Goal: Task Accomplishment & Management: Manage account settings

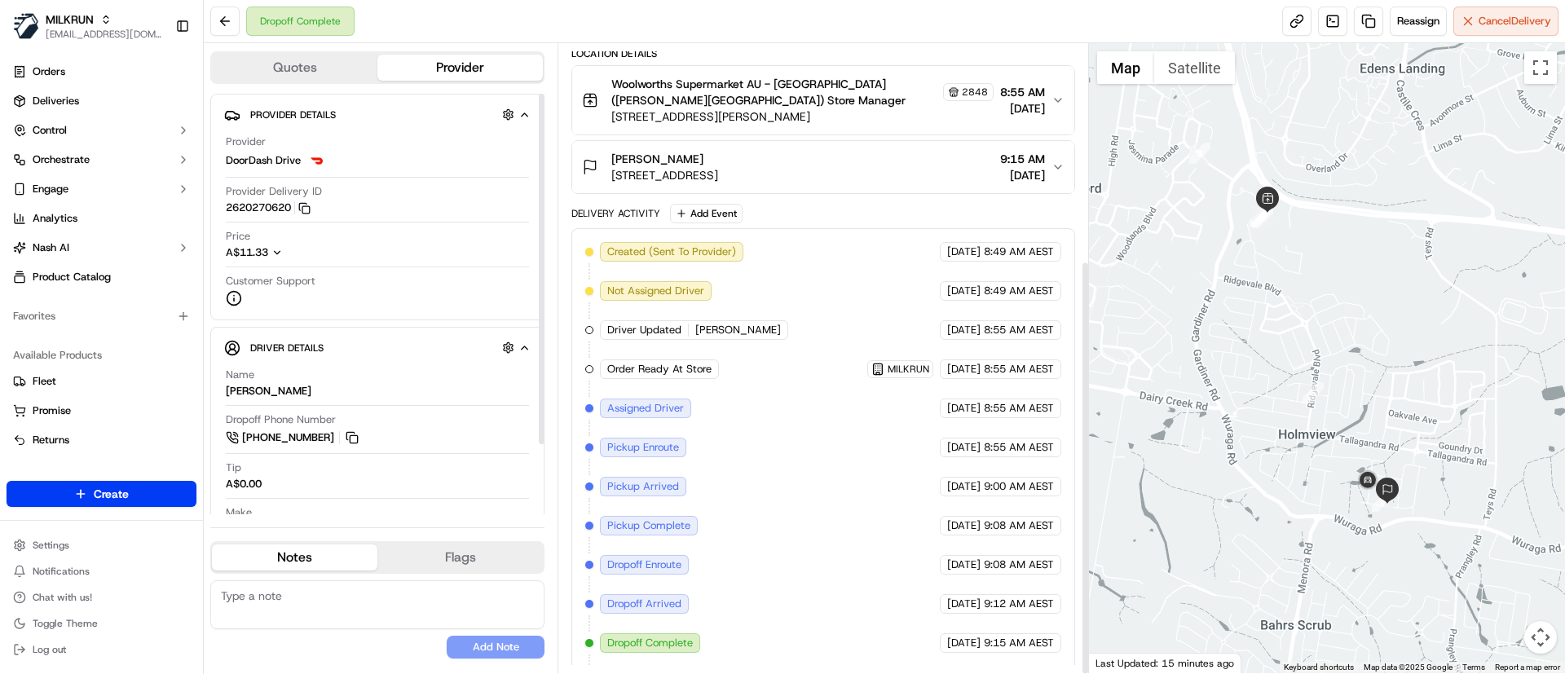
scroll to position [329, 0]
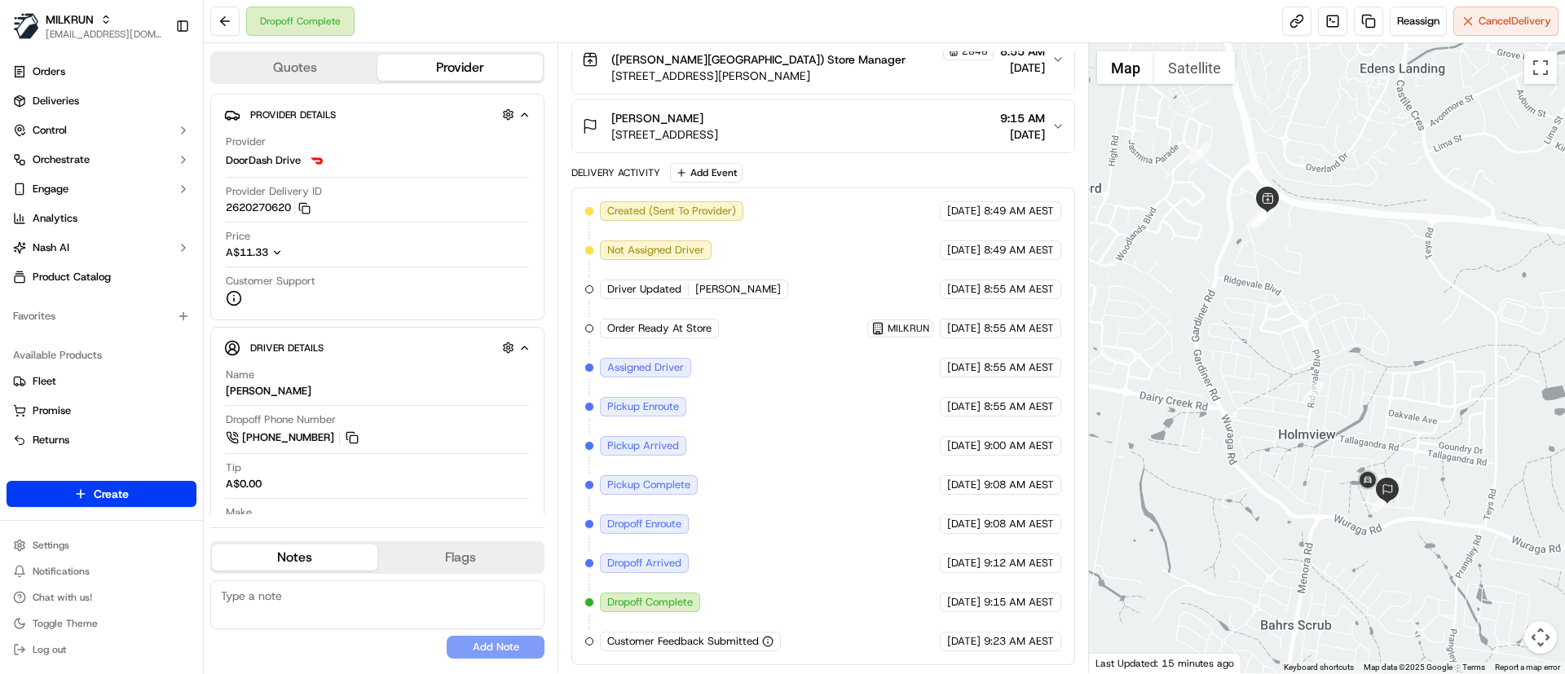
drag, startPoint x: 725, startPoint y: 112, endPoint x: 610, endPoint y: 115, distance: 115.0
click at [610, 115] on div "Brooke Snellman 18 Moonie Street, Holmview, QLD 4207, AU" at bounding box center [650, 126] width 136 height 33
copy span "Brooke Snellman"
click at [106, 98] on link "Deliveries" at bounding box center [102, 101] width 190 height 26
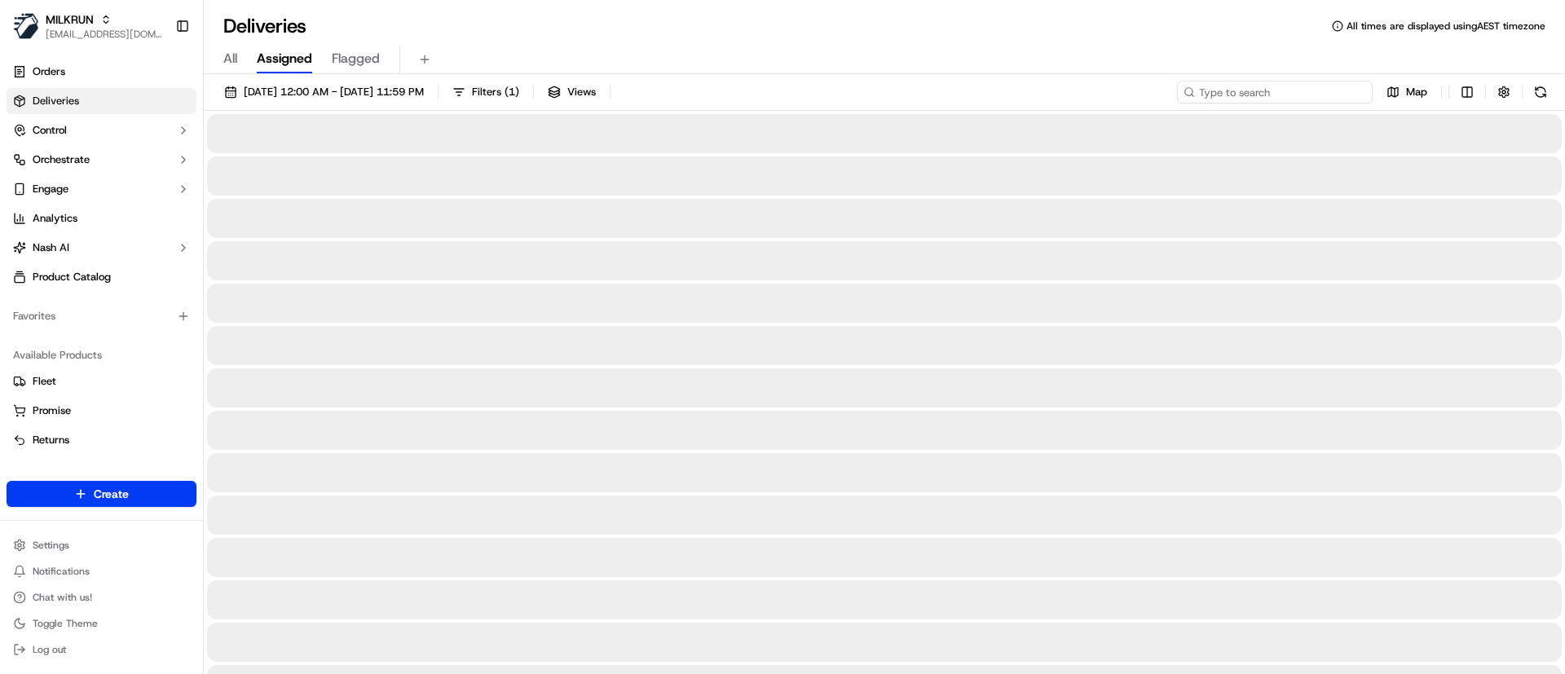
click at [1278, 90] on input at bounding box center [1275, 92] width 196 height 23
paste input "Brooke Snellman"
type input "Brooke Snellman"
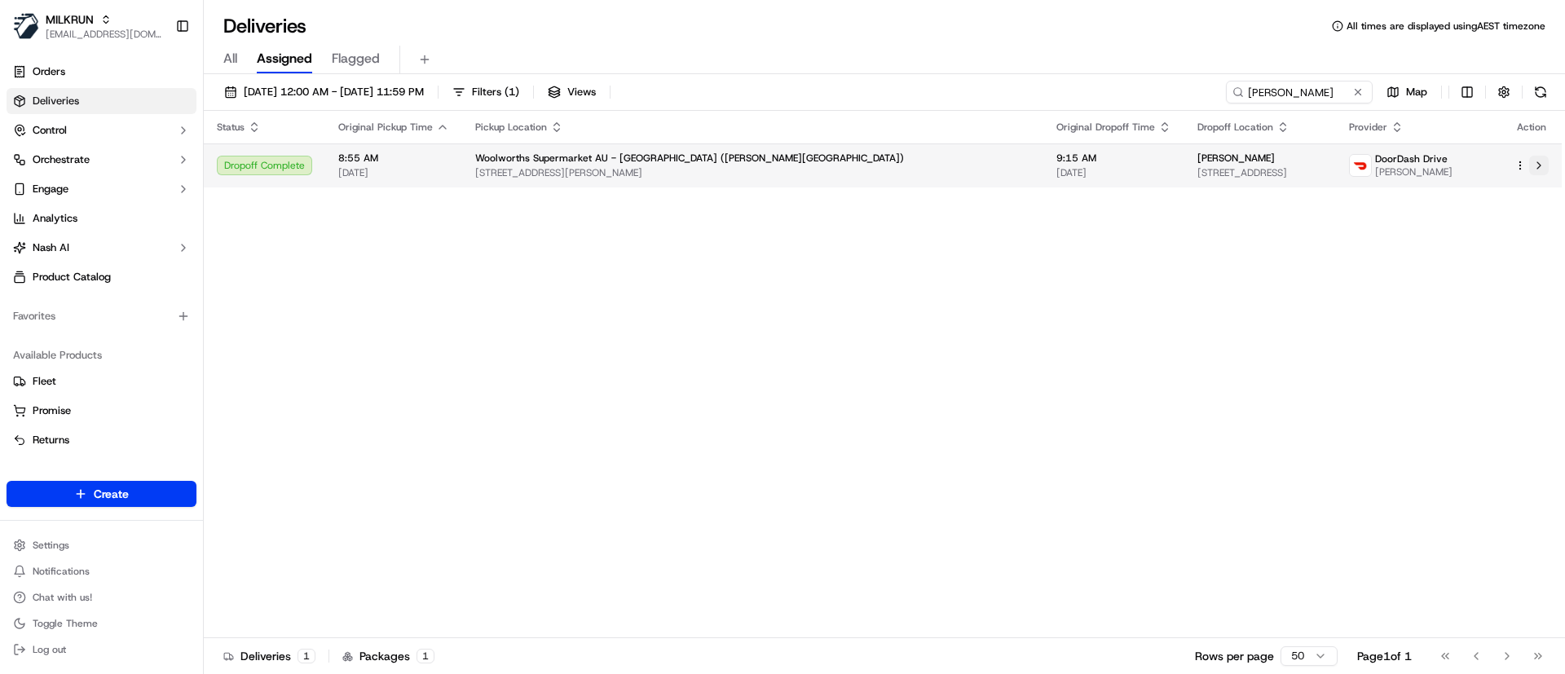
click at [1541, 165] on button at bounding box center [1539, 166] width 20 height 20
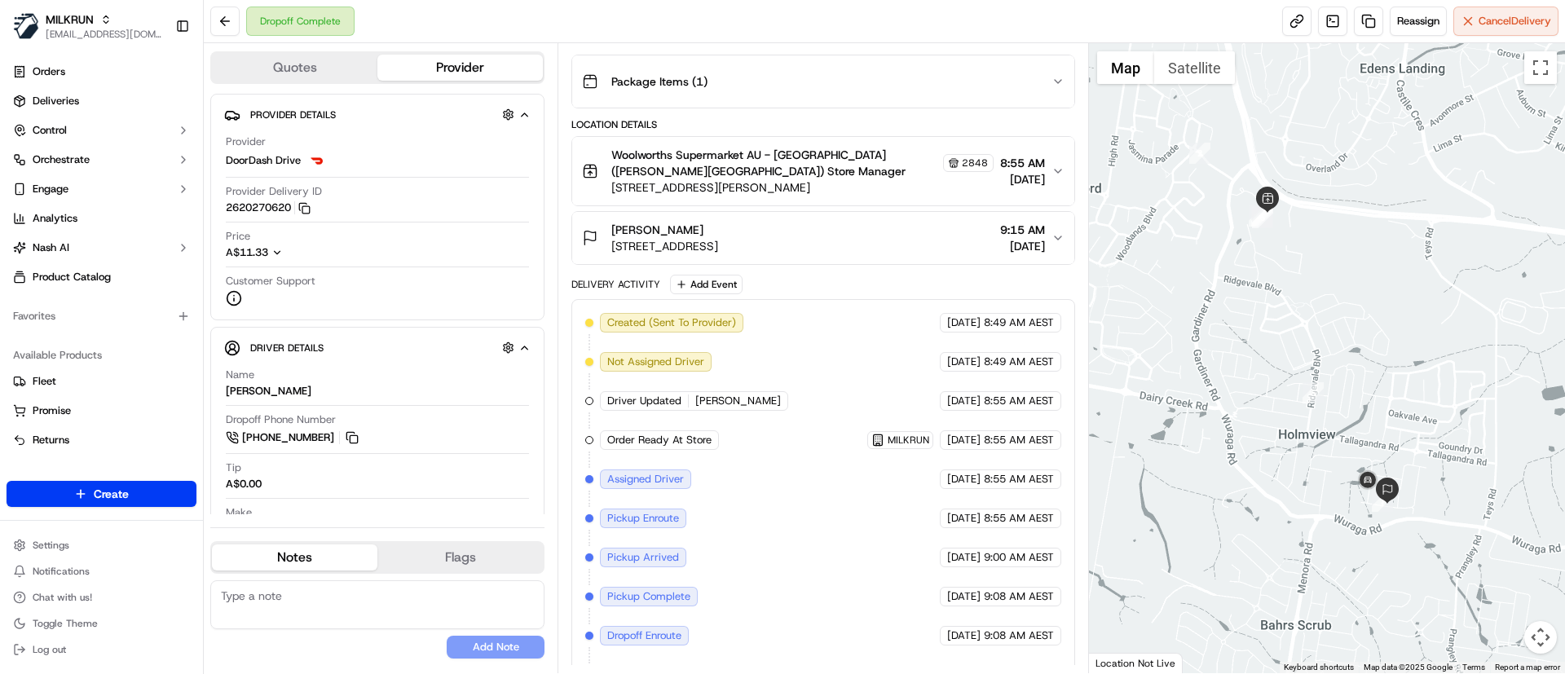
scroll to position [329, 0]
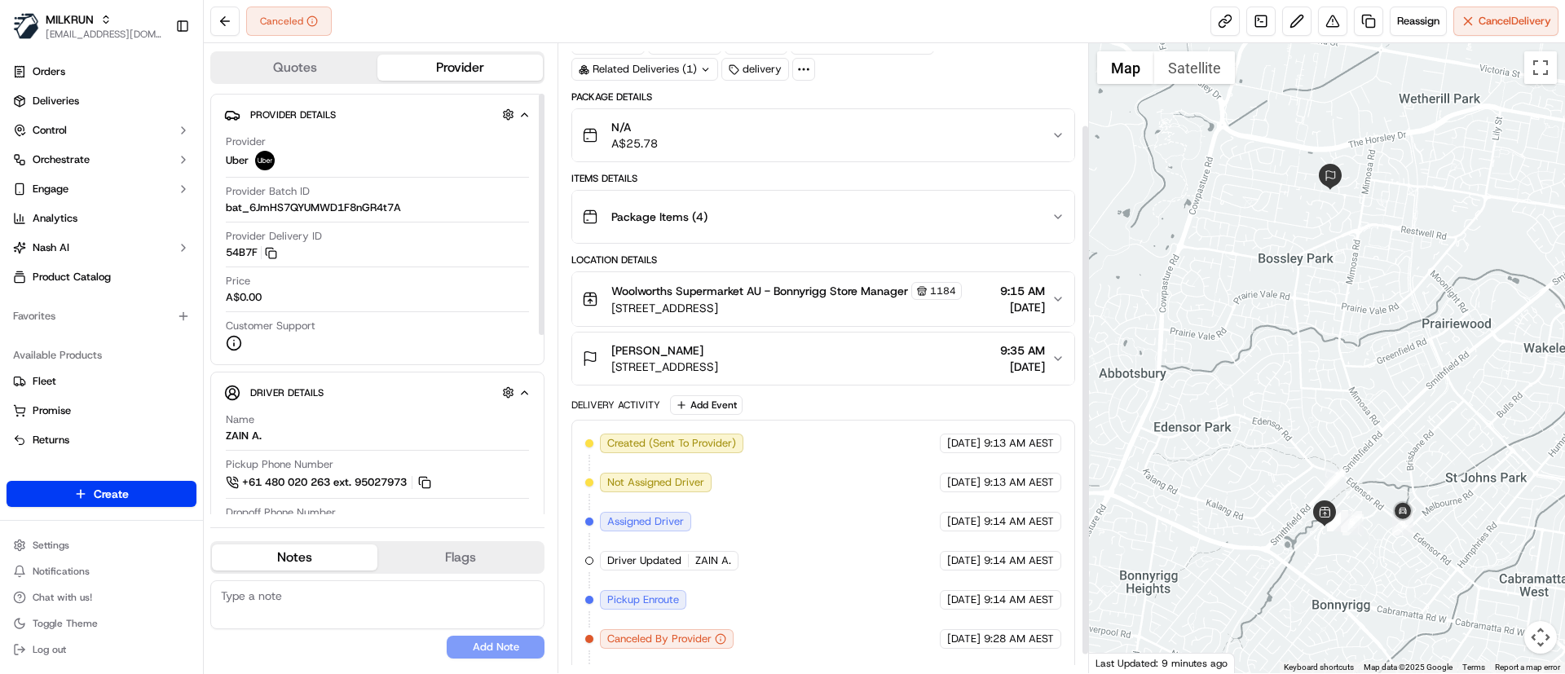
scroll to position [118, 0]
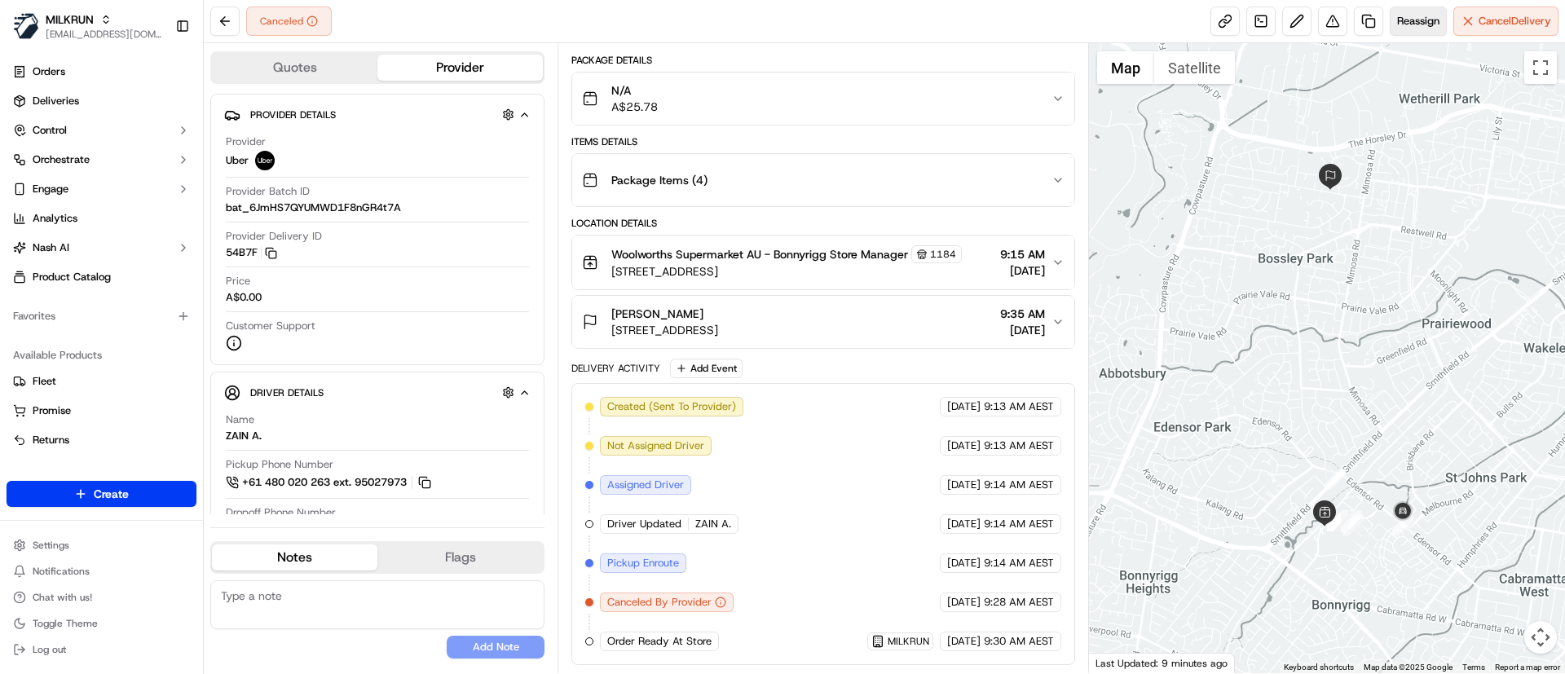
click at [1410, 18] on span "Reassign" at bounding box center [1418, 21] width 42 height 15
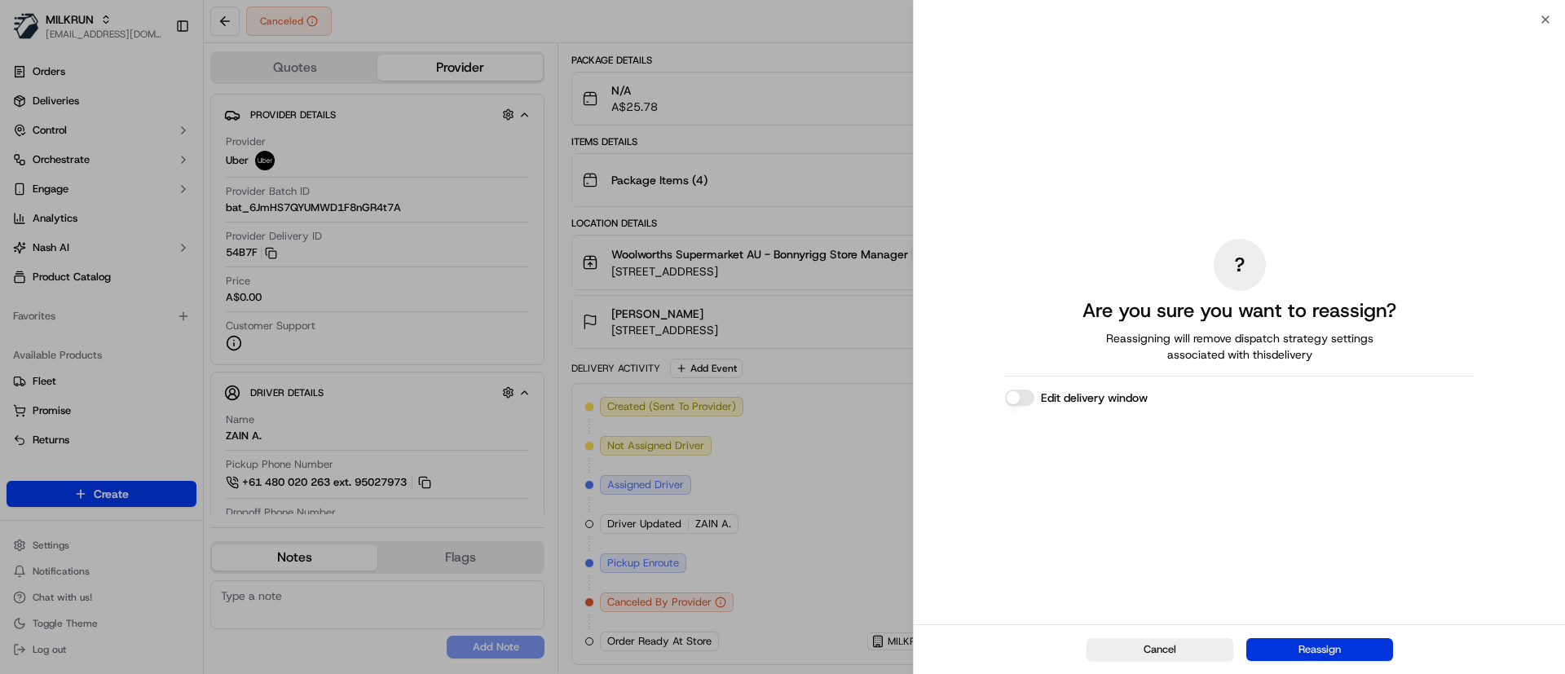
click at [1307, 653] on button "Reassign" at bounding box center [1319, 649] width 147 height 23
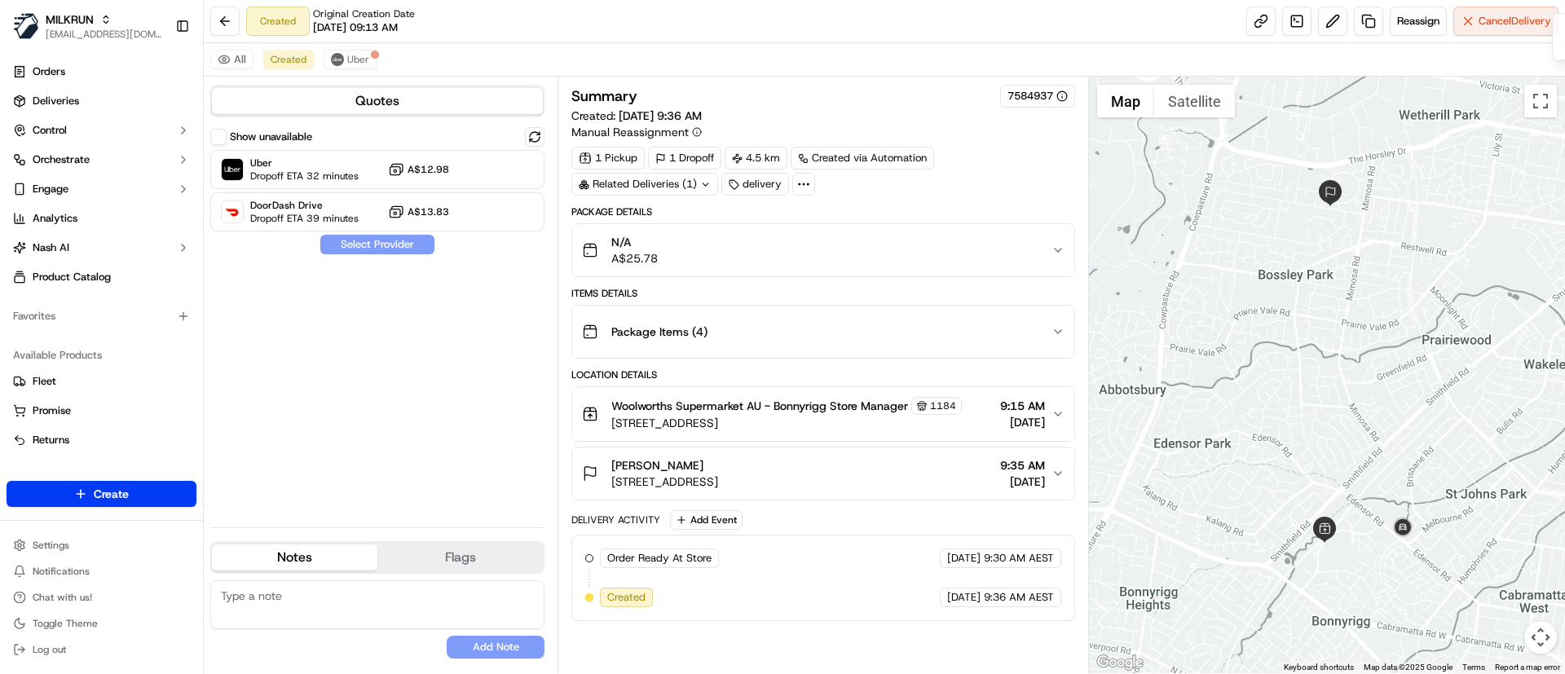
scroll to position [0, 0]
click at [269, 157] on span "Uber" at bounding box center [304, 163] width 108 height 13
click at [360, 235] on button "Assign Provider" at bounding box center [378, 245] width 116 height 20
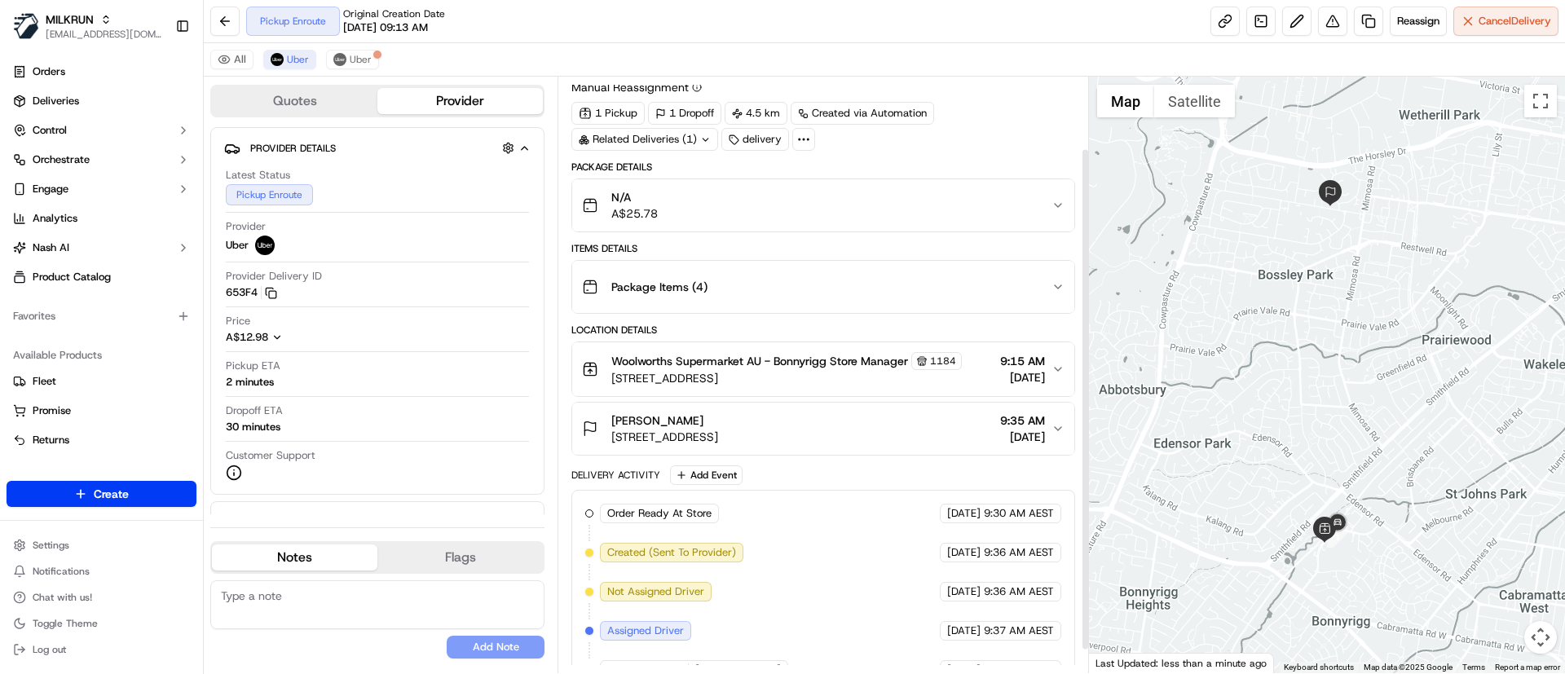
scroll to position [112, 0]
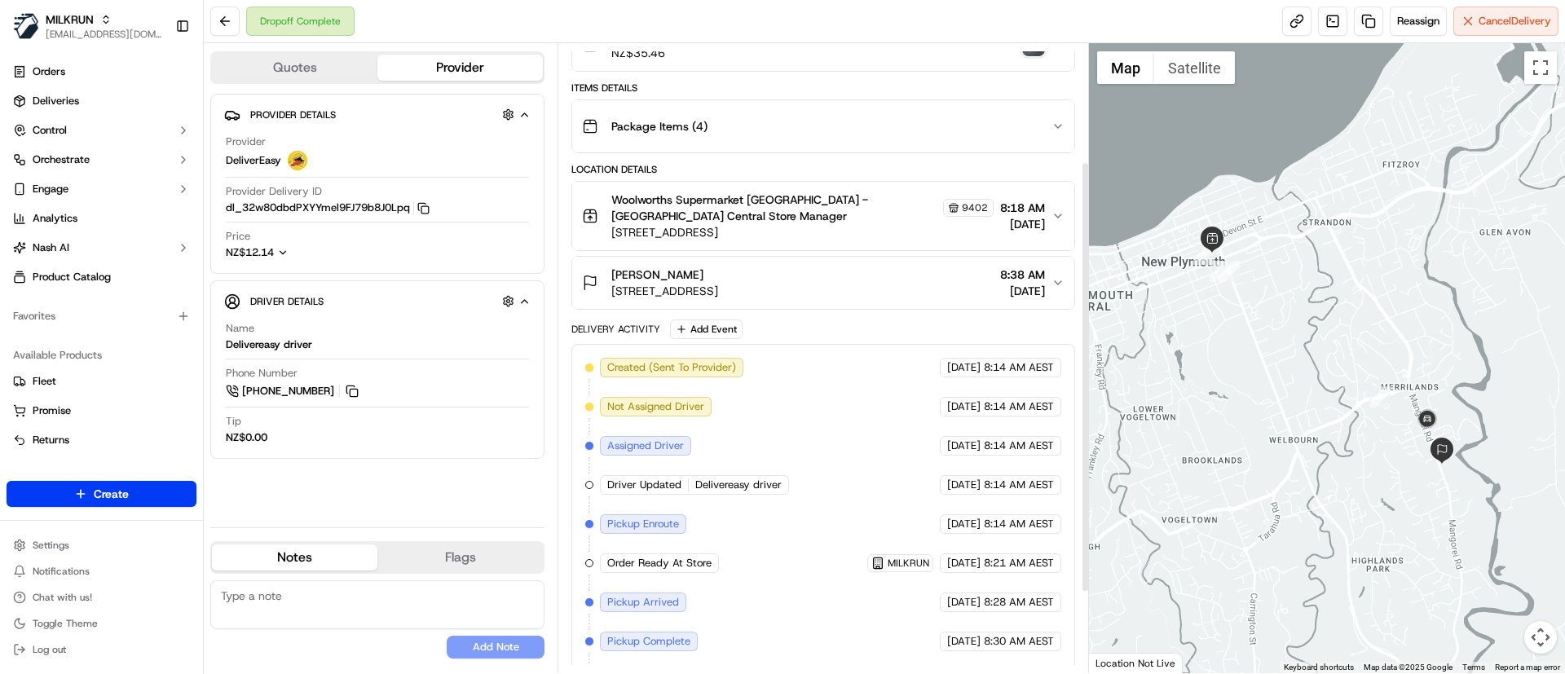
scroll to position [289, 0]
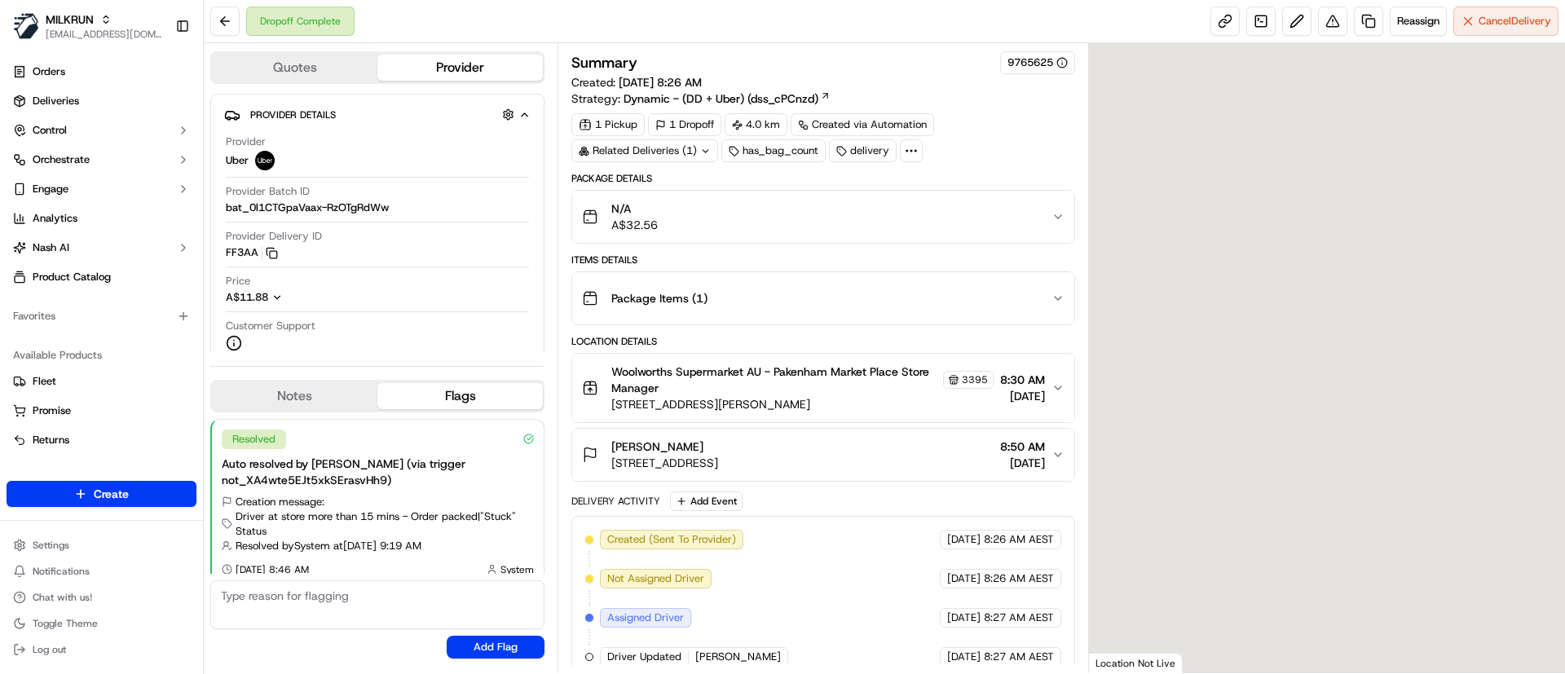
scroll to position [13, 0]
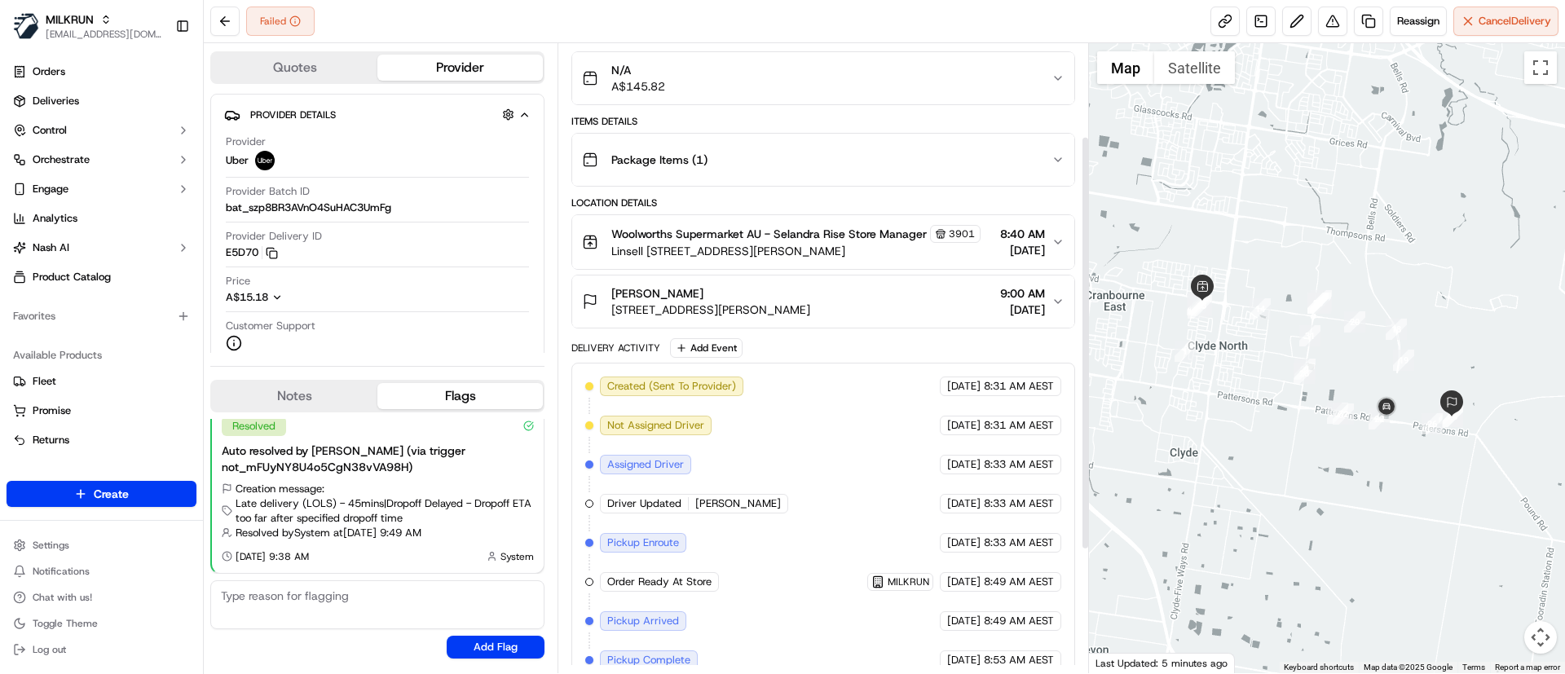
scroll to position [145, 0]
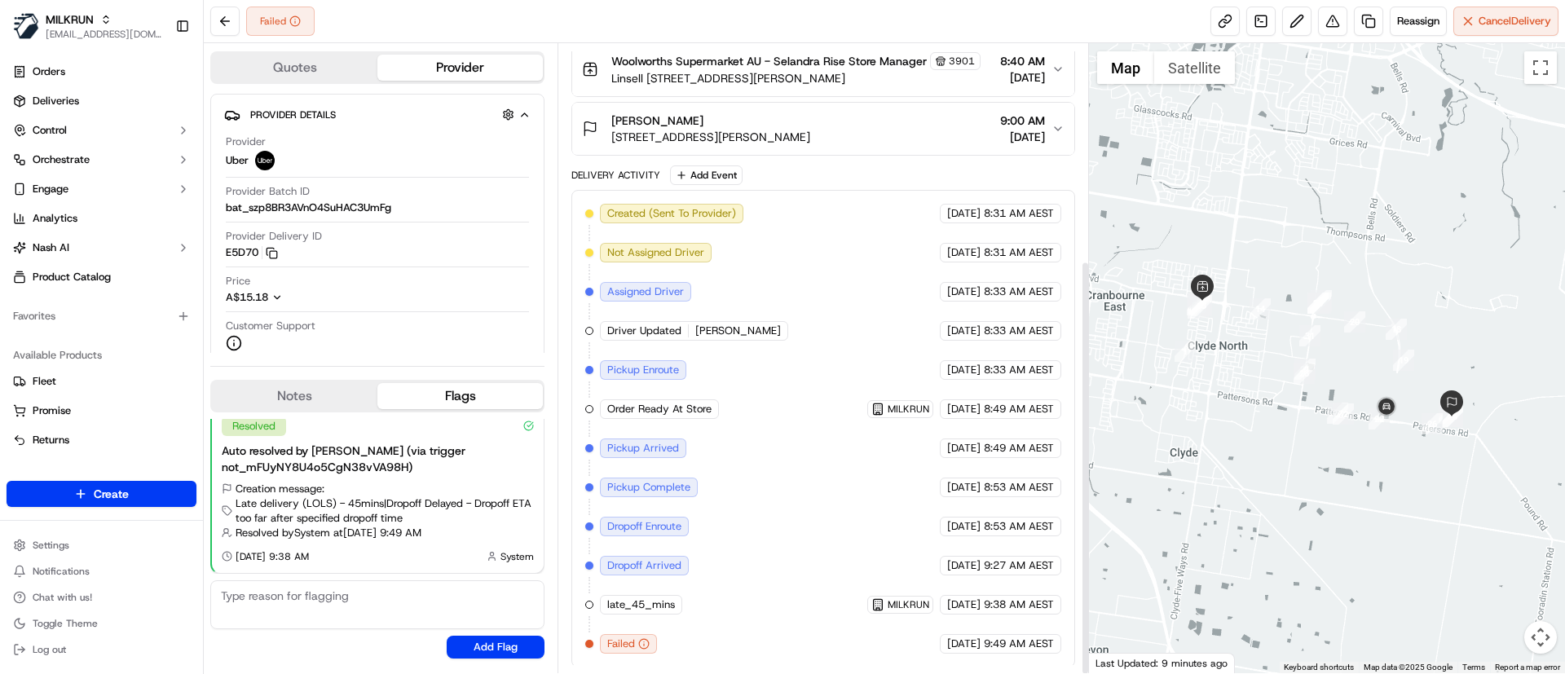
scroll to position [329, 0]
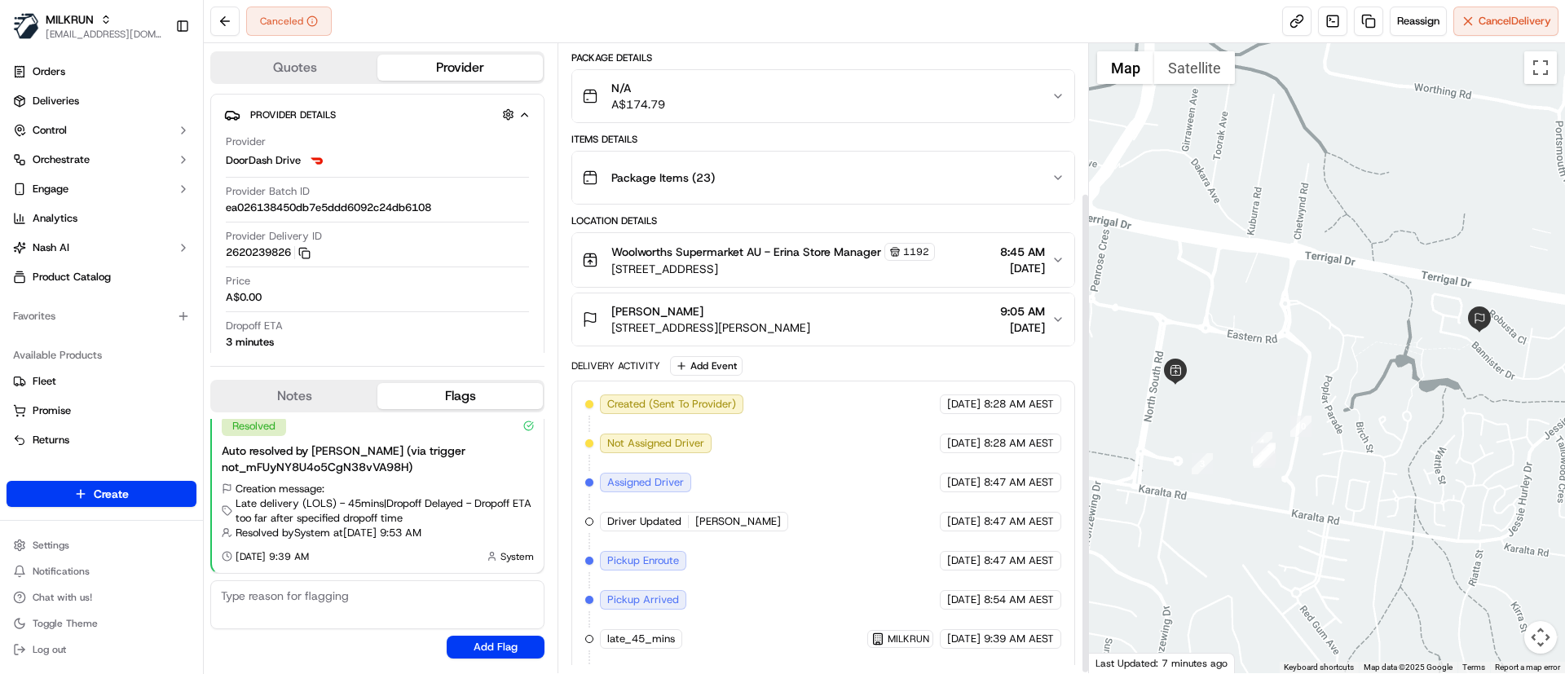
scroll to position [196, 0]
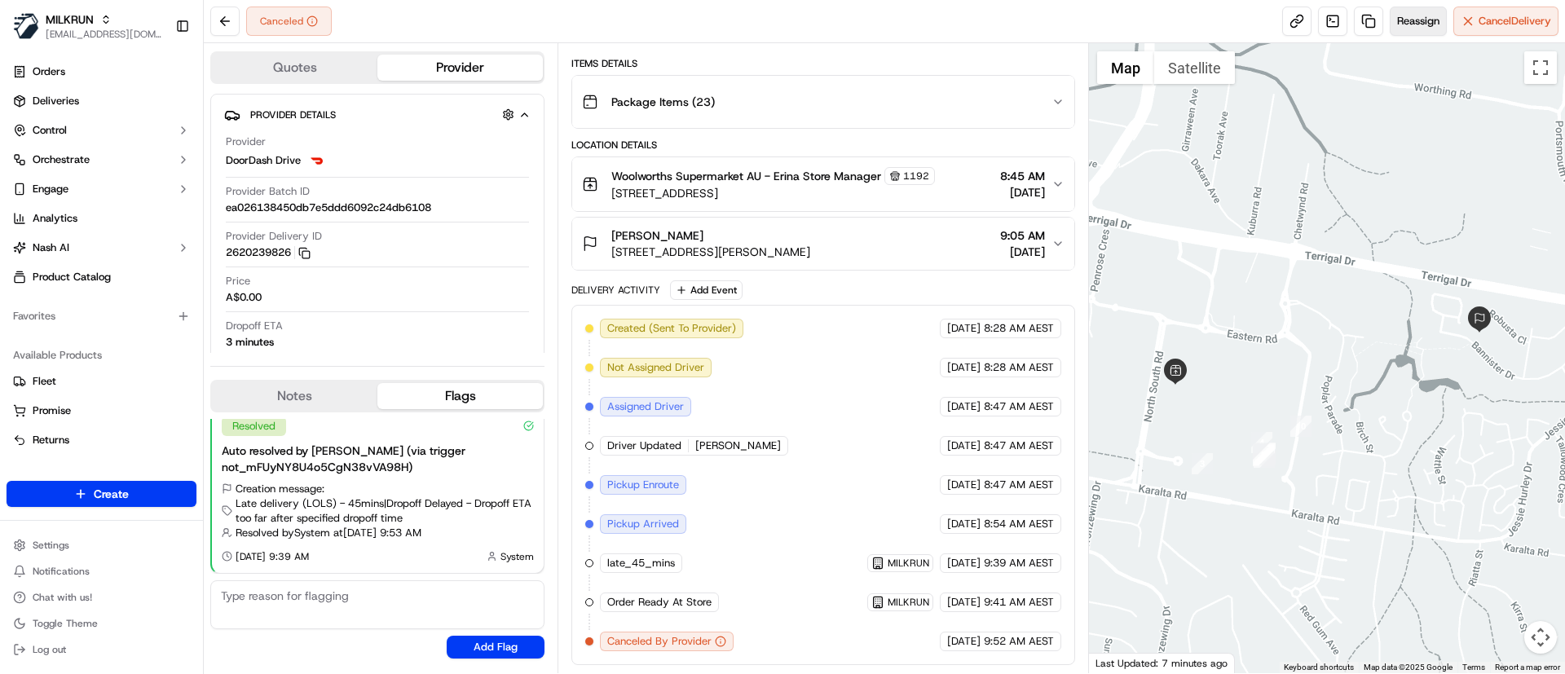
click at [1402, 24] on span "Reassign" at bounding box center [1418, 21] width 42 height 15
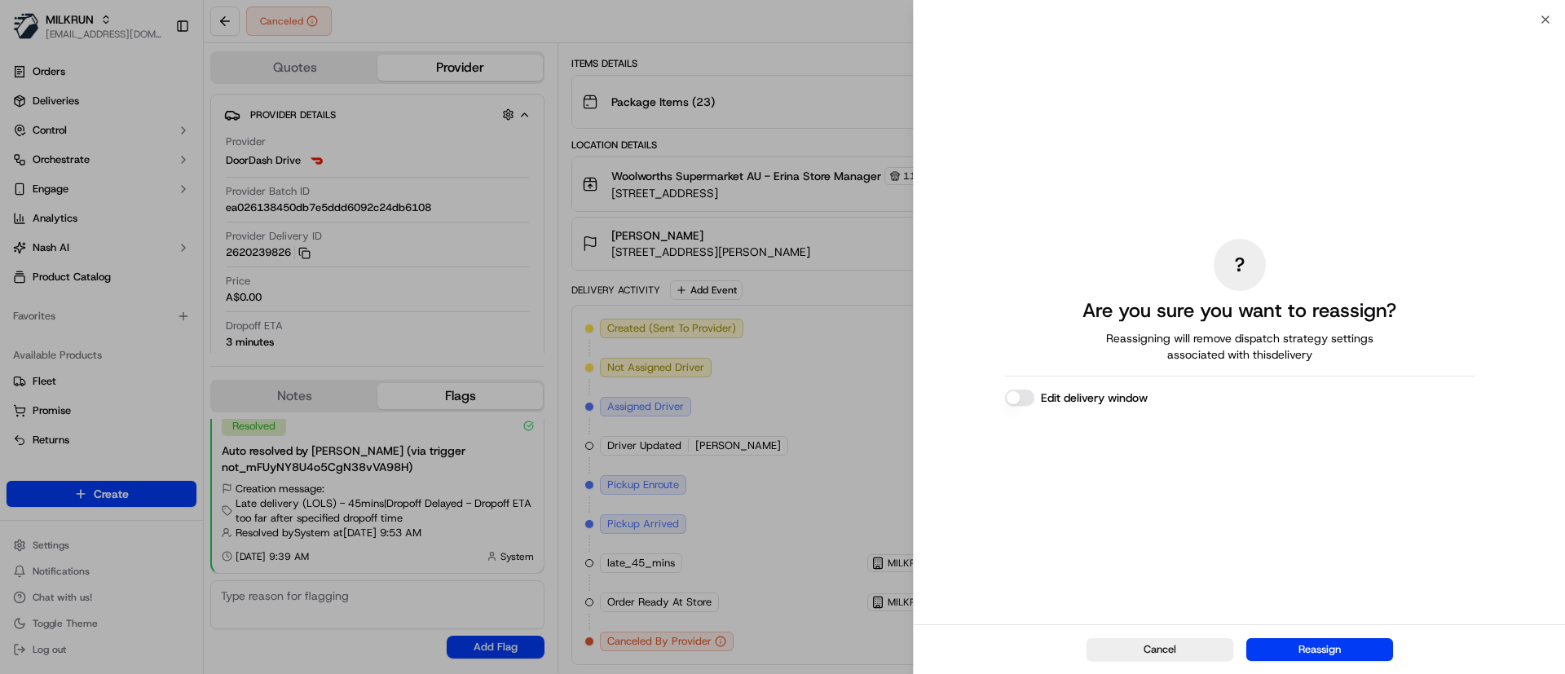
drag, startPoint x: 1286, startPoint y: 651, endPoint x: 1258, endPoint y: 647, distance: 28.8
click at [1282, 648] on button "Reassign" at bounding box center [1319, 649] width 147 height 23
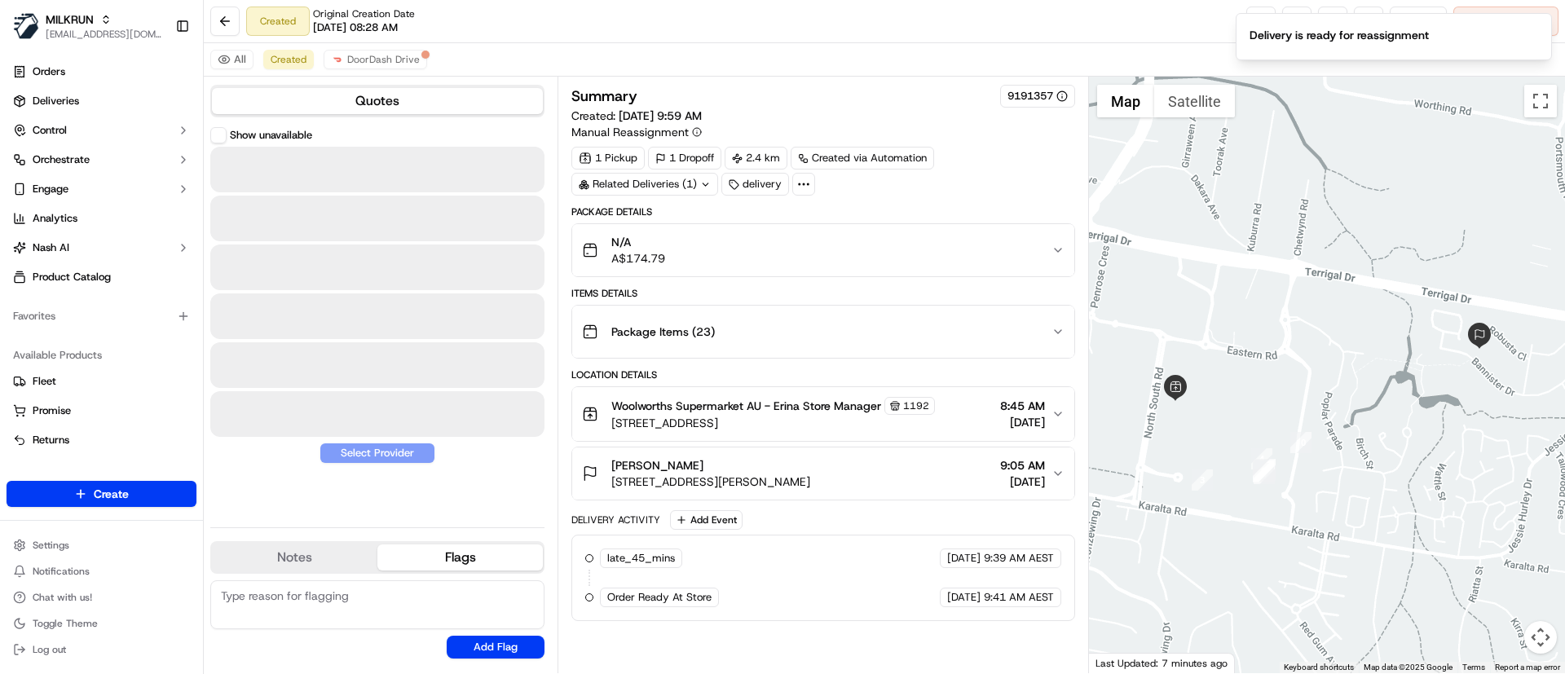
scroll to position [0, 0]
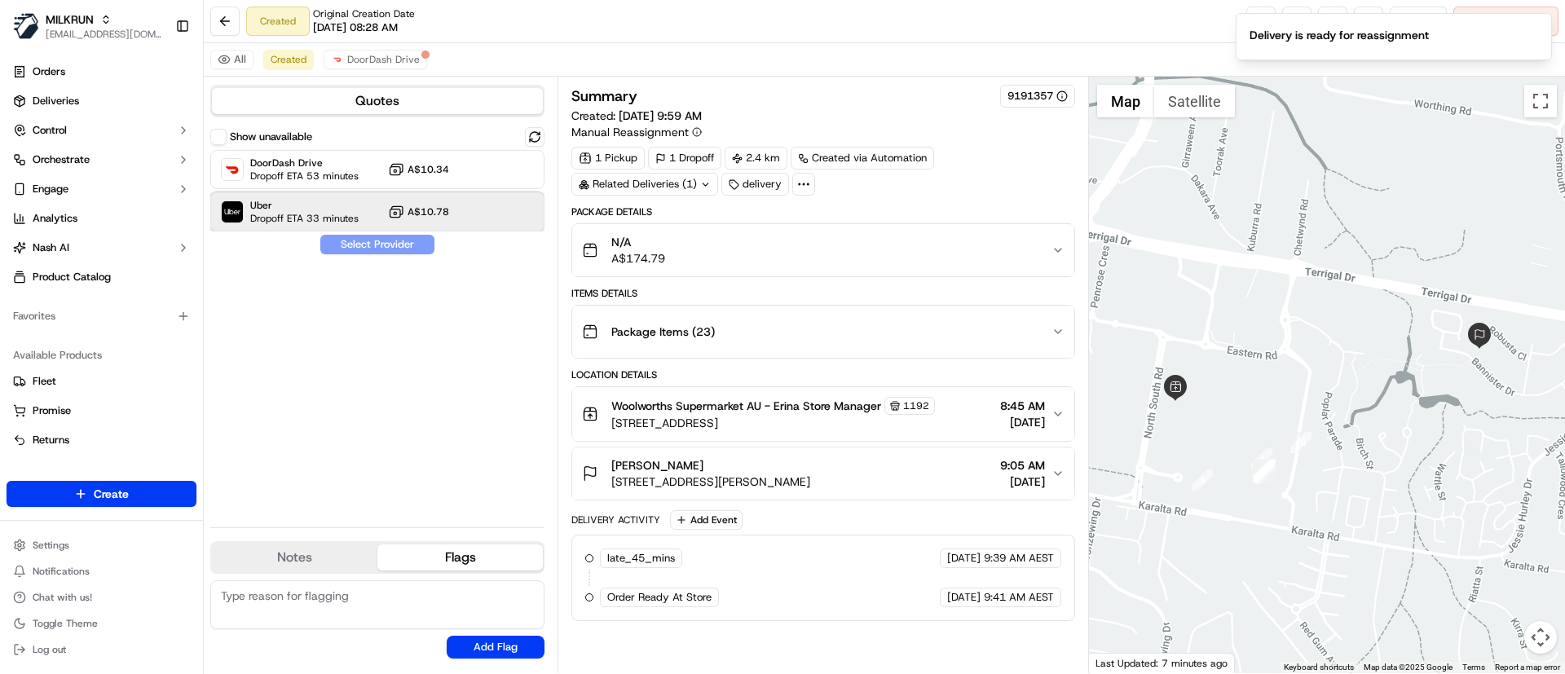
click at [282, 205] on span "Uber" at bounding box center [304, 205] width 108 height 13
click at [328, 246] on button "Assign Provider" at bounding box center [378, 245] width 116 height 20
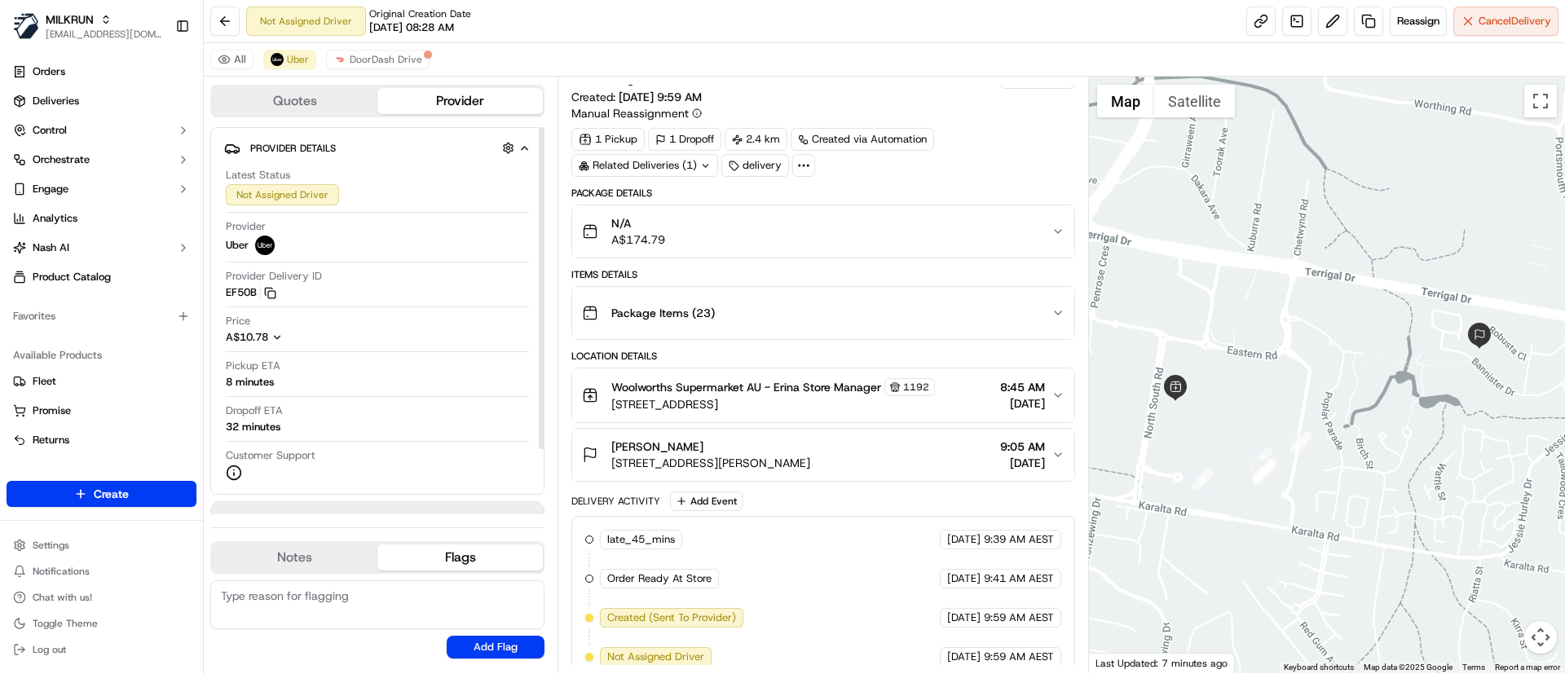
scroll to position [34, 0]
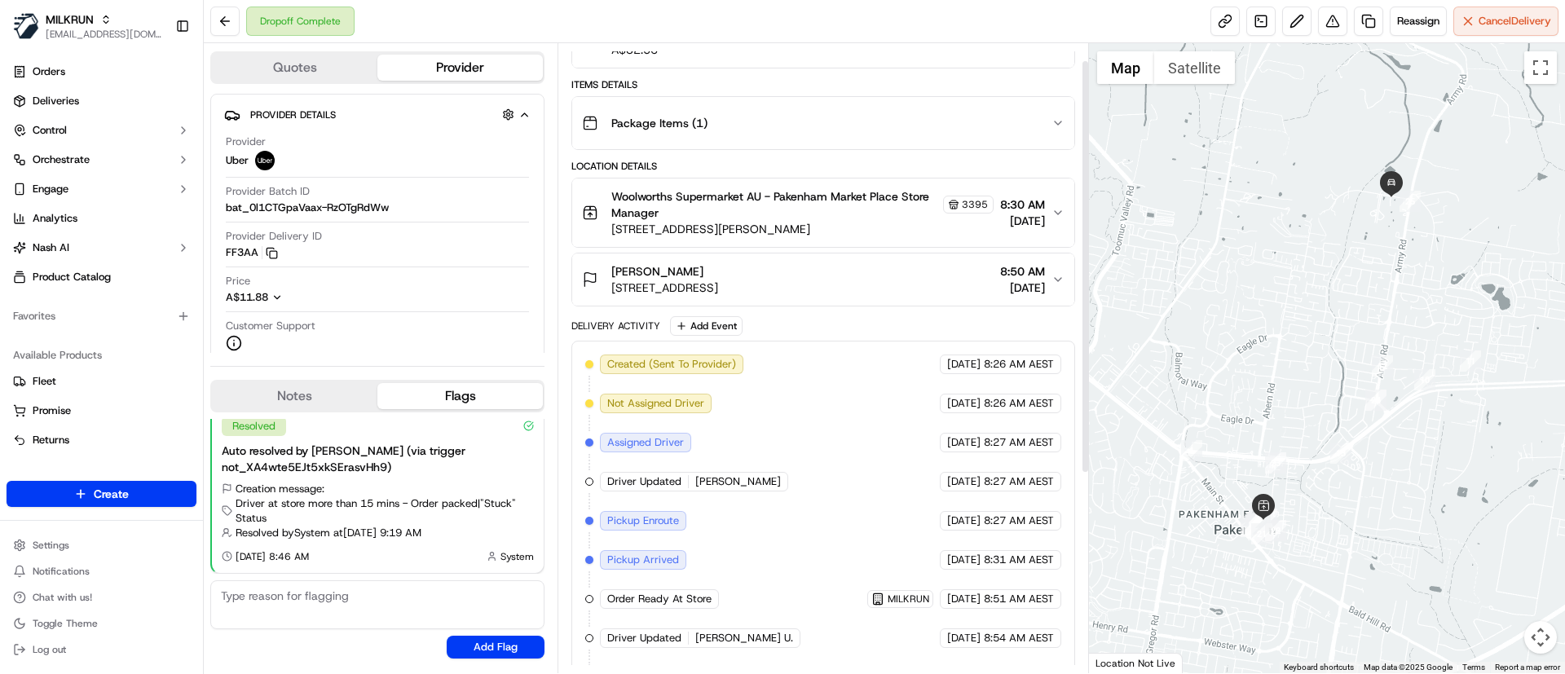
scroll to position [329, 0]
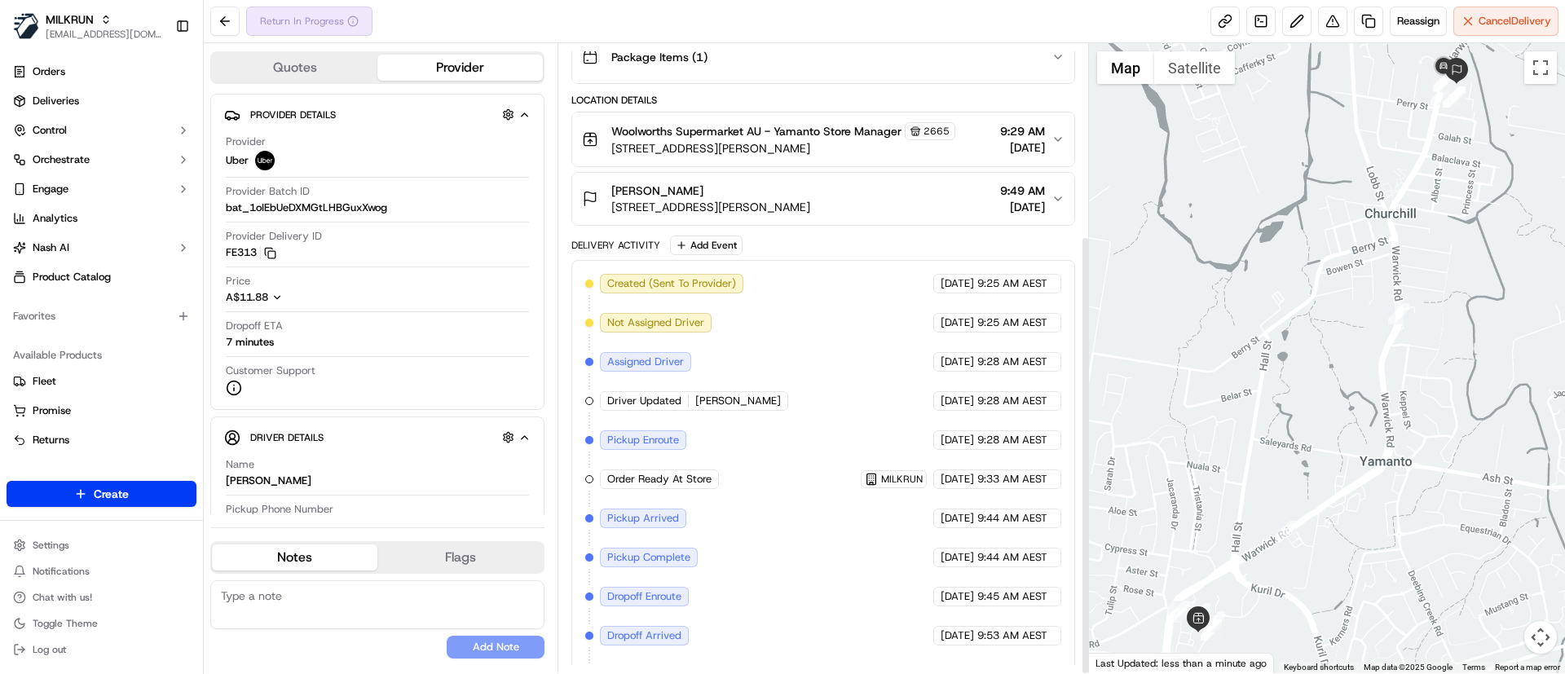
scroll to position [275, 0]
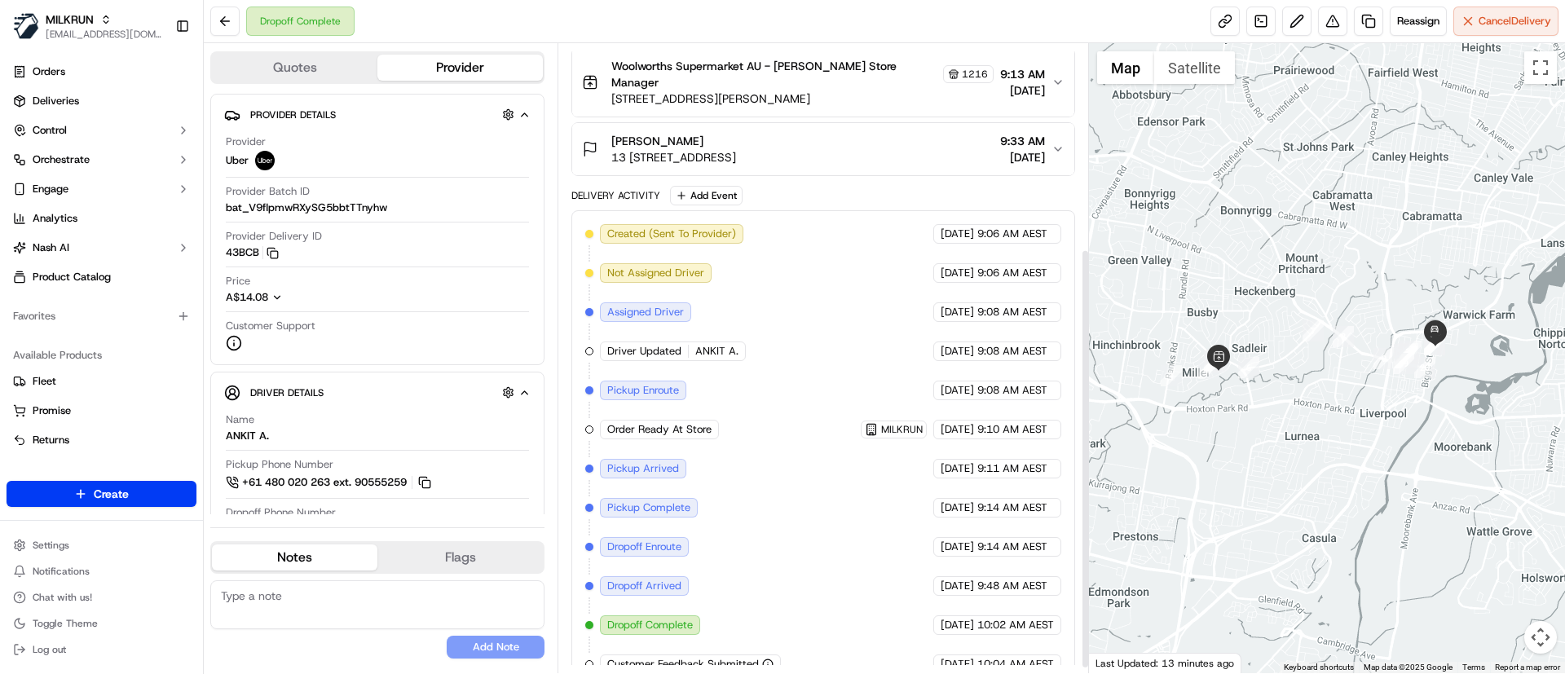
scroll to position [314, 0]
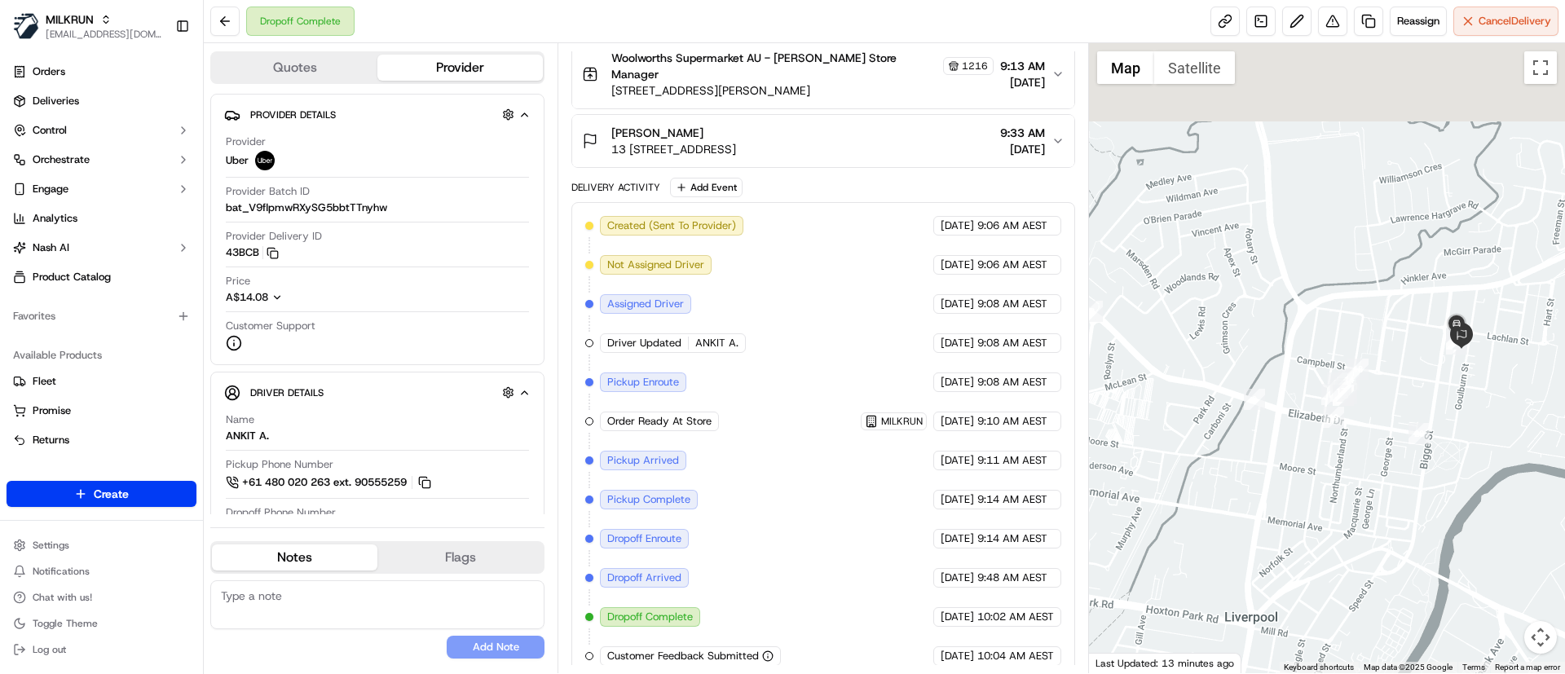
drag, startPoint x: 1477, startPoint y: 254, endPoint x: 1448, endPoint y: 425, distance: 173.7
click at [1448, 425] on div at bounding box center [1327, 358] width 477 height 630
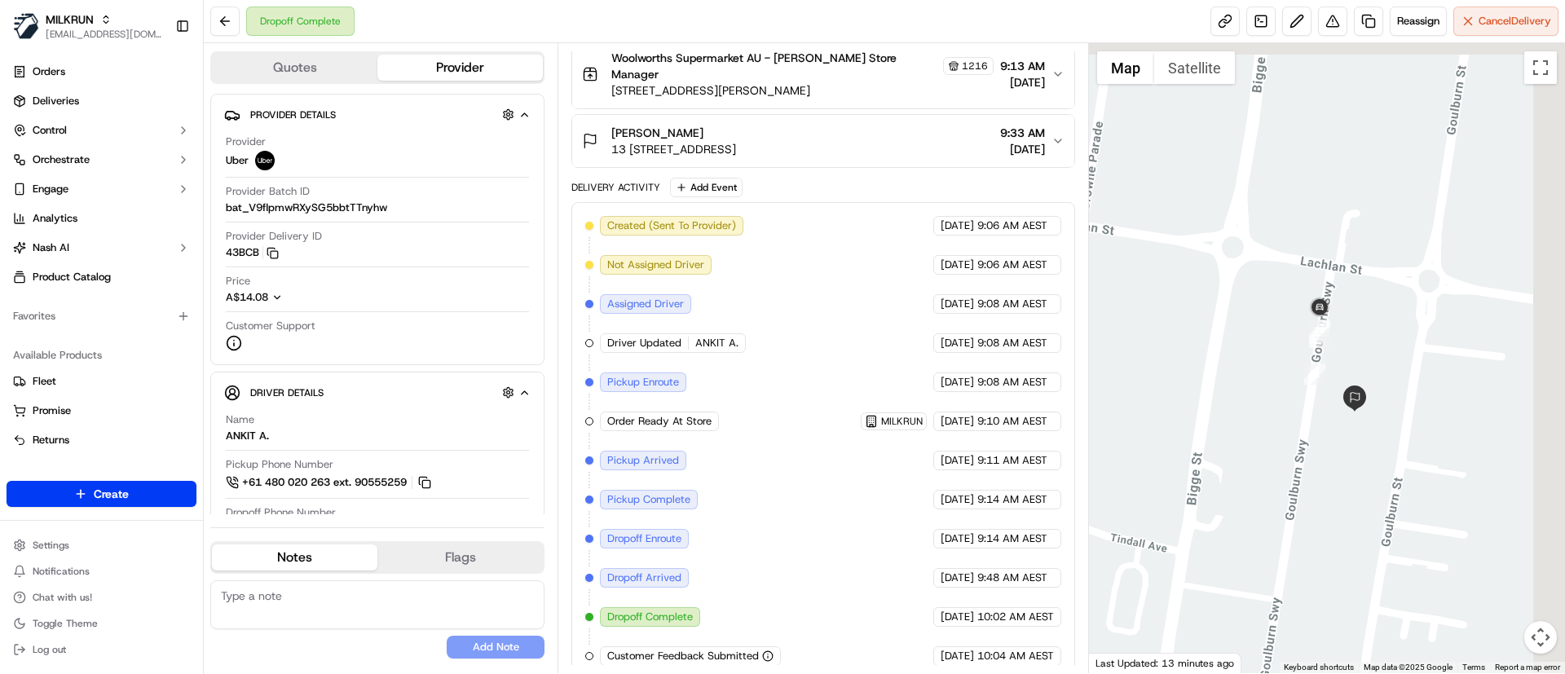
drag, startPoint x: 1434, startPoint y: 354, endPoint x: 1378, endPoint y: 499, distance: 155.6
click at [1378, 499] on div at bounding box center [1327, 358] width 477 height 630
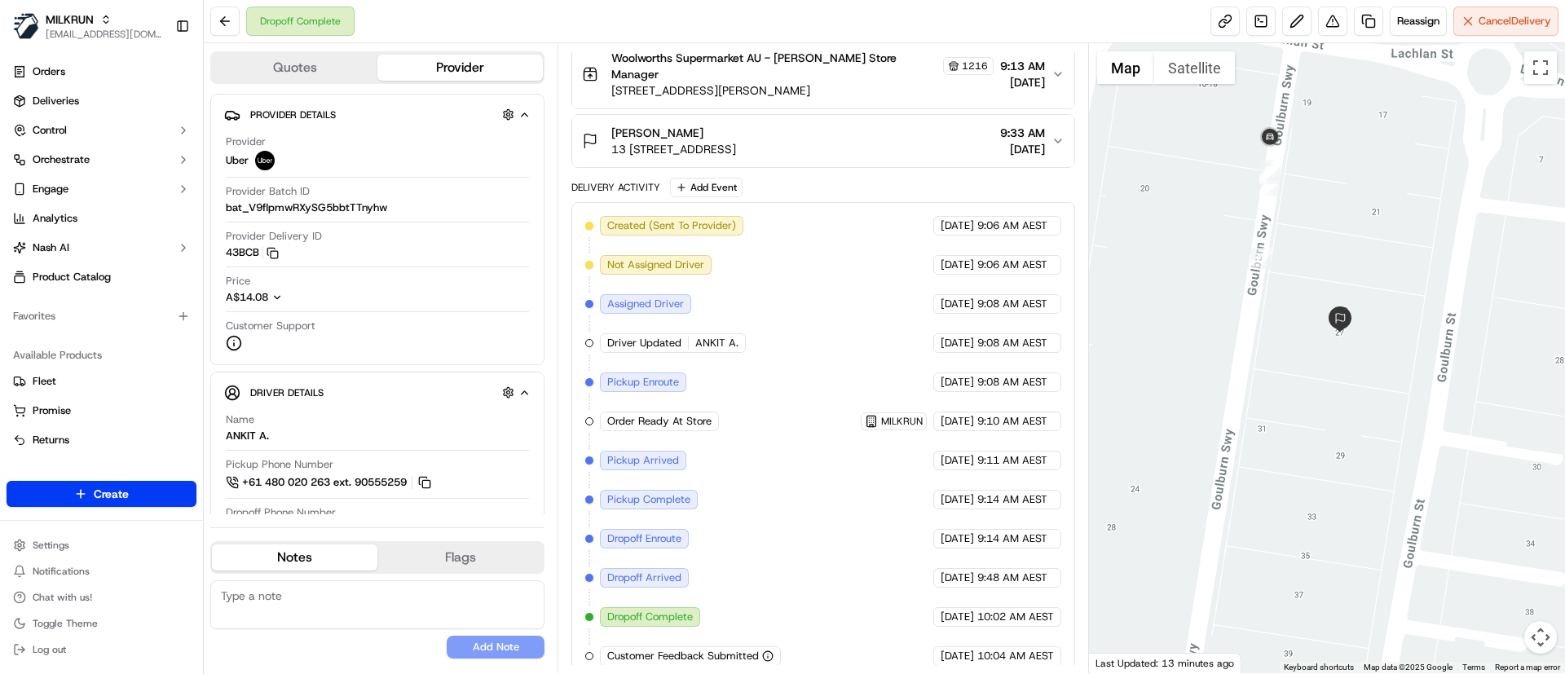
click at [736, 141] on span "13 25/27 Goulburn Street, Liverpool, NSW 2170, AU" at bounding box center [673, 149] width 125 height 16
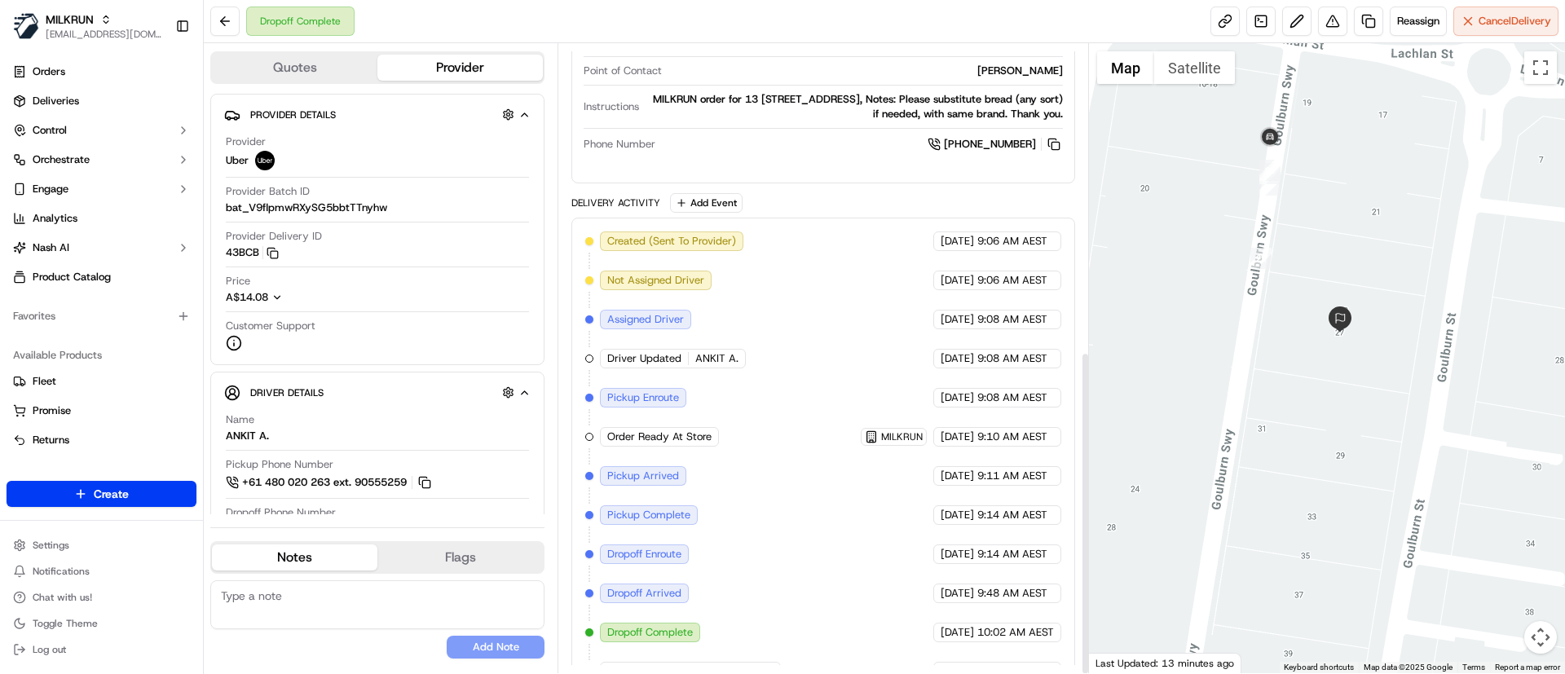
scroll to position [598, 0]
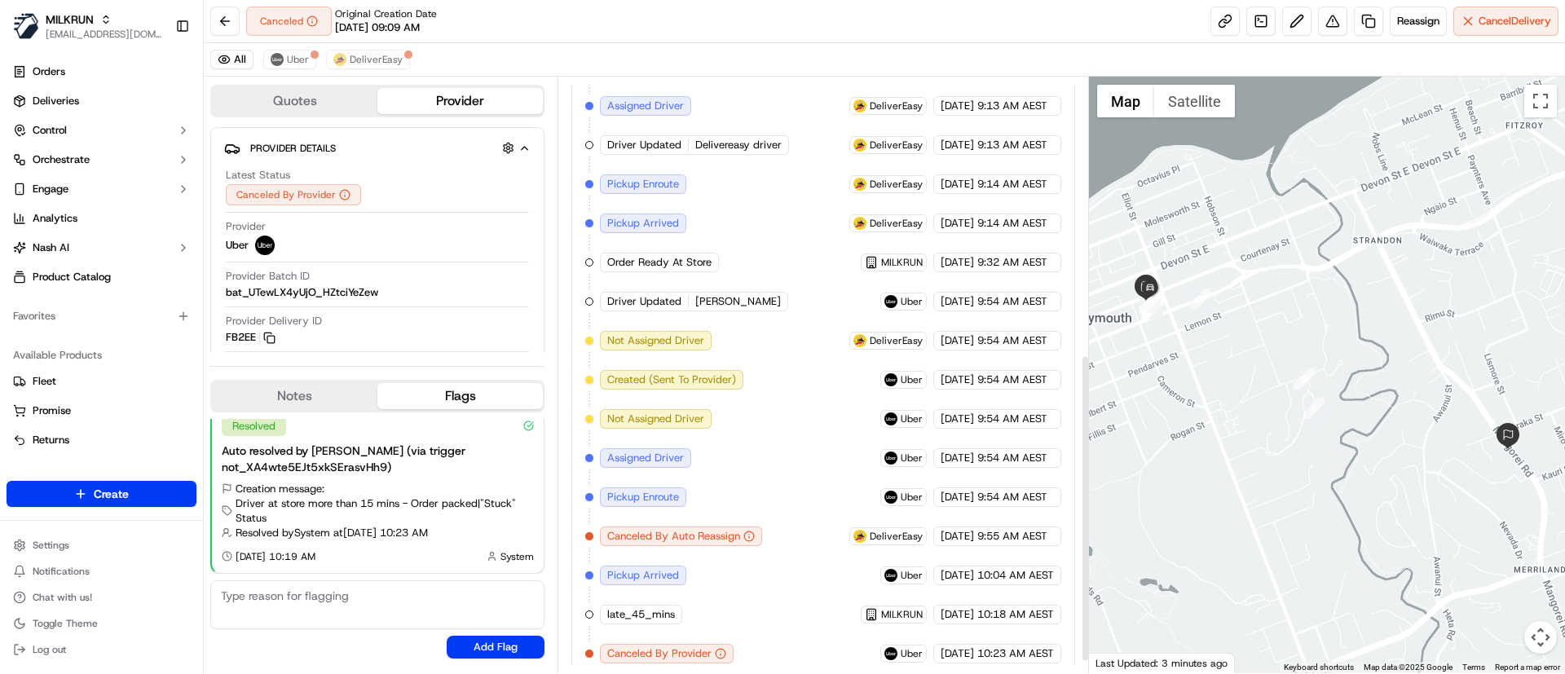
scroll to position [558, 0]
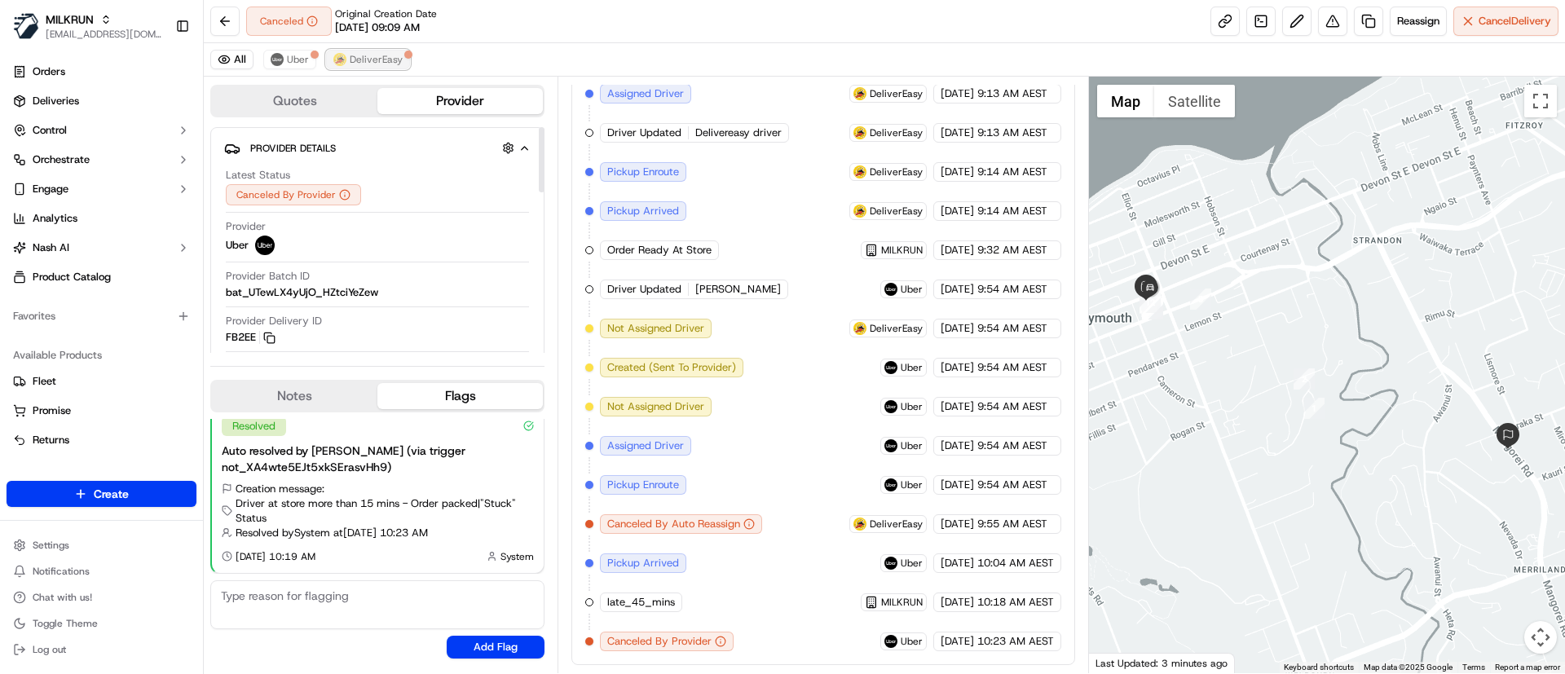
click at [372, 55] on span "DeliverEasy" at bounding box center [376, 59] width 53 height 13
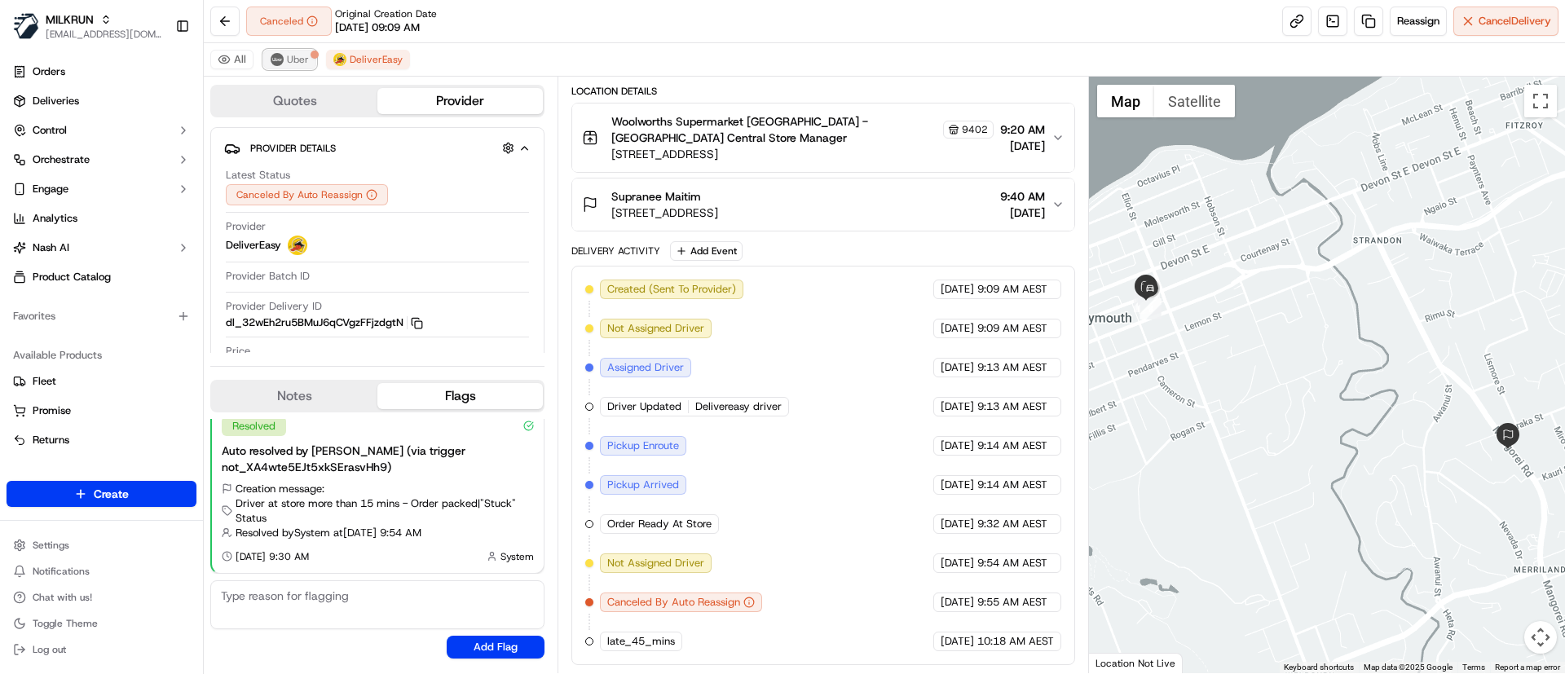
click at [284, 53] on button "Uber" at bounding box center [289, 60] width 53 height 20
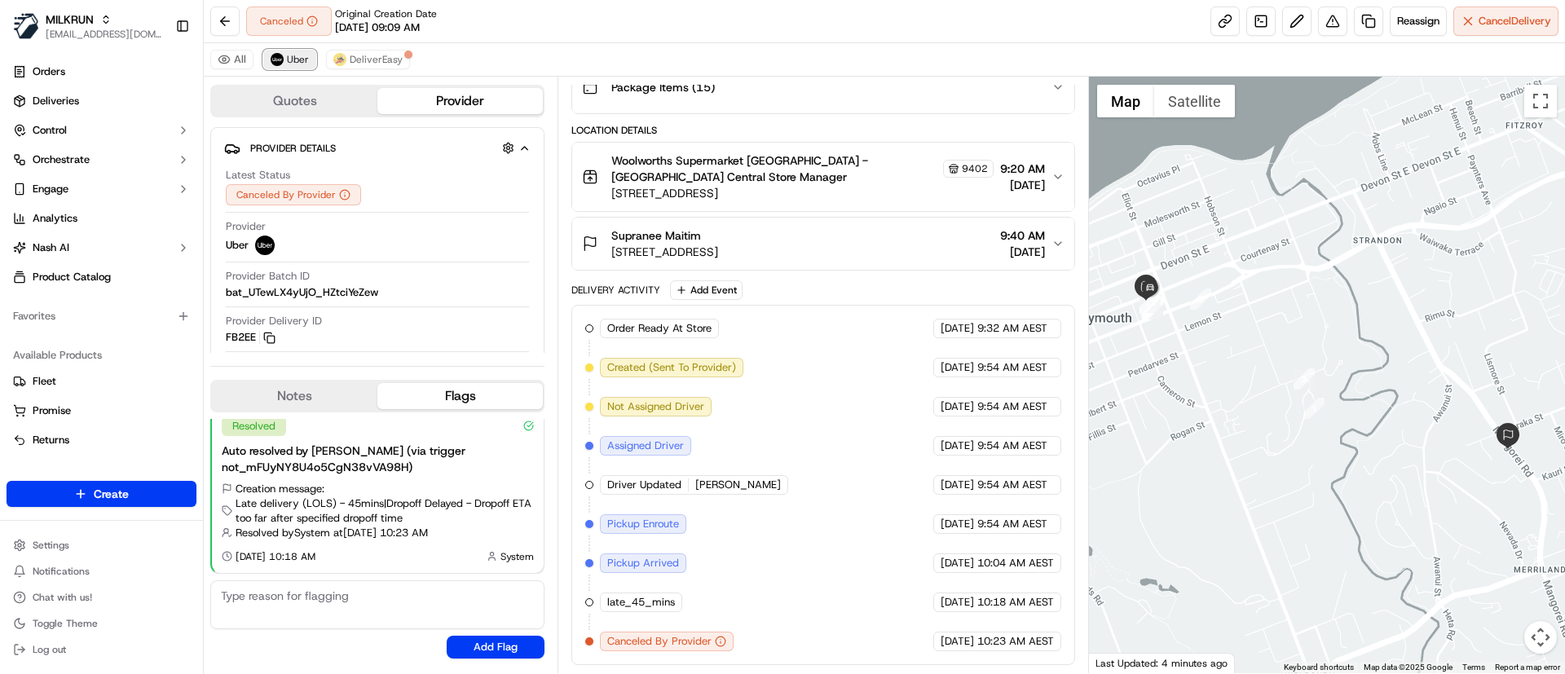
scroll to position [187, 0]
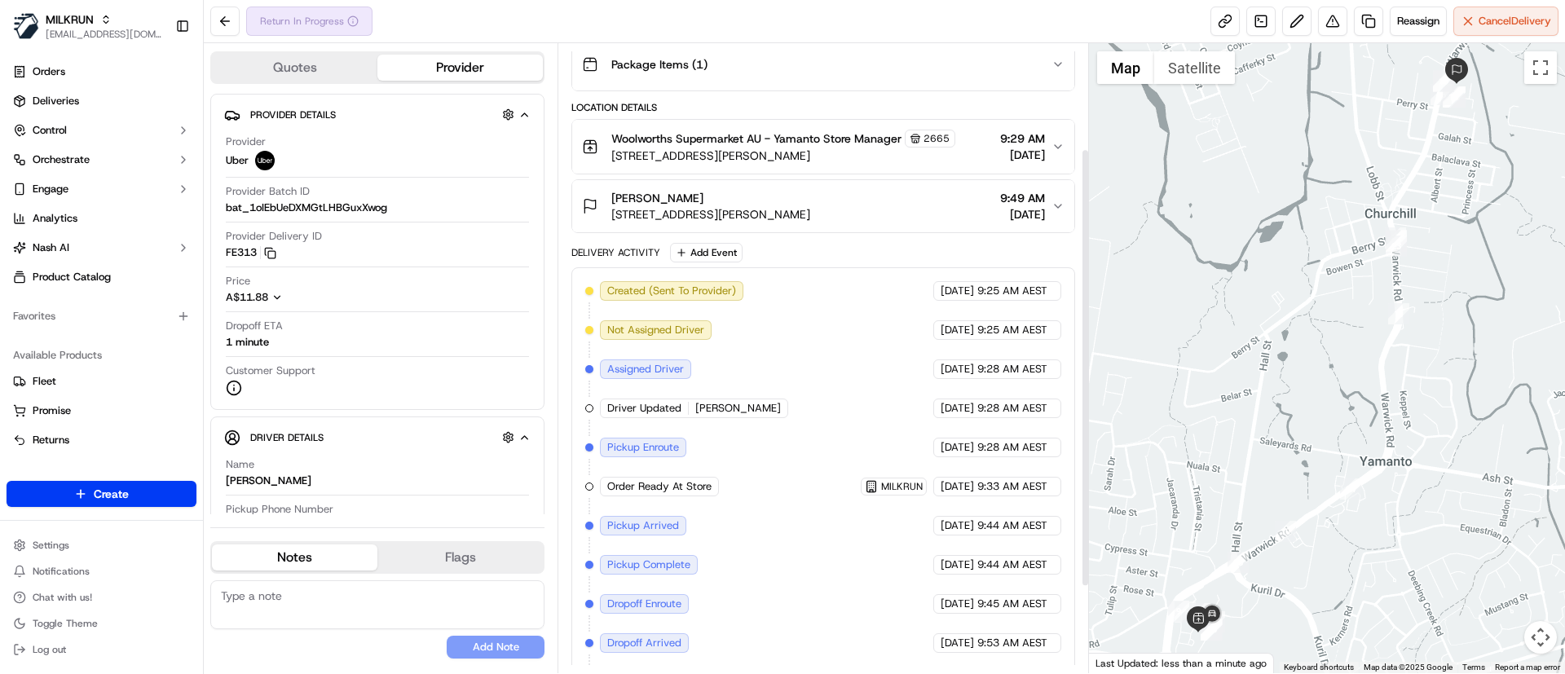
scroll to position [275, 0]
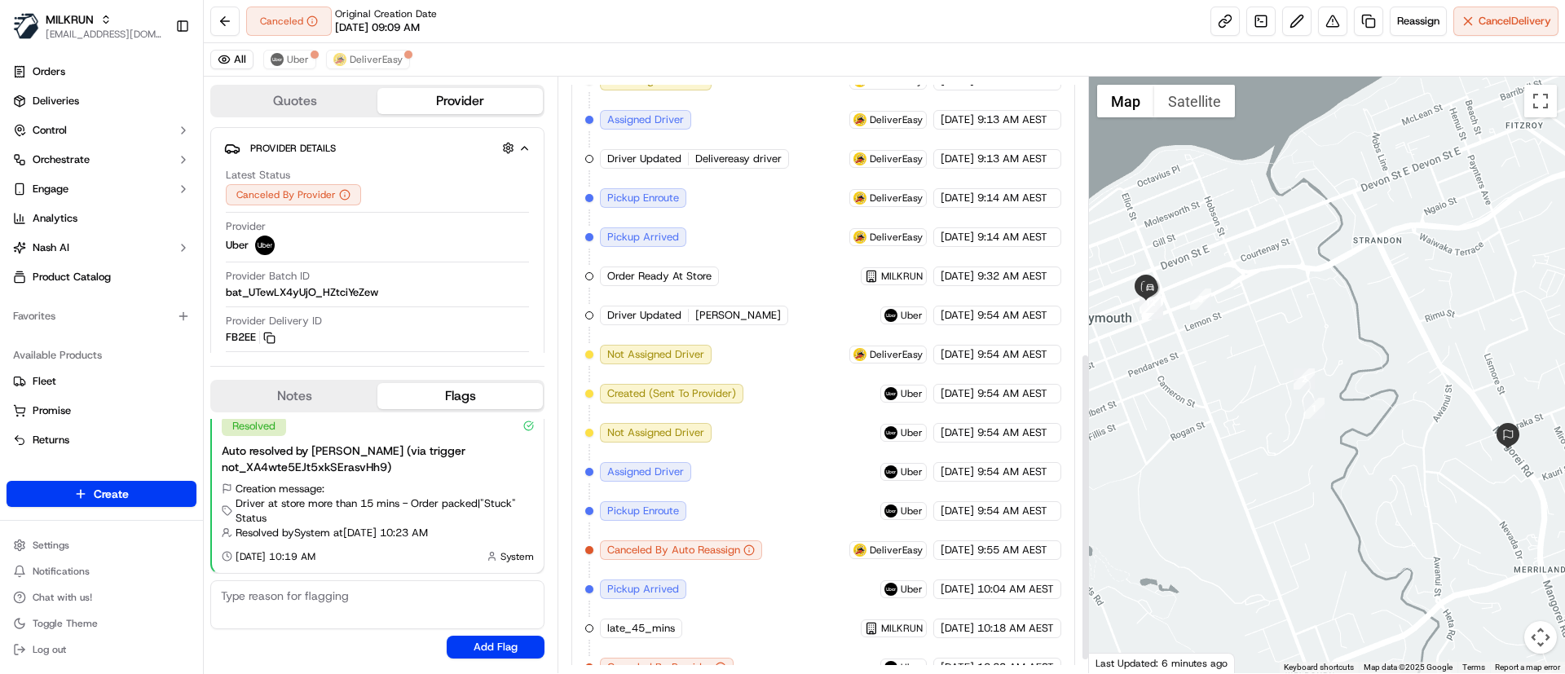
scroll to position [558, 0]
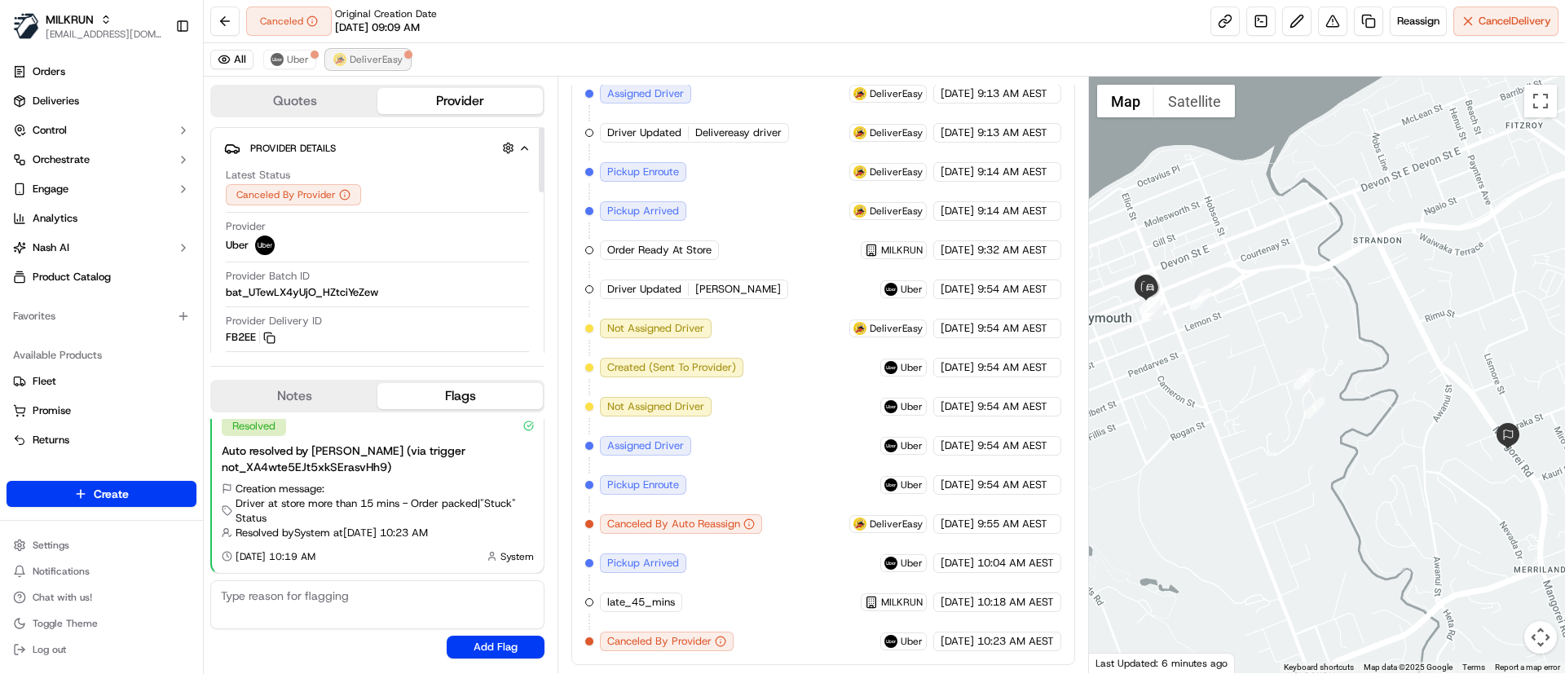
click at [368, 55] on span "DeliverEasy" at bounding box center [376, 59] width 53 height 13
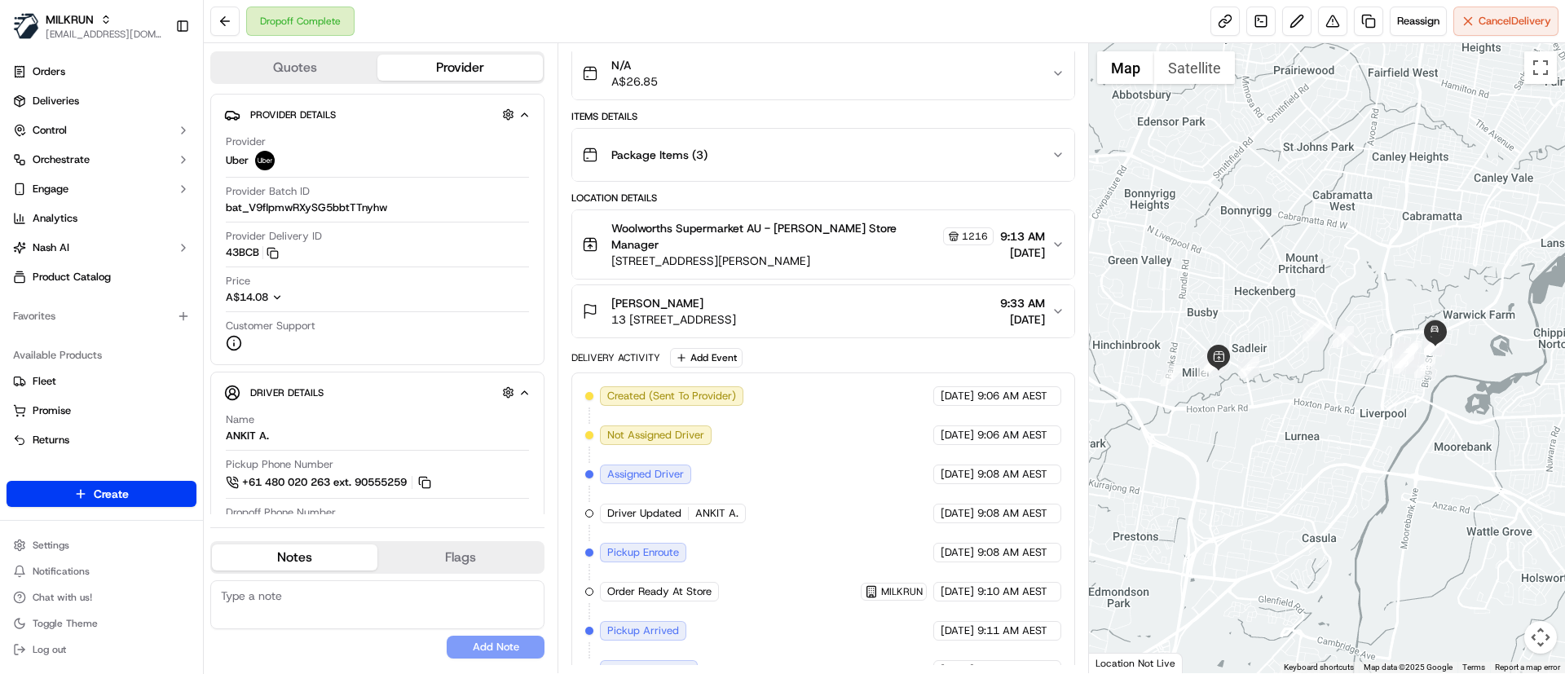
scroll to position [314, 0]
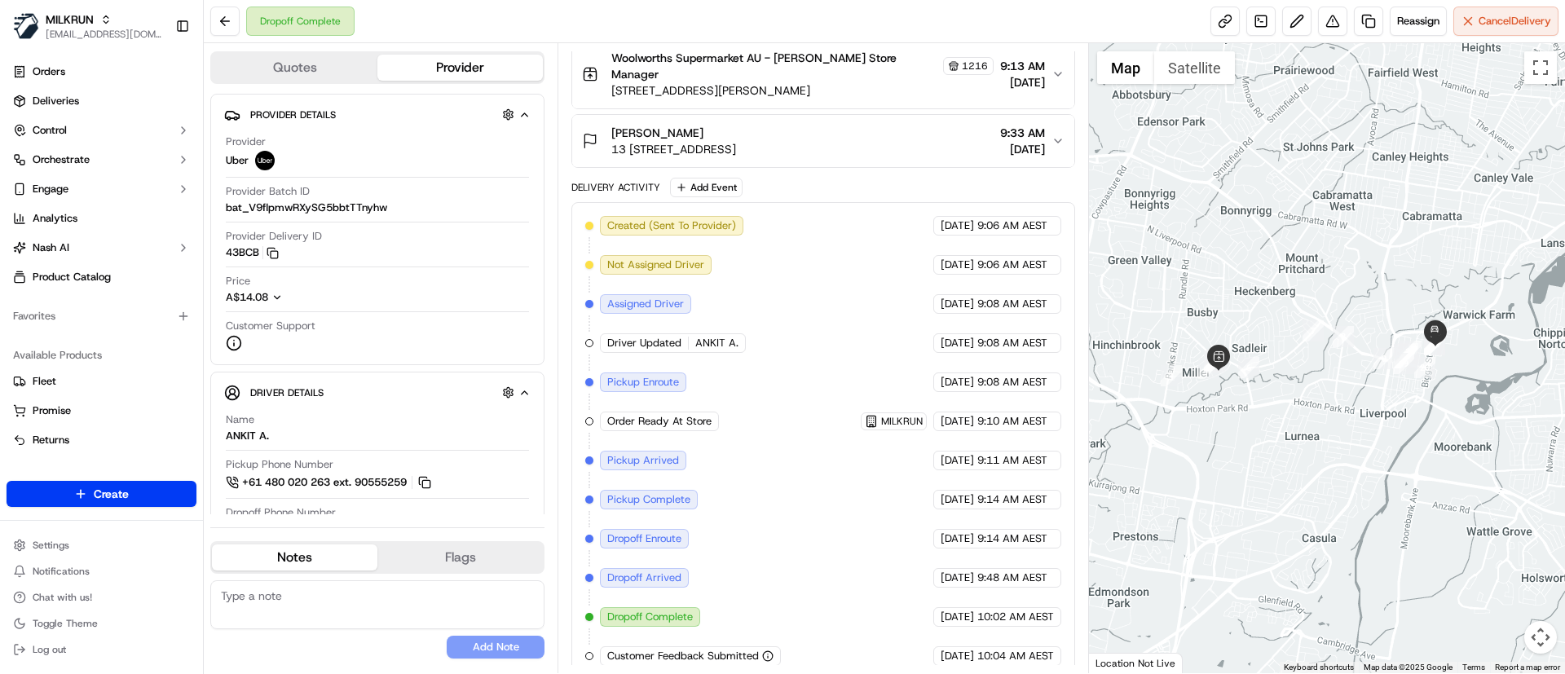
click at [736, 141] on span "13 [STREET_ADDRESS]" at bounding box center [673, 149] width 125 height 16
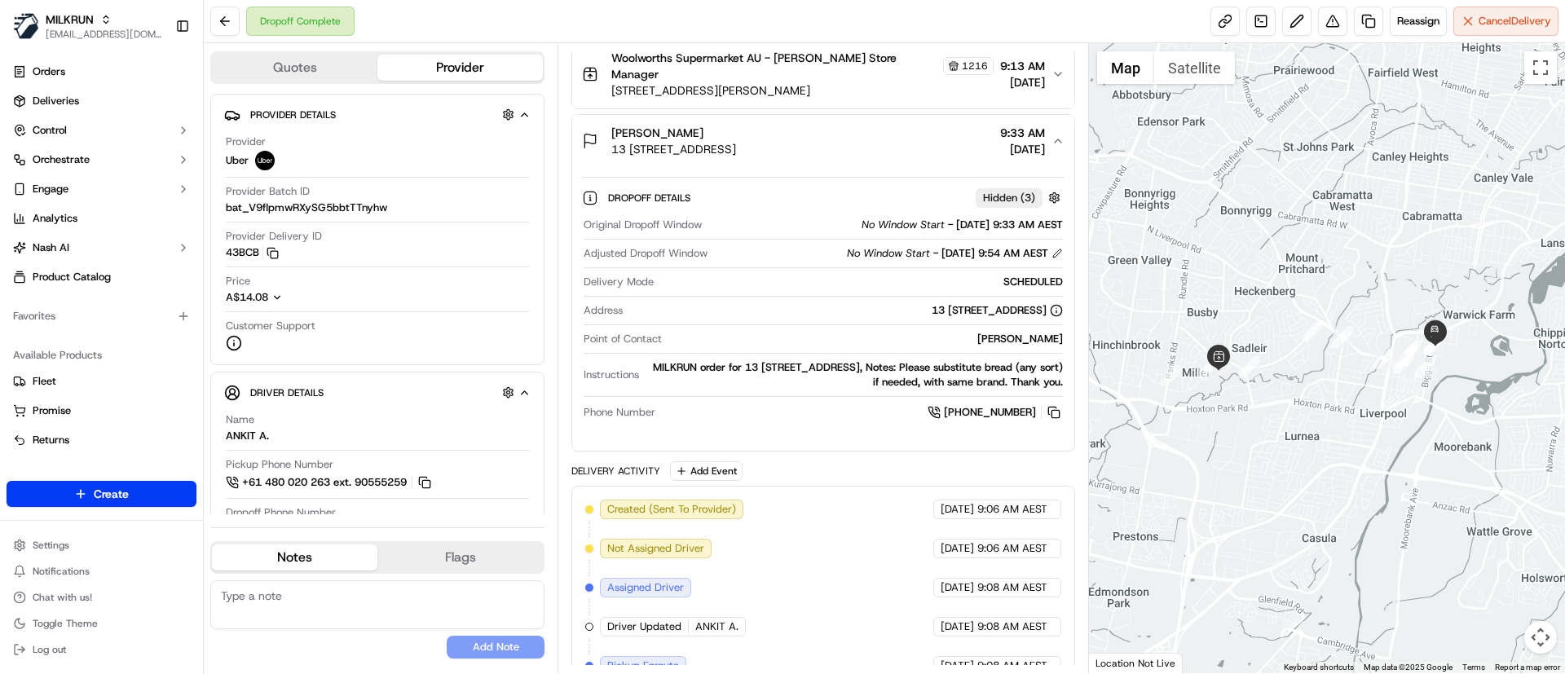
click at [736, 141] on span "13 [STREET_ADDRESS]" at bounding box center [673, 149] width 125 height 16
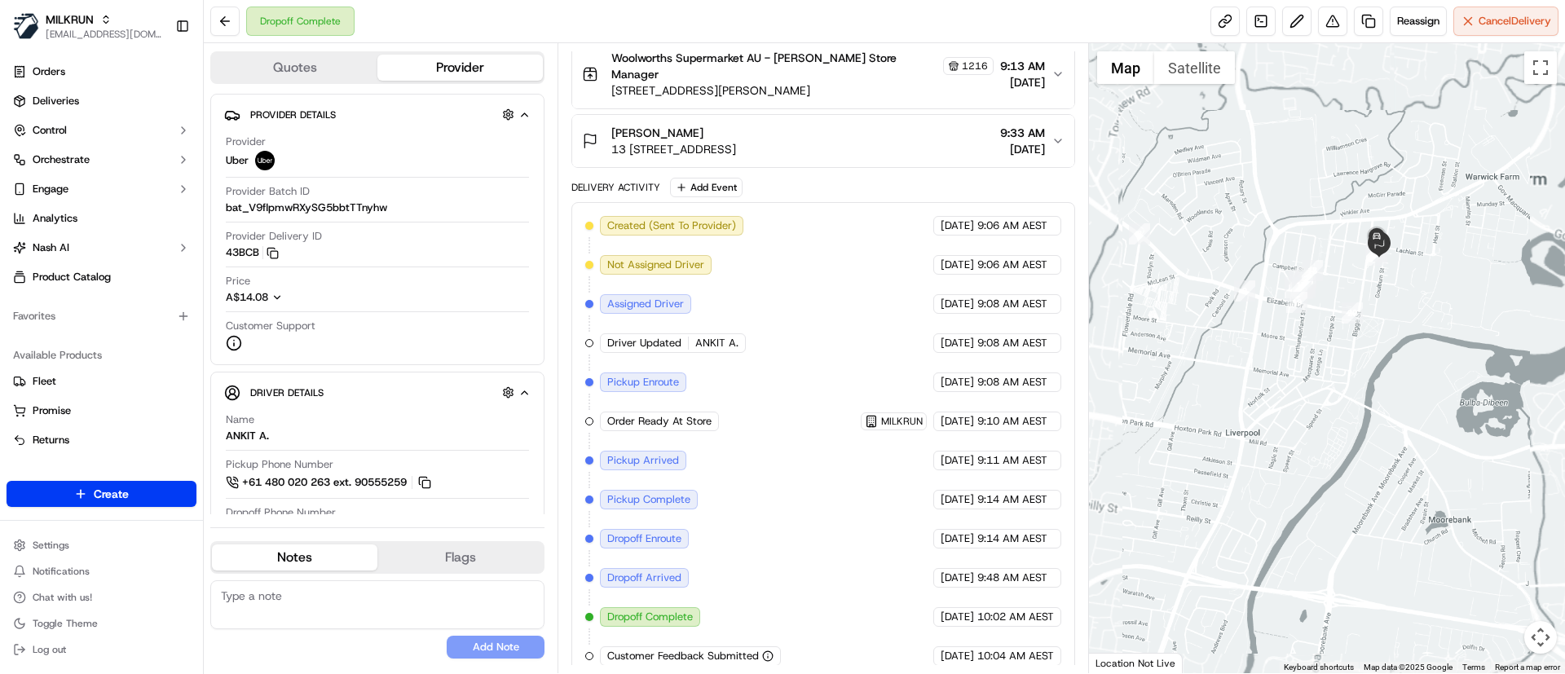
click at [1444, 291] on div at bounding box center [1327, 358] width 477 height 630
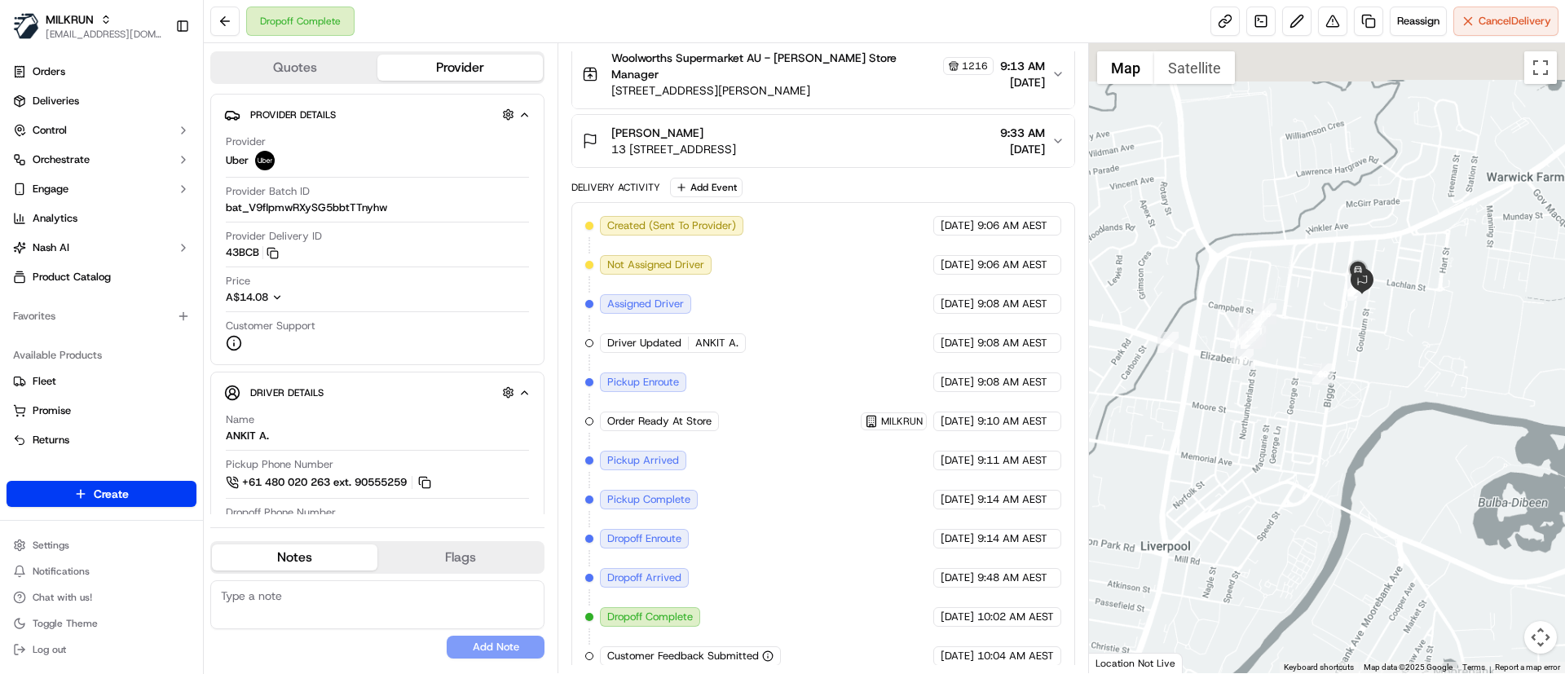
drag, startPoint x: 1444, startPoint y: 291, endPoint x: 1526, endPoint y: 435, distance: 165.4
click at [1526, 436] on div at bounding box center [1327, 358] width 477 height 630
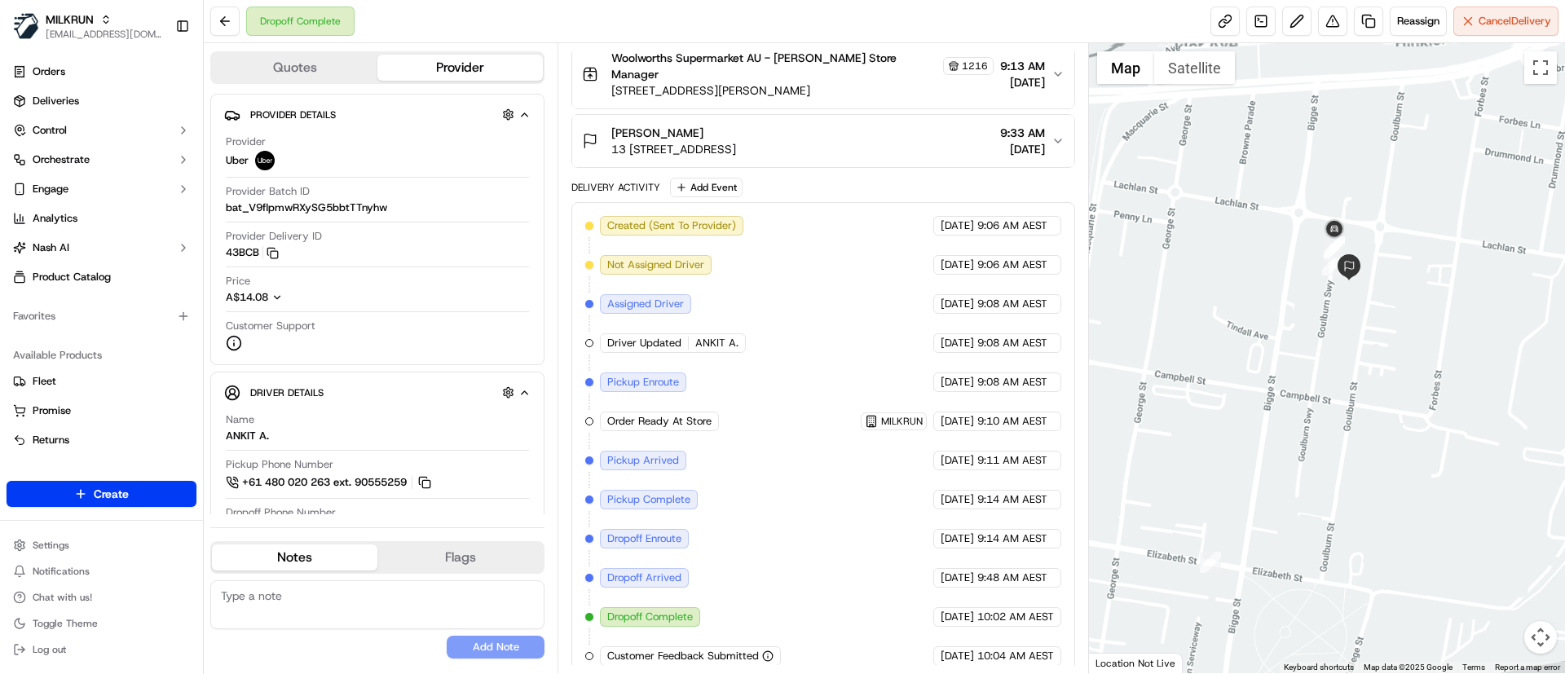
drag, startPoint x: 1412, startPoint y: 343, endPoint x: 1468, endPoint y: 434, distance: 106.5
click at [1468, 434] on div at bounding box center [1327, 358] width 477 height 630
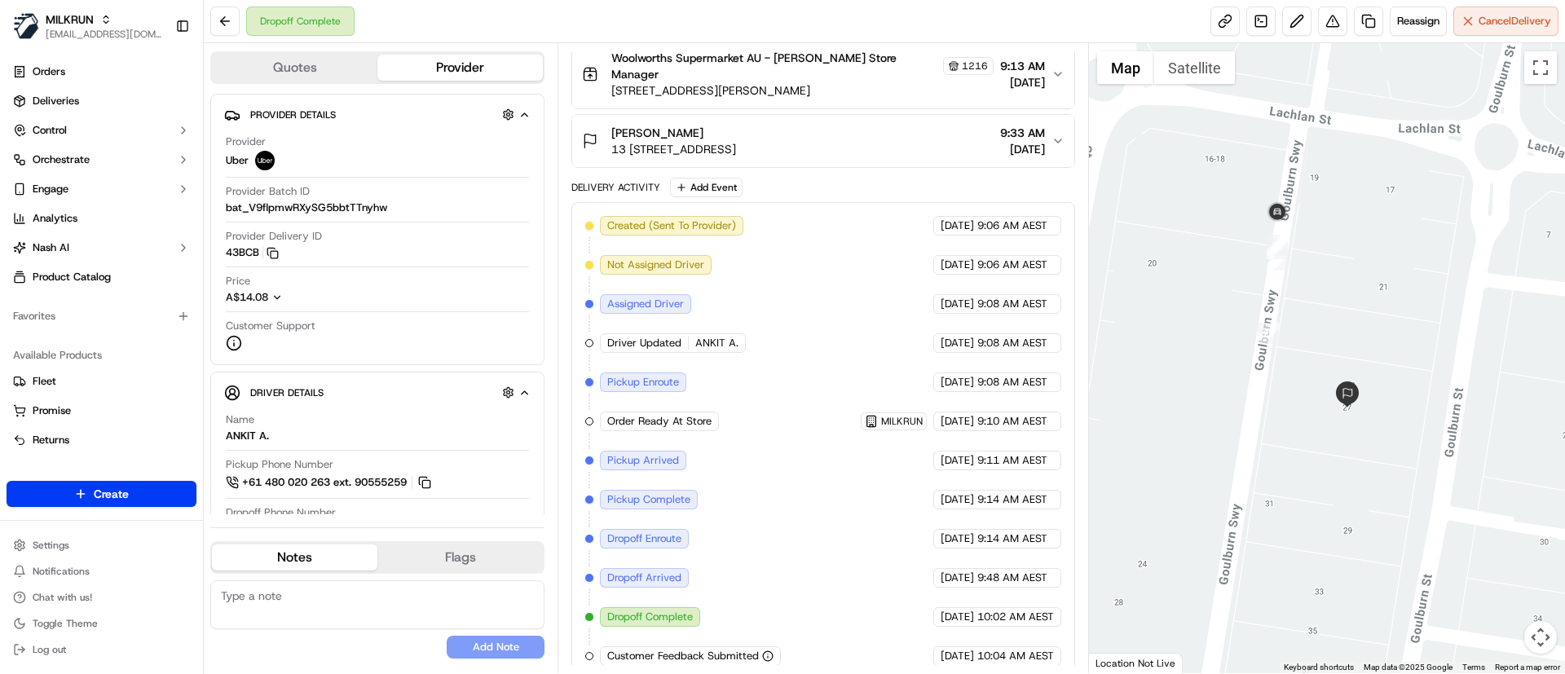
drag, startPoint x: 1324, startPoint y: 412, endPoint x: 1331, endPoint y: 518, distance: 107.0
click at [1331, 518] on div at bounding box center [1327, 358] width 477 height 630
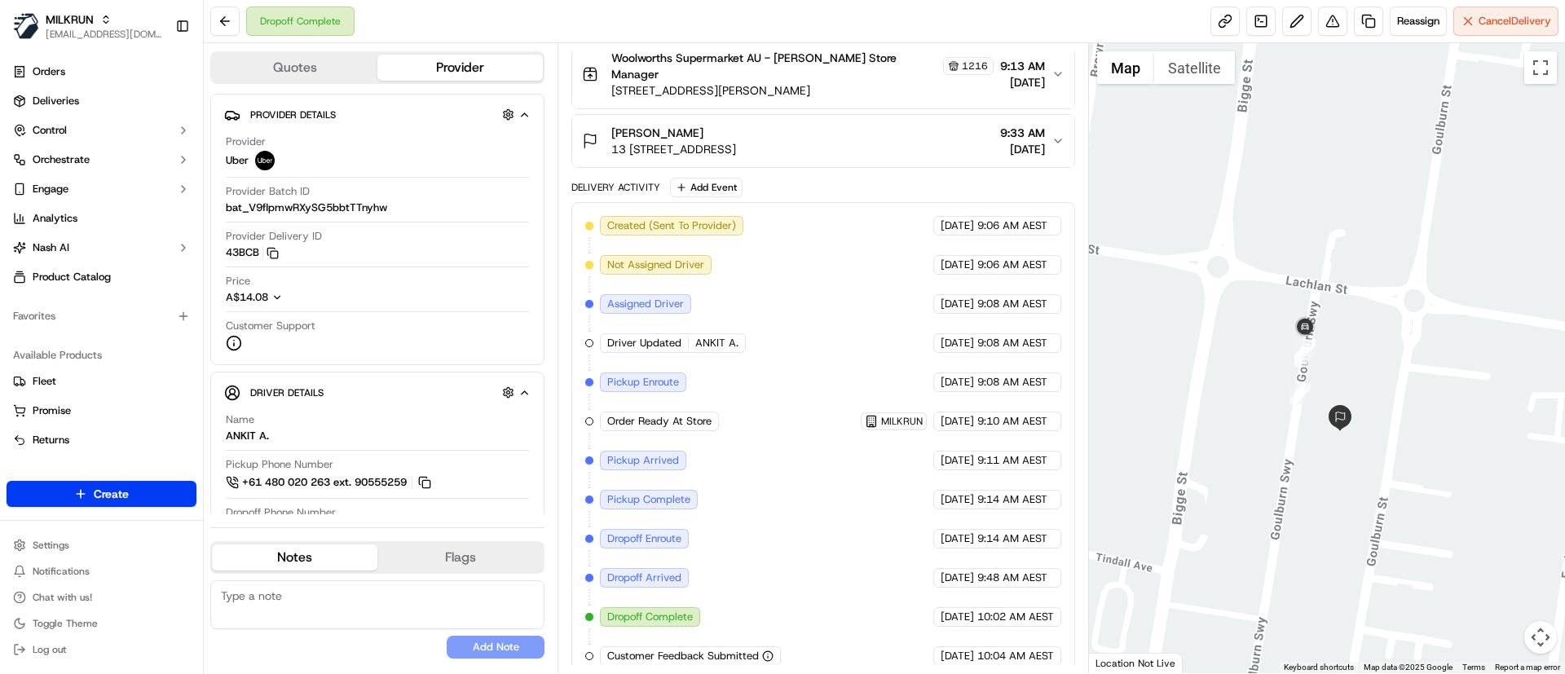
click at [736, 141] on span "13 25/27 Goulburn Street, Liverpool, NSW 2170, AU" at bounding box center [673, 149] width 125 height 16
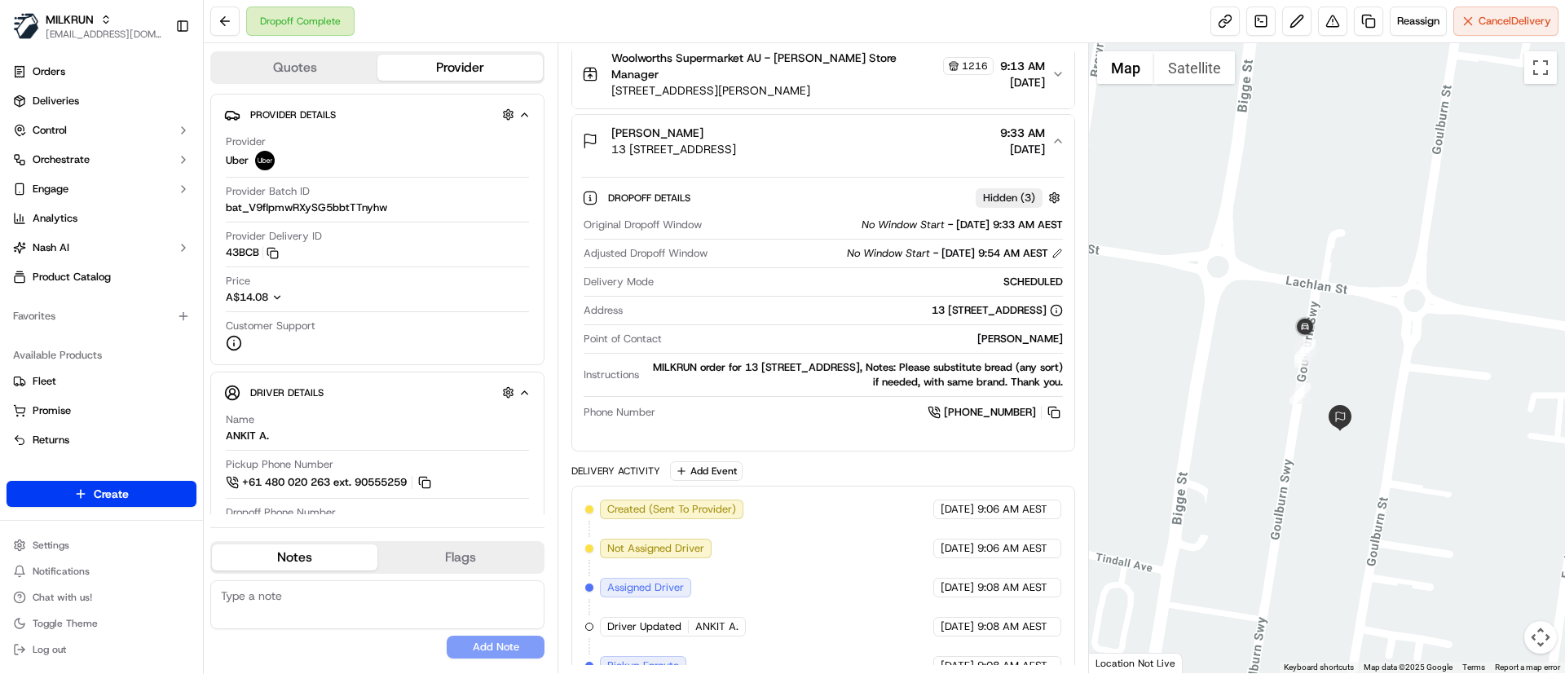
click at [736, 141] on span "13 25/27 Goulburn Street, Liverpool, NSW 2170, AU" at bounding box center [673, 149] width 125 height 16
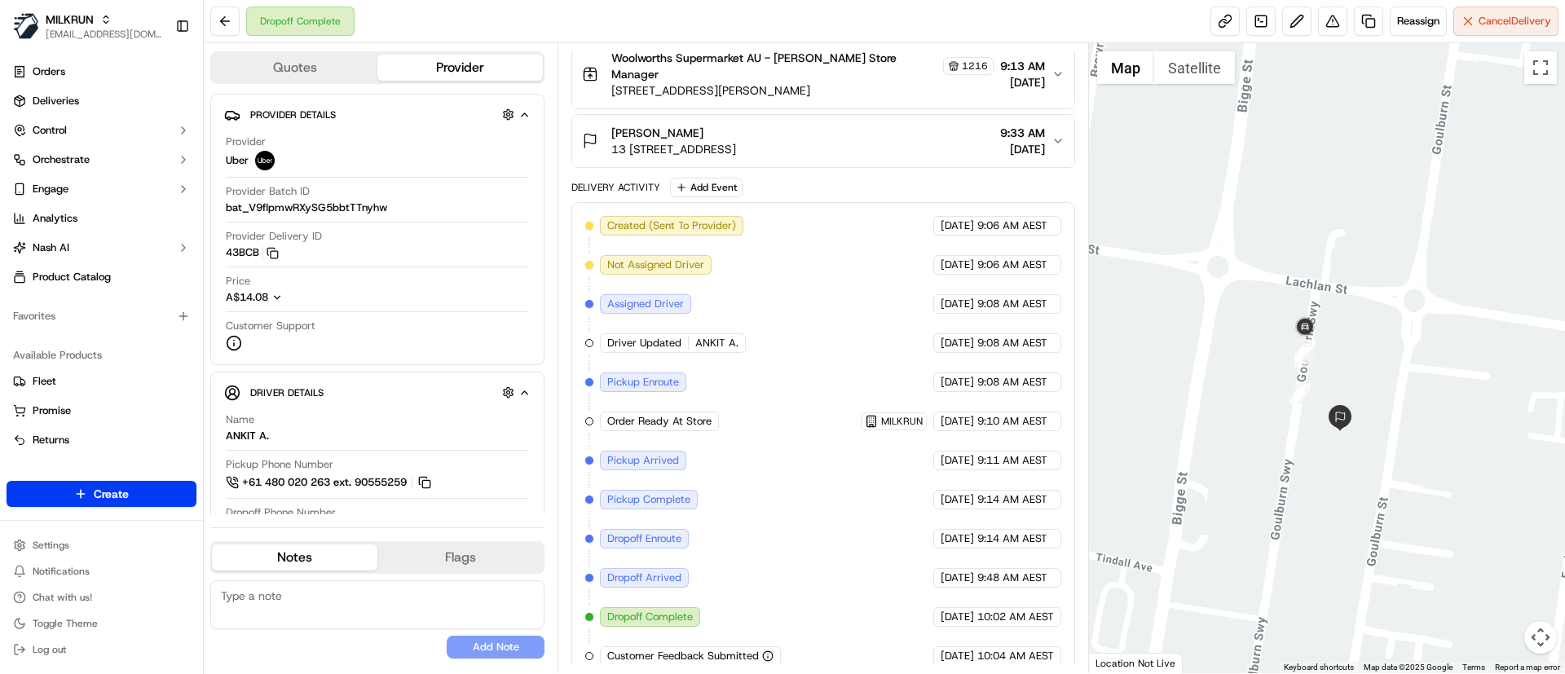
click at [736, 141] on span "13 25/27 Goulburn Street, Liverpool, NSW 2170, AU" at bounding box center [673, 149] width 125 height 16
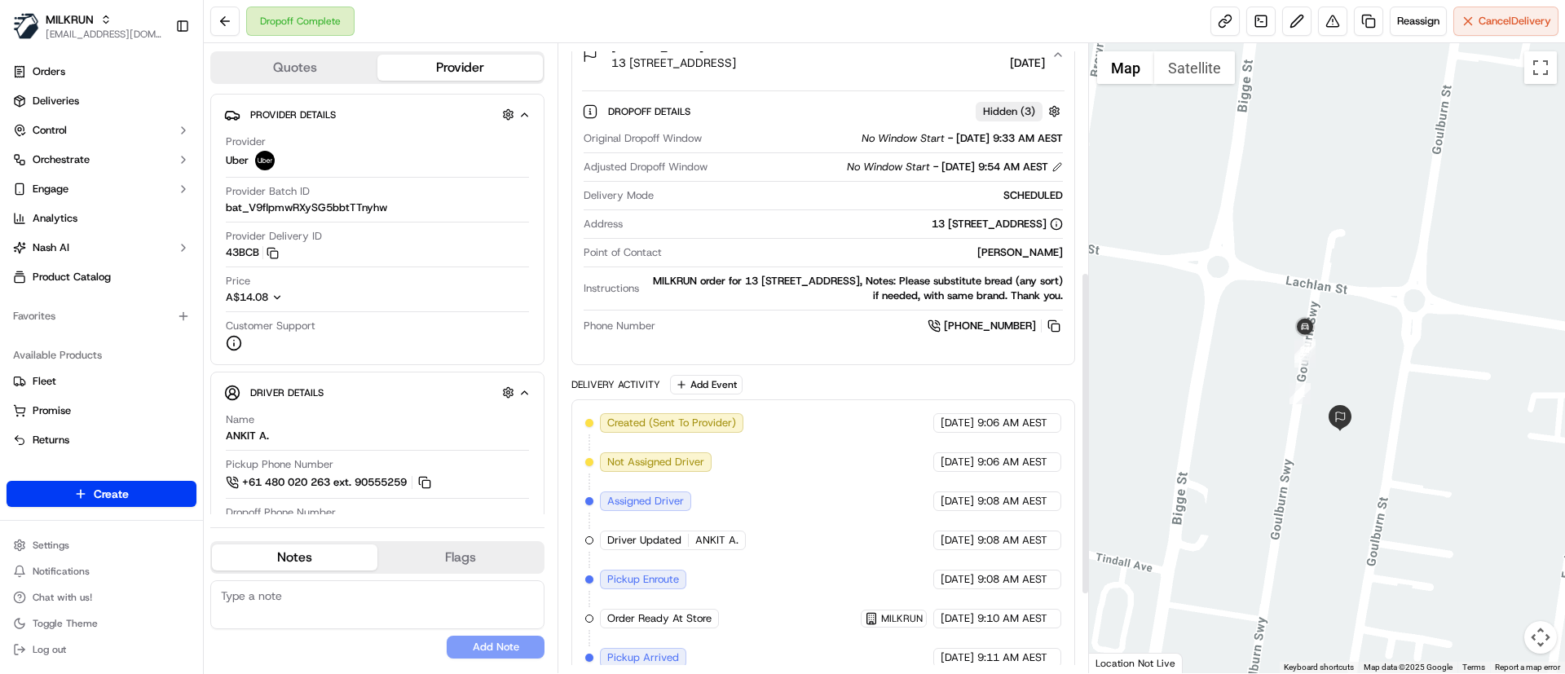
scroll to position [598, 0]
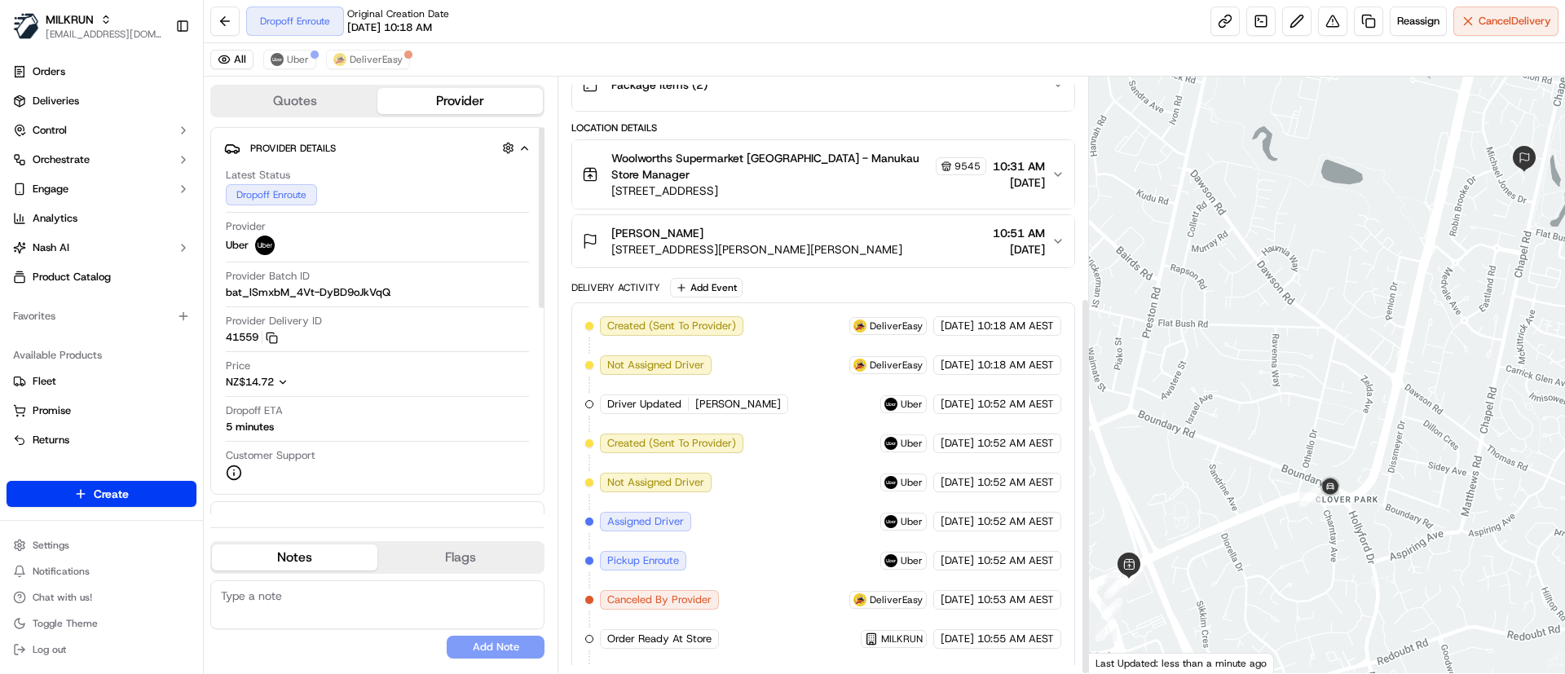
scroll to position [347, 0]
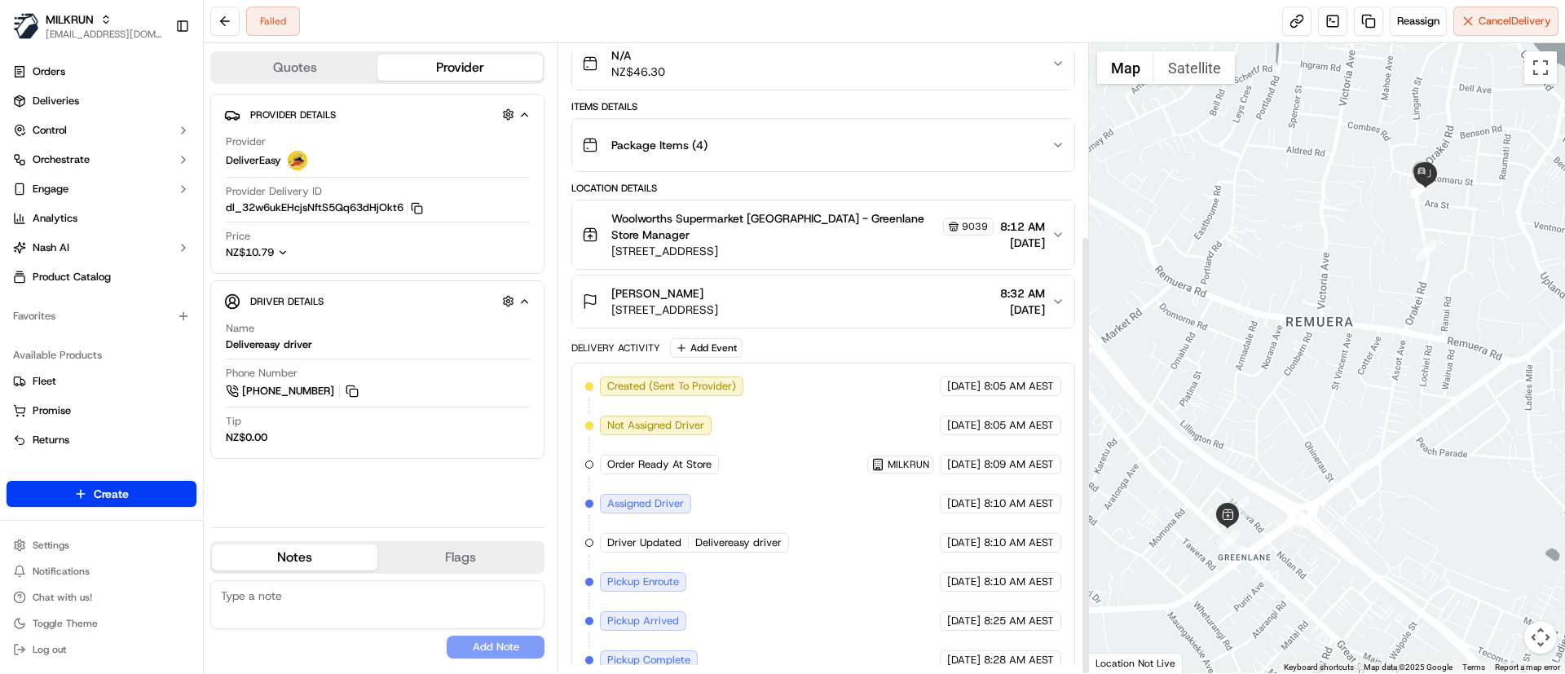
scroll to position [275, 0]
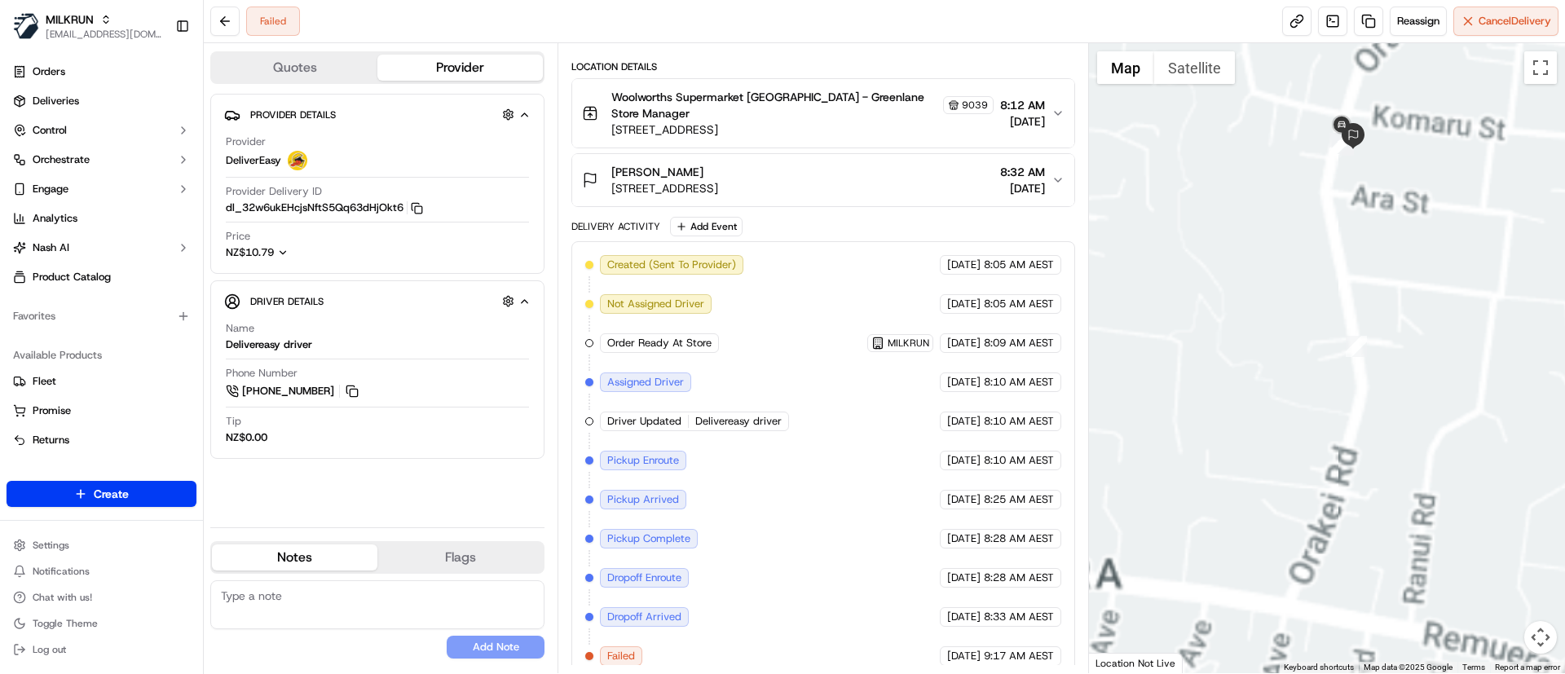
drag, startPoint x: 1418, startPoint y: 208, endPoint x: 1435, endPoint y: 316, distance: 109.6
click at [1435, 316] on div at bounding box center [1327, 358] width 477 height 630
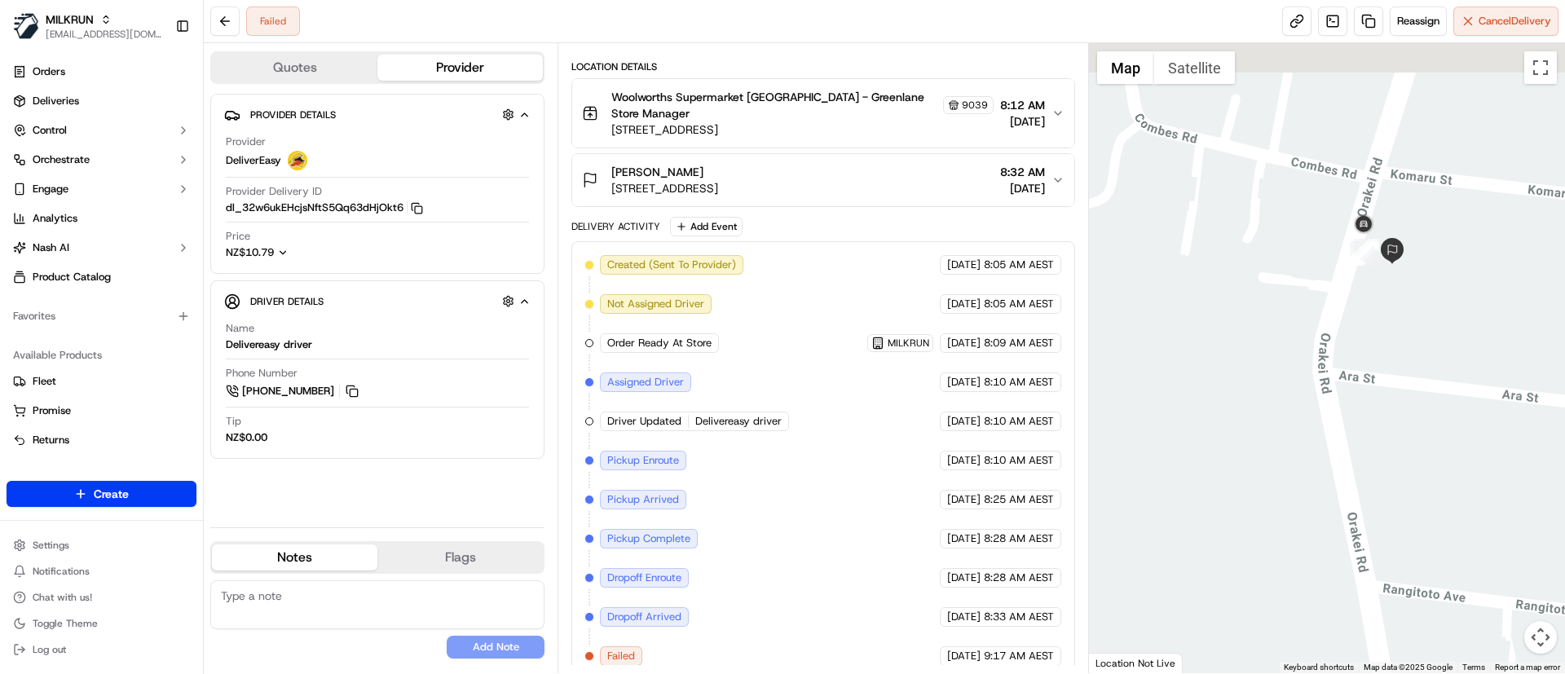
drag, startPoint x: 1386, startPoint y: 240, endPoint x: 1413, endPoint y: 344, distance: 107.8
click at [1418, 353] on div at bounding box center [1327, 358] width 477 height 630
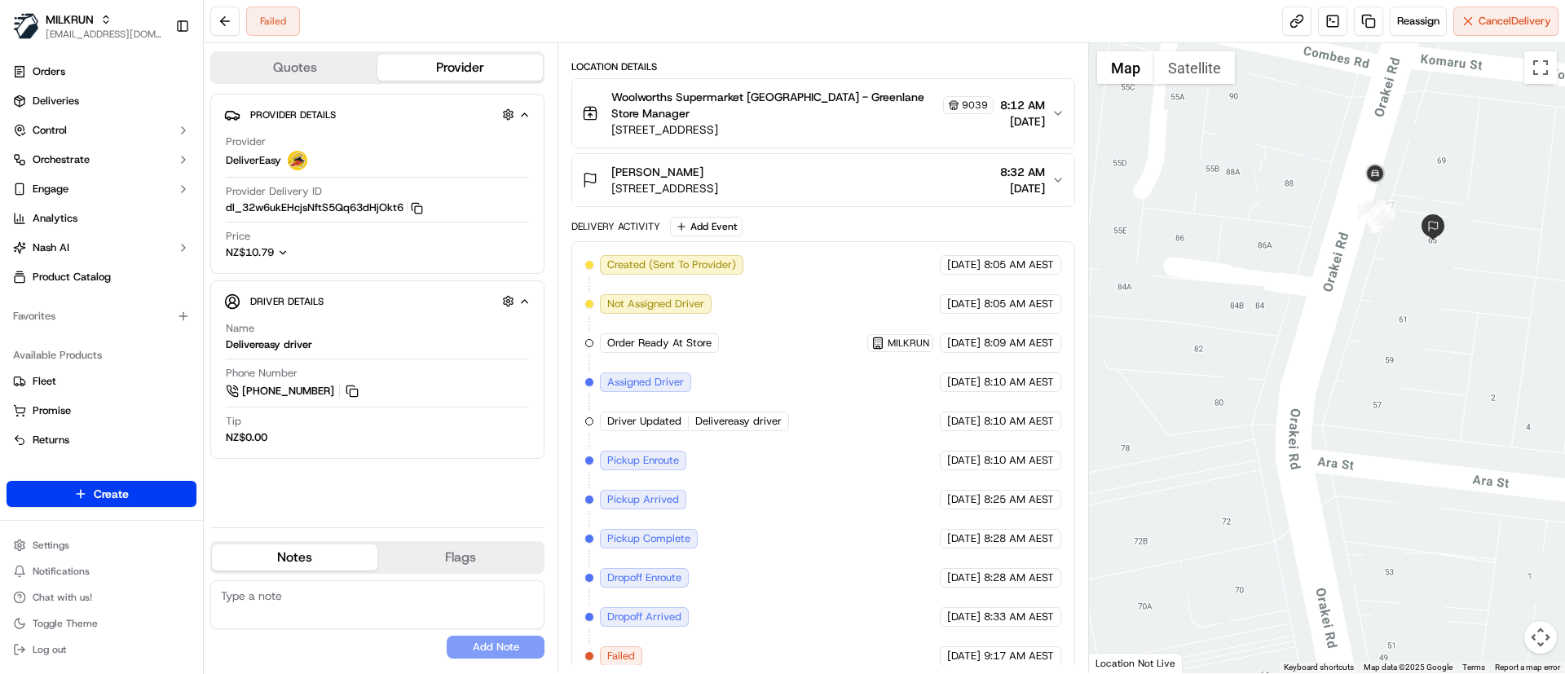
click at [718, 180] on span "65 Orakei Road, Remuera, Auckland 1050, NZ" at bounding box center [664, 188] width 107 height 16
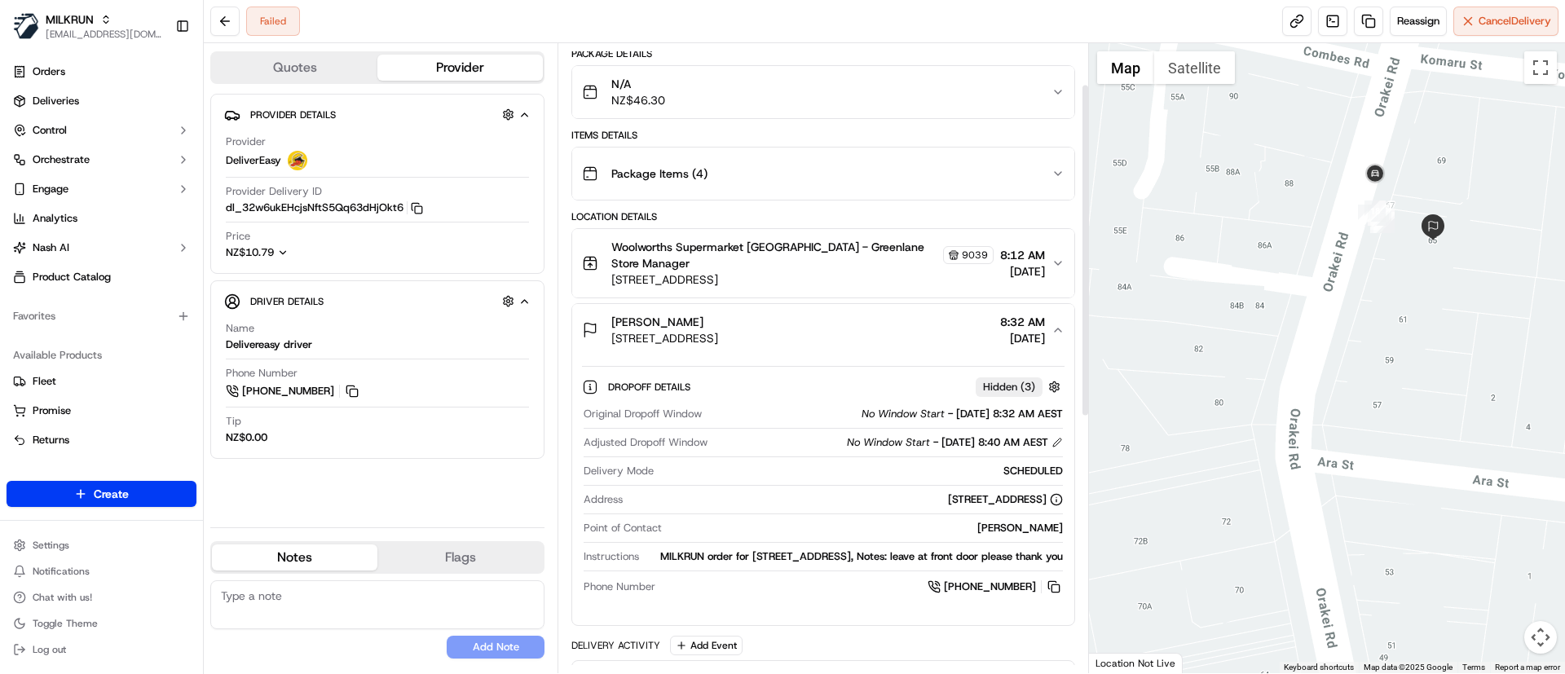
scroll to position [0, 0]
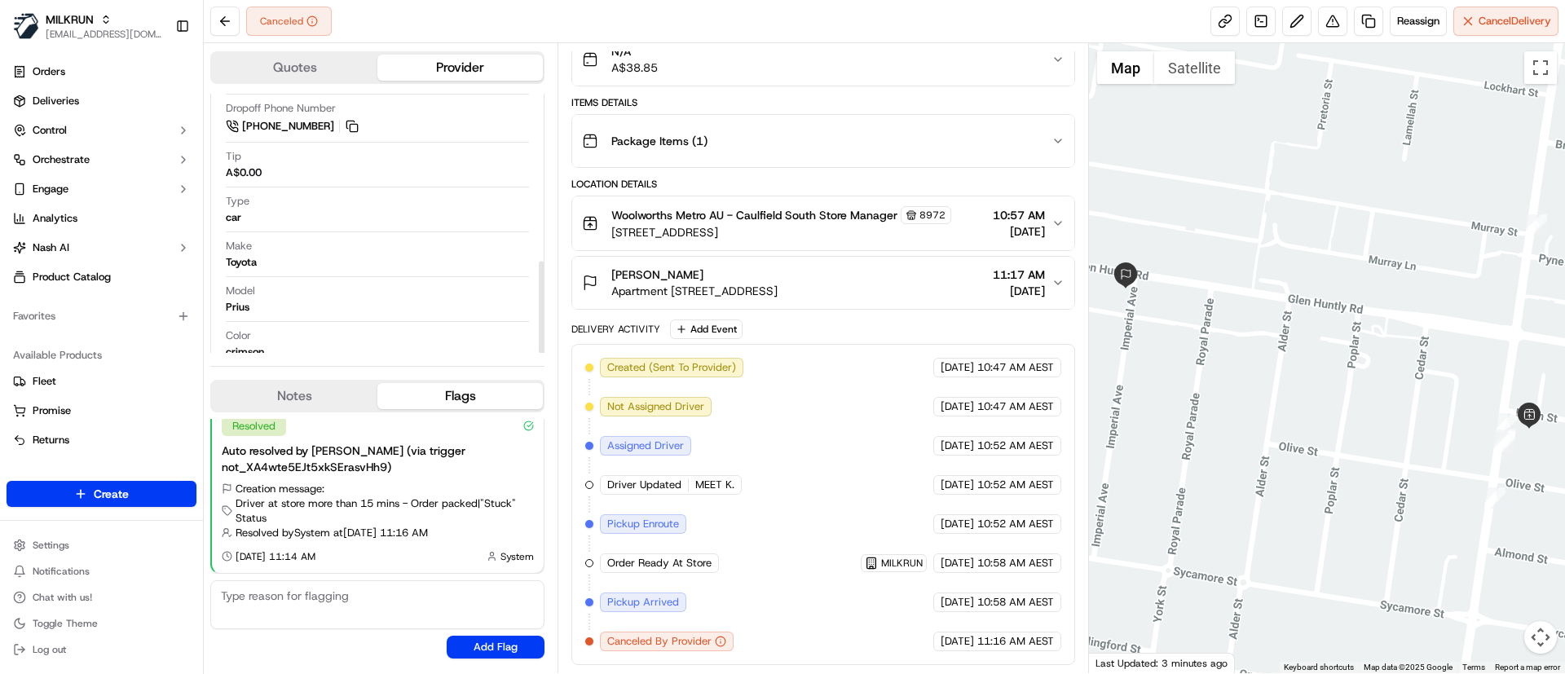
scroll to position [473, 0]
click at [1414, 20] on span "Reassign" at bounding box center [1418, 21] width 42 height 15
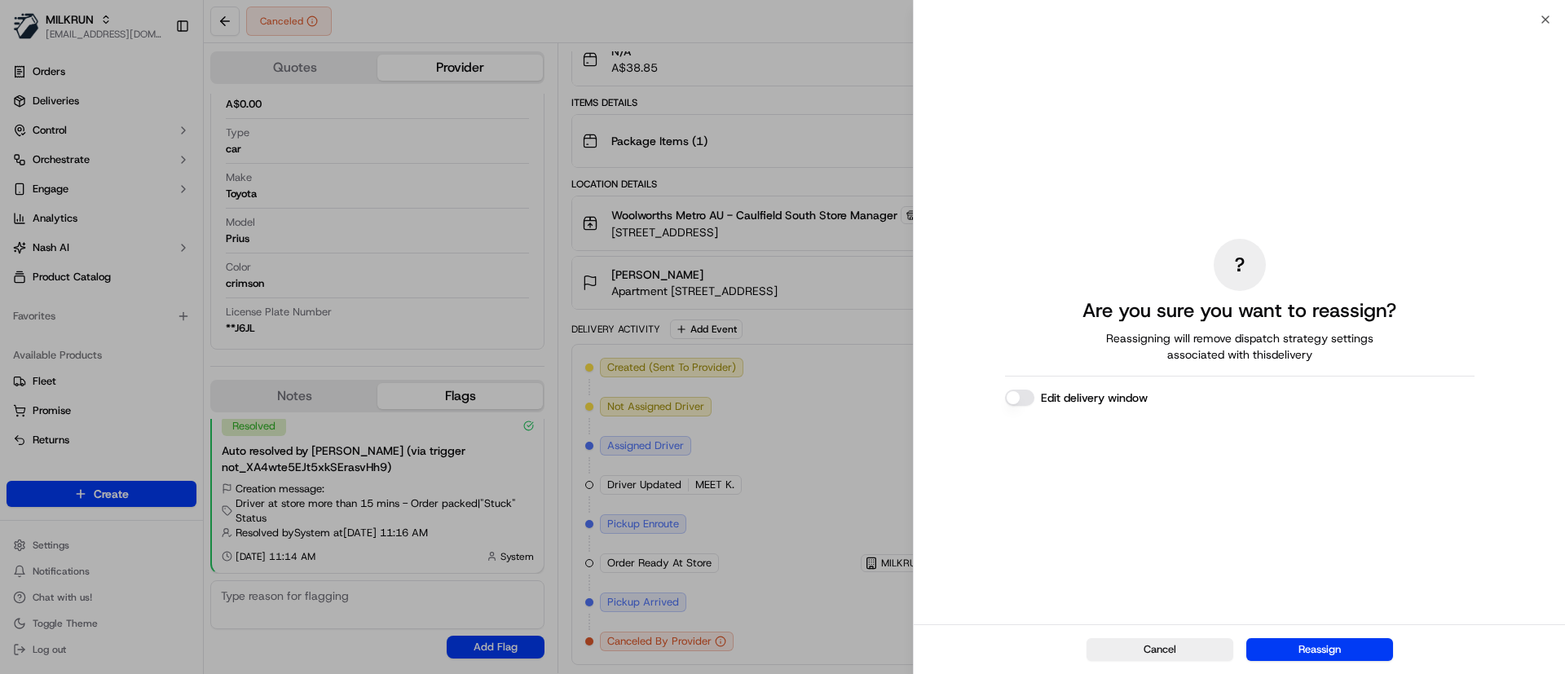
click at [1326, 649] on button "Reassign" at bounding box center [1319, 649] width 147 height 23
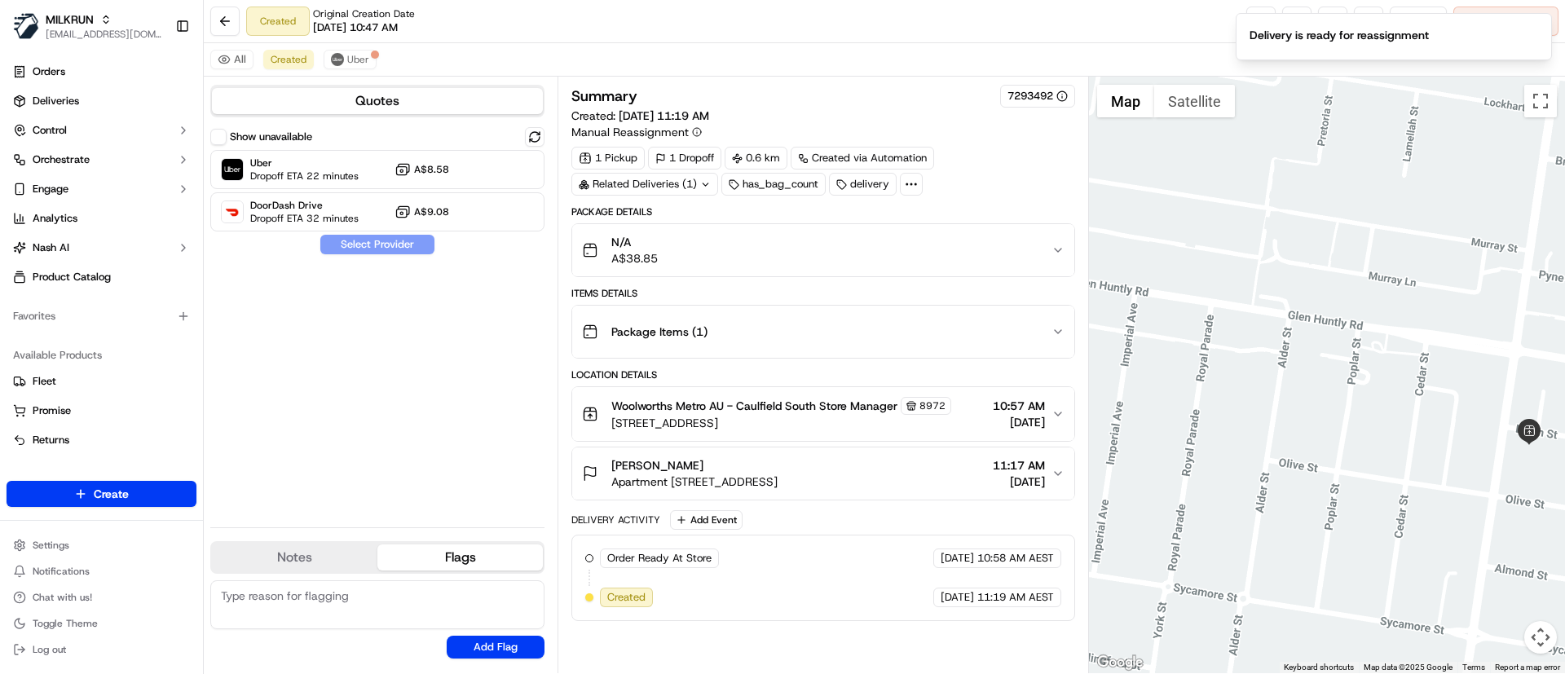
scroll to position [0, 0]
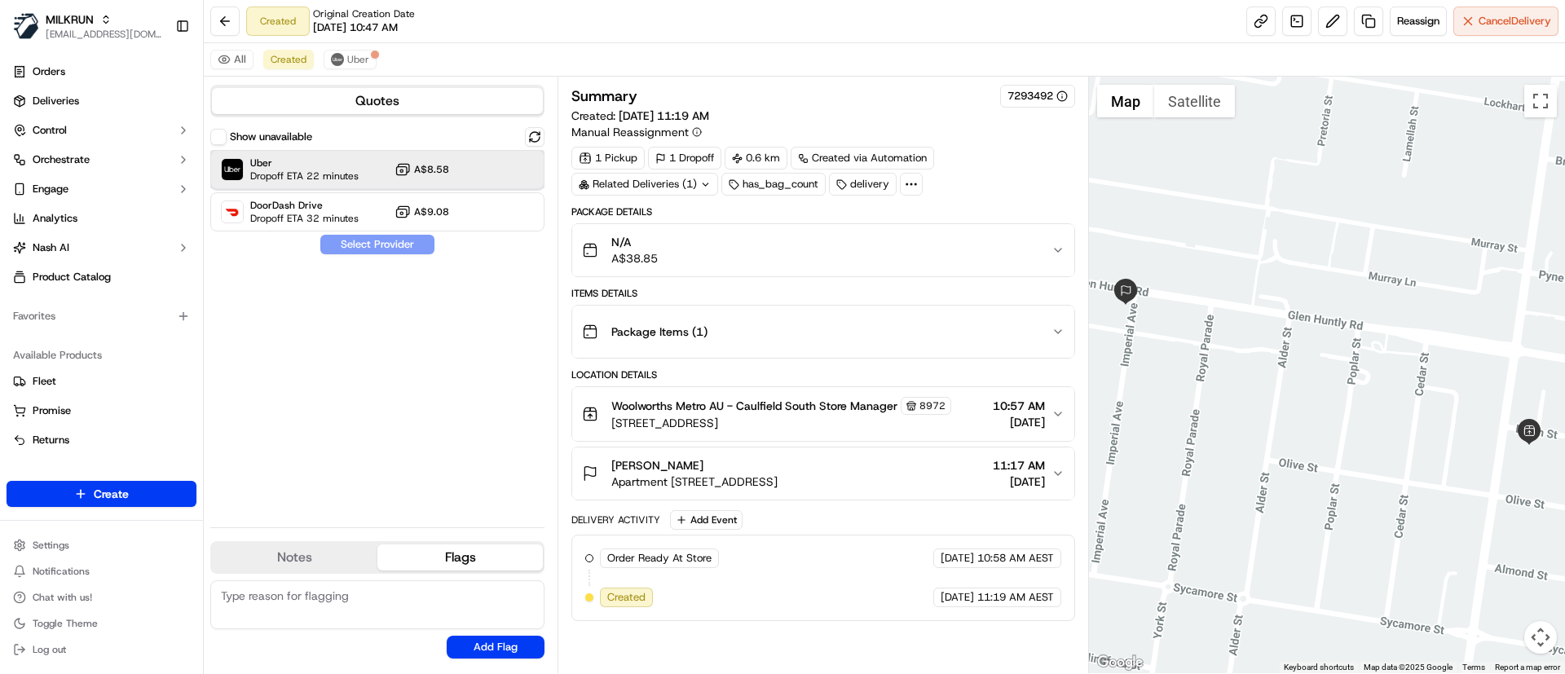
click at [296, 173] on span "Dropoff ETA 22 minutes" at bounding box center [304, 176] width 108 height 13
click at [353, 246] on button "Assign Provider" at bounding box center [378, 245] width 116 height 20
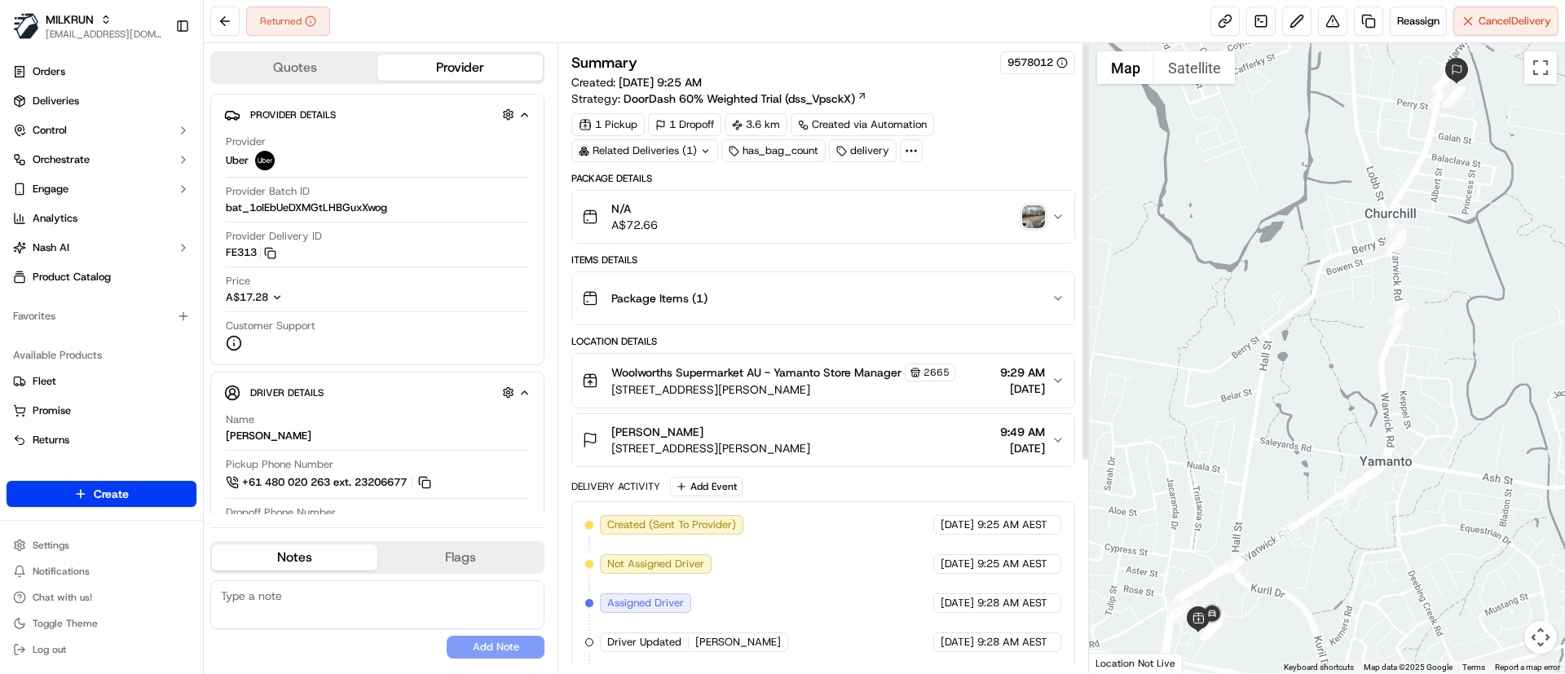
click at [1032, 213] on img "button" at bounding box center [1033, 216] width 23 height 23
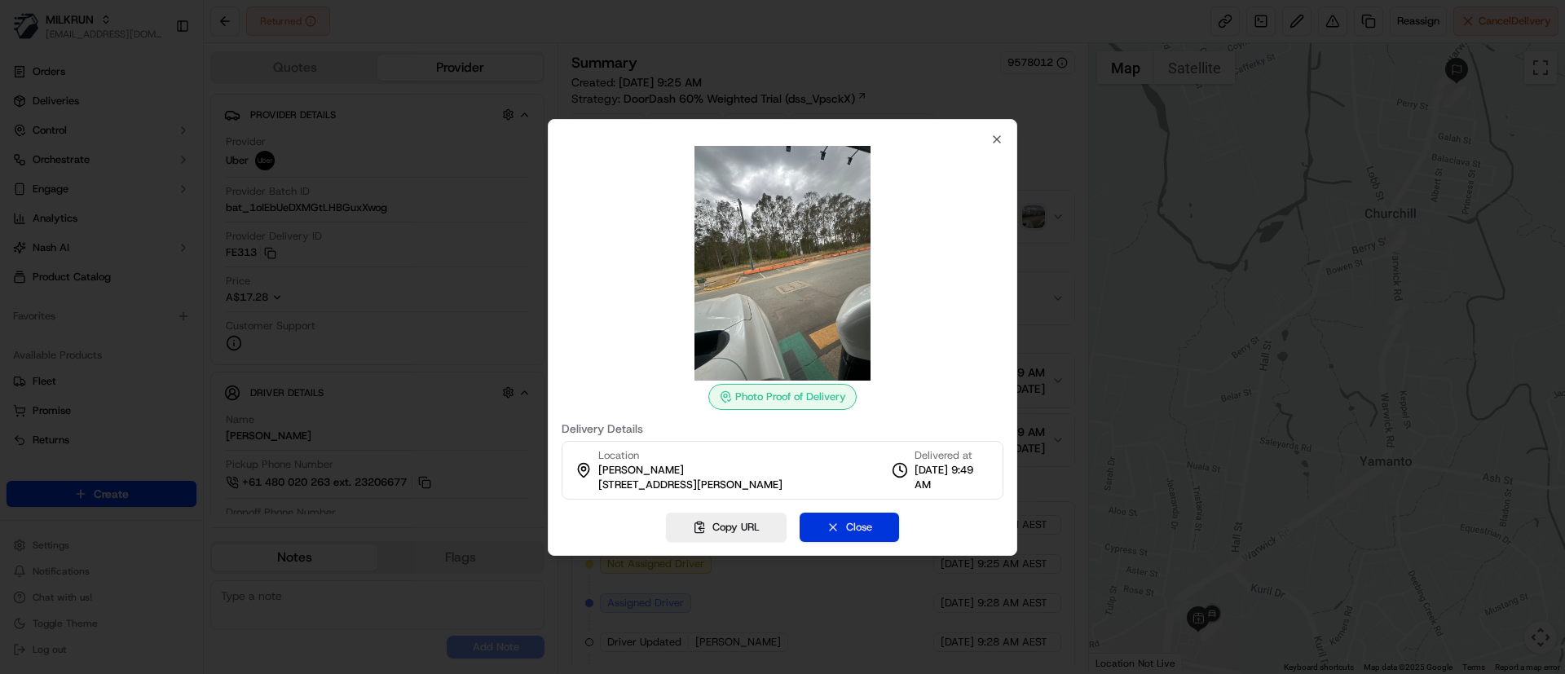
click at [836, 531] on button "Close" at bounding box center [849, 527] width 99 height 29
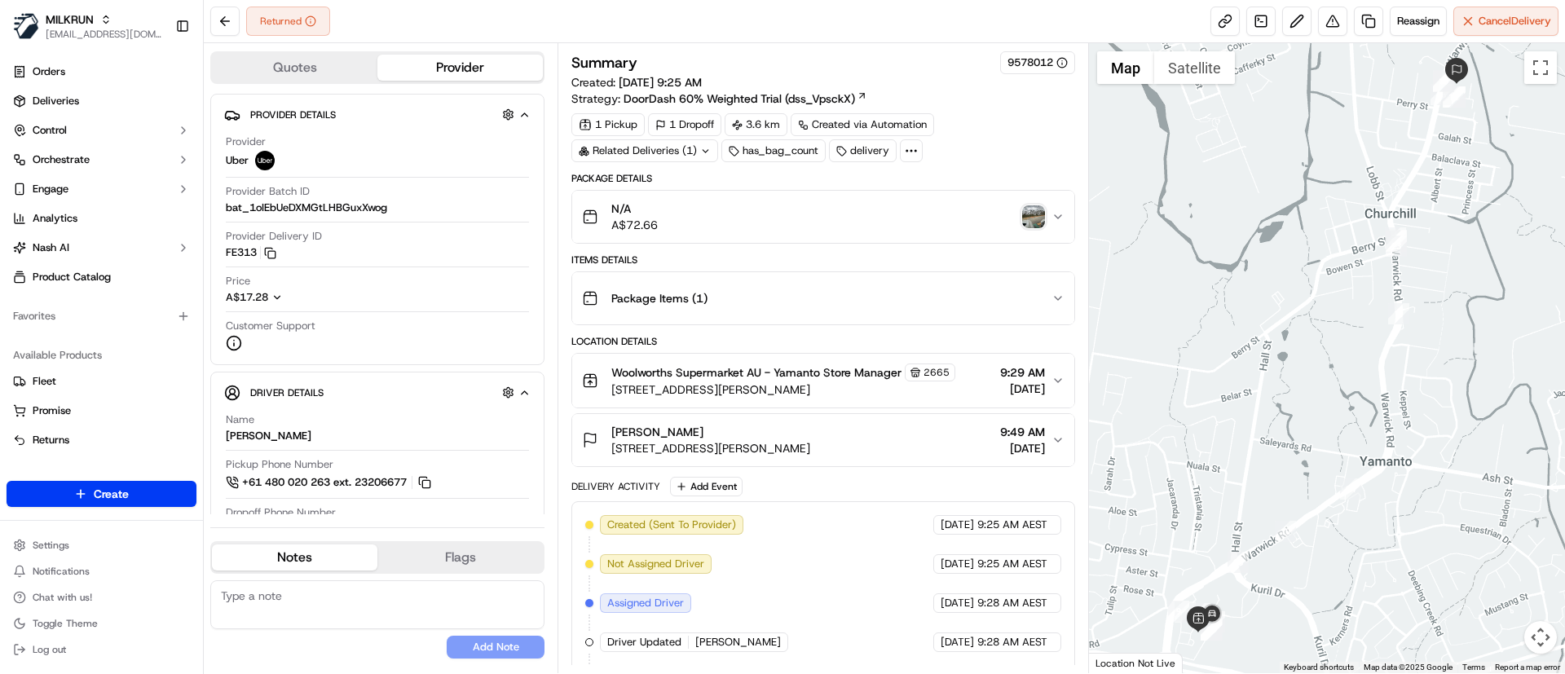
click at [1039, 218] on img "button" at bounding box center [1033, 216] width 23 height 23
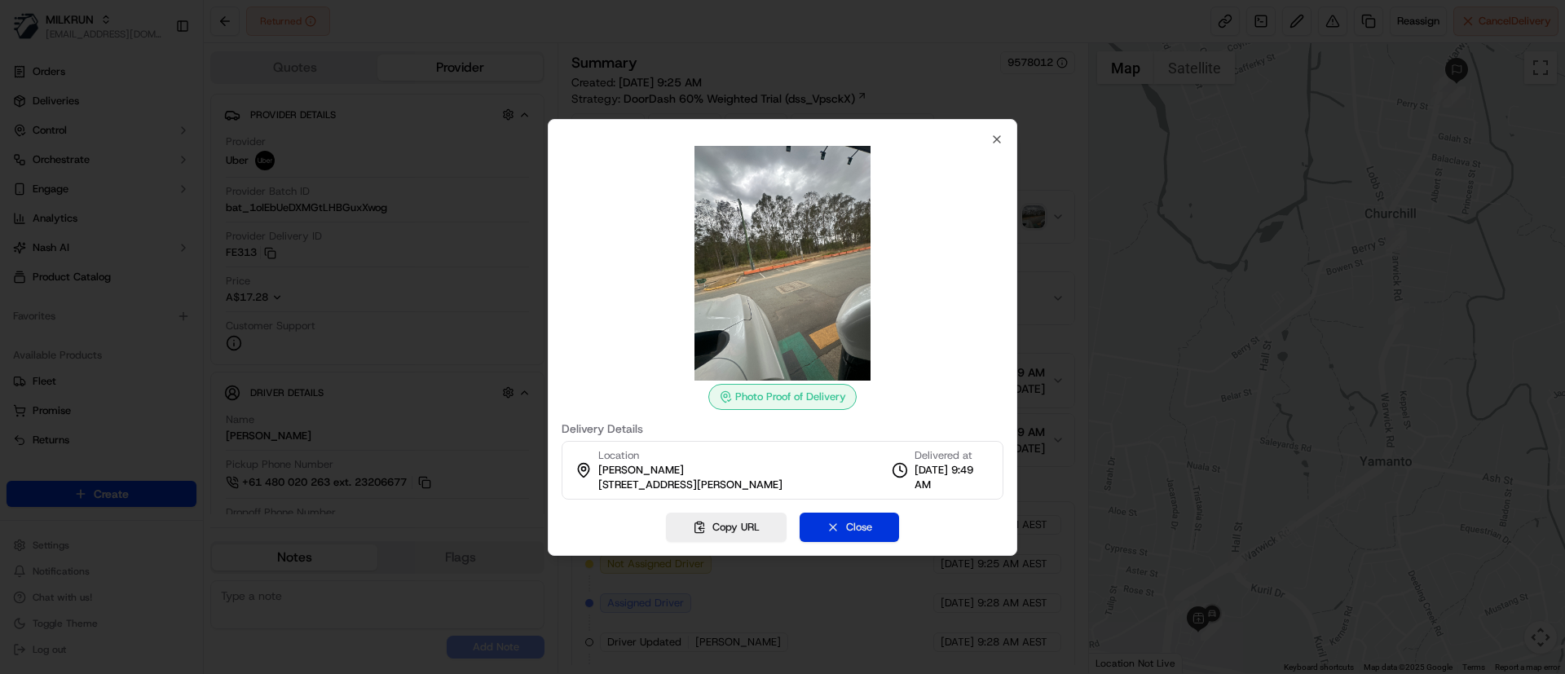
click at [837, 527] on button "Close" at bounding box center [849, 527] width 99 height 29
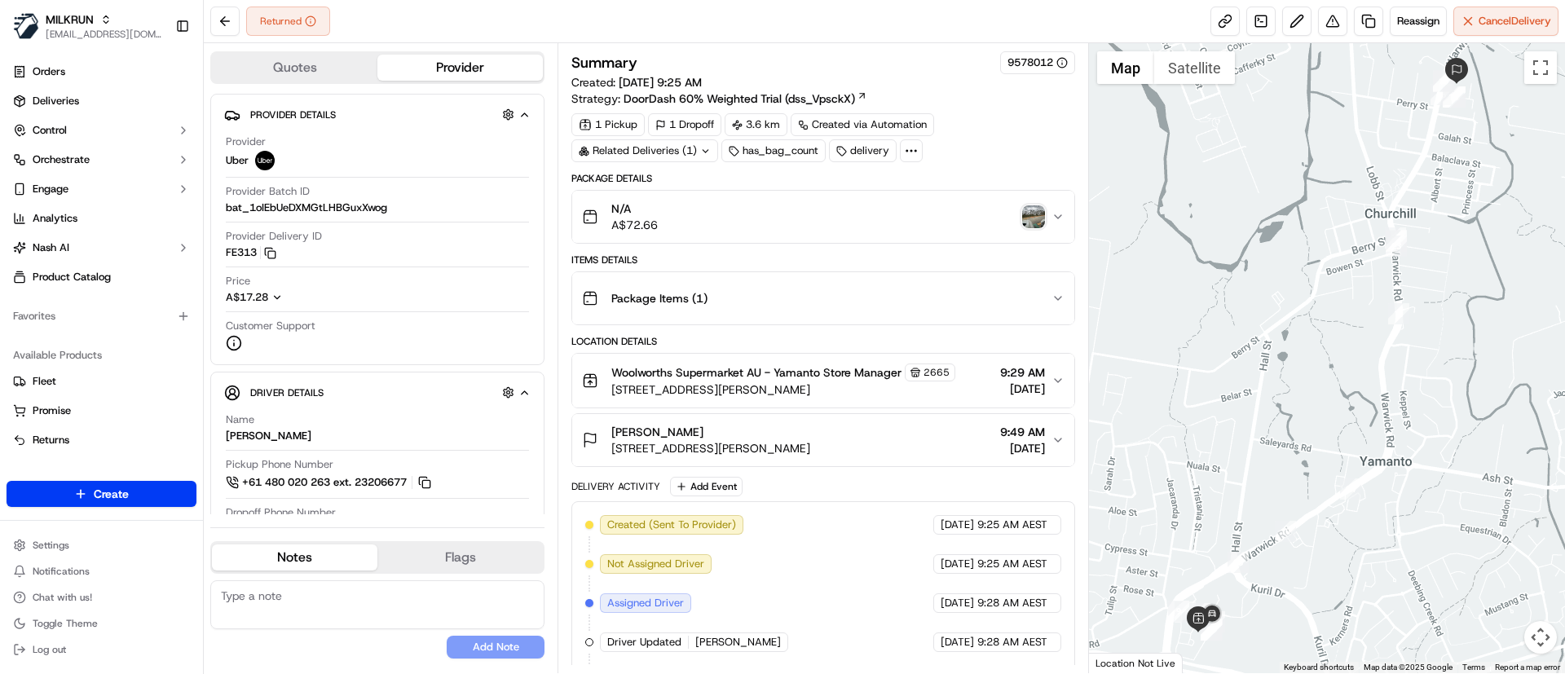
scroll to position [314, 0]
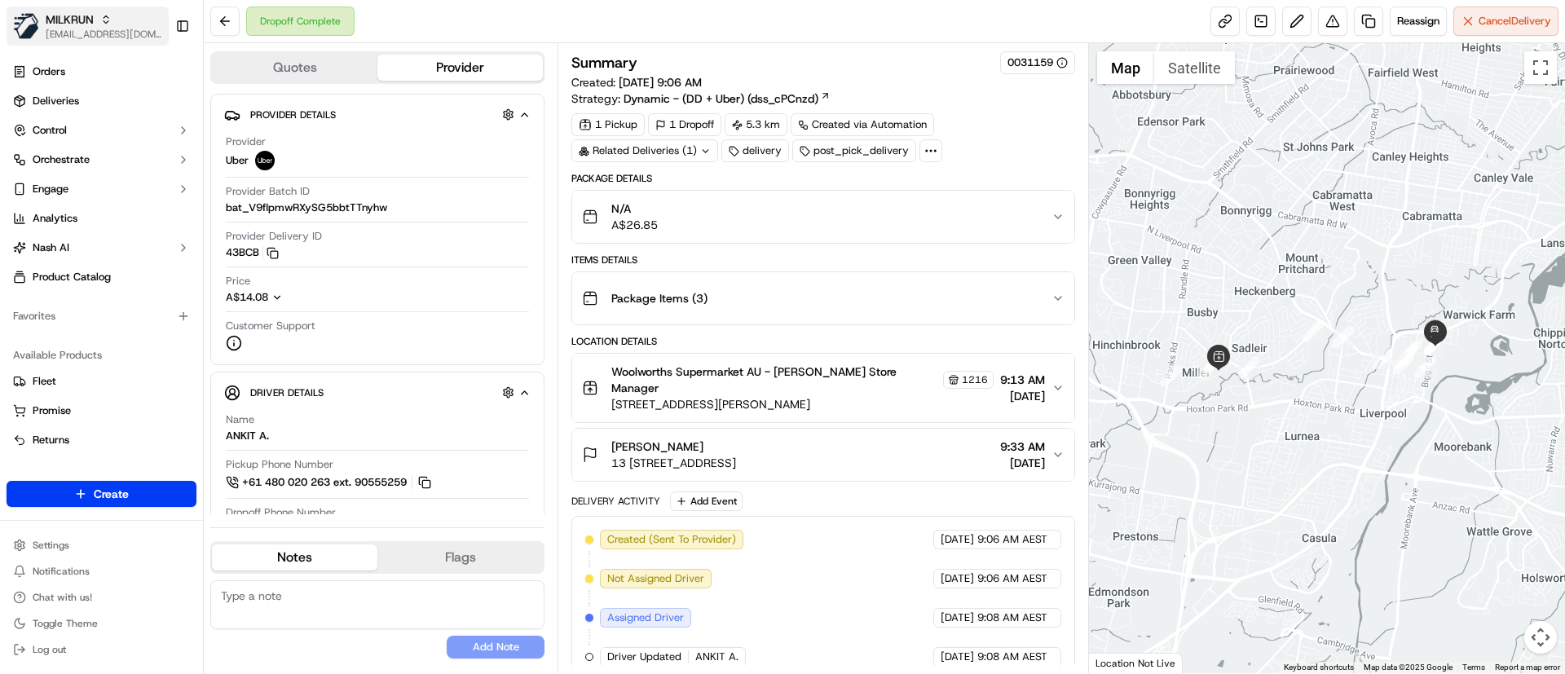
click at [88, 22] on span "MILKRUN" at bounding box center [70, 19] width 48 height 16
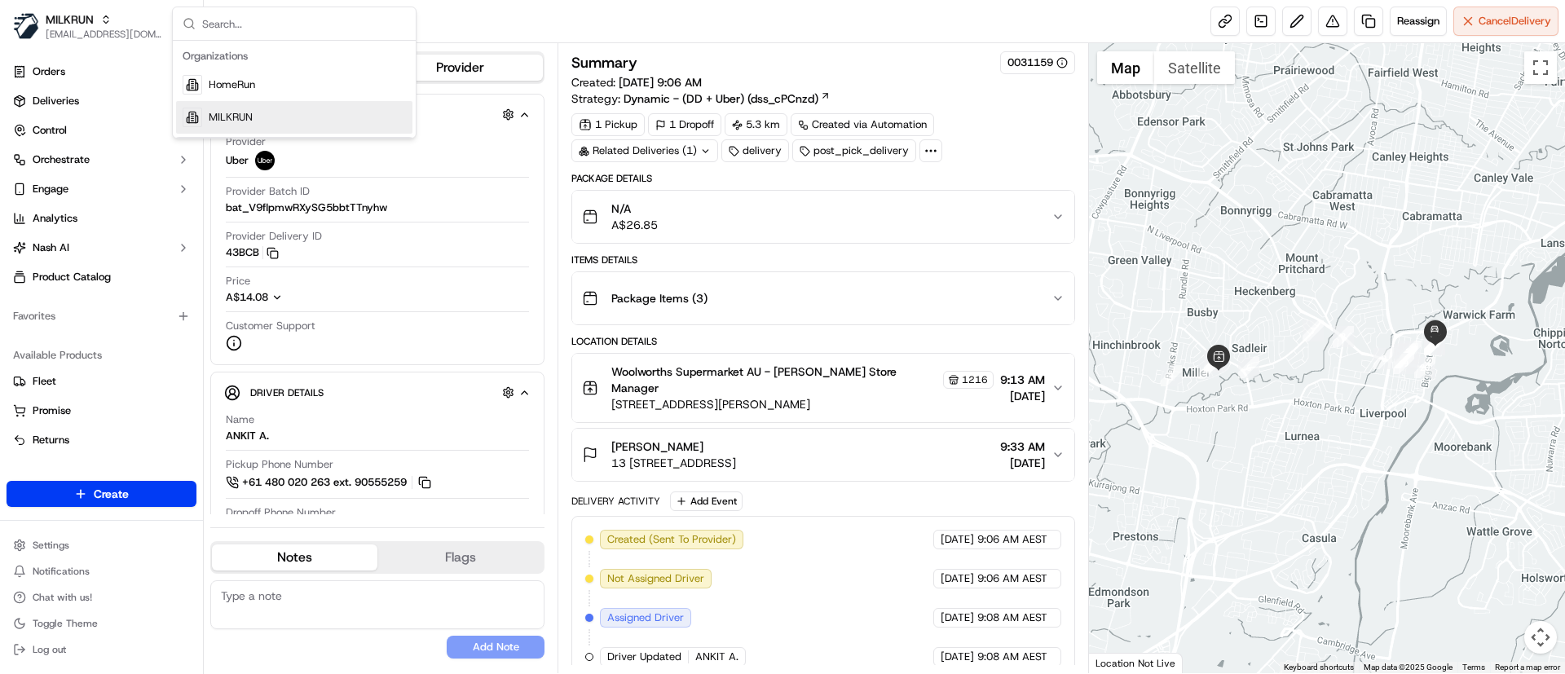
click at [225, 119] on span "MILKRUN" at bounding box center [231, 117] width 44 height 15
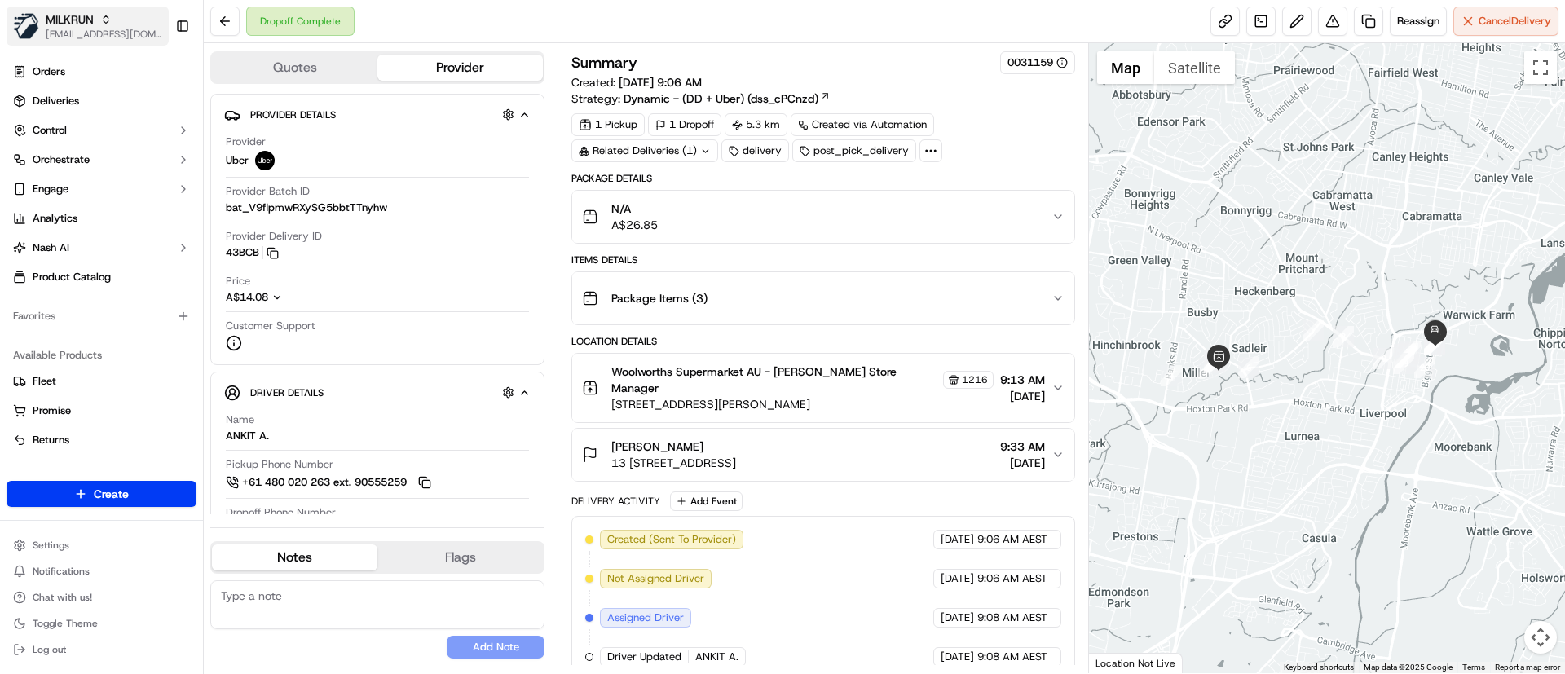
click at [101, 30] on span "psteele@woolworths.com.au" at bounding box center [104, 34] width 117 height 13
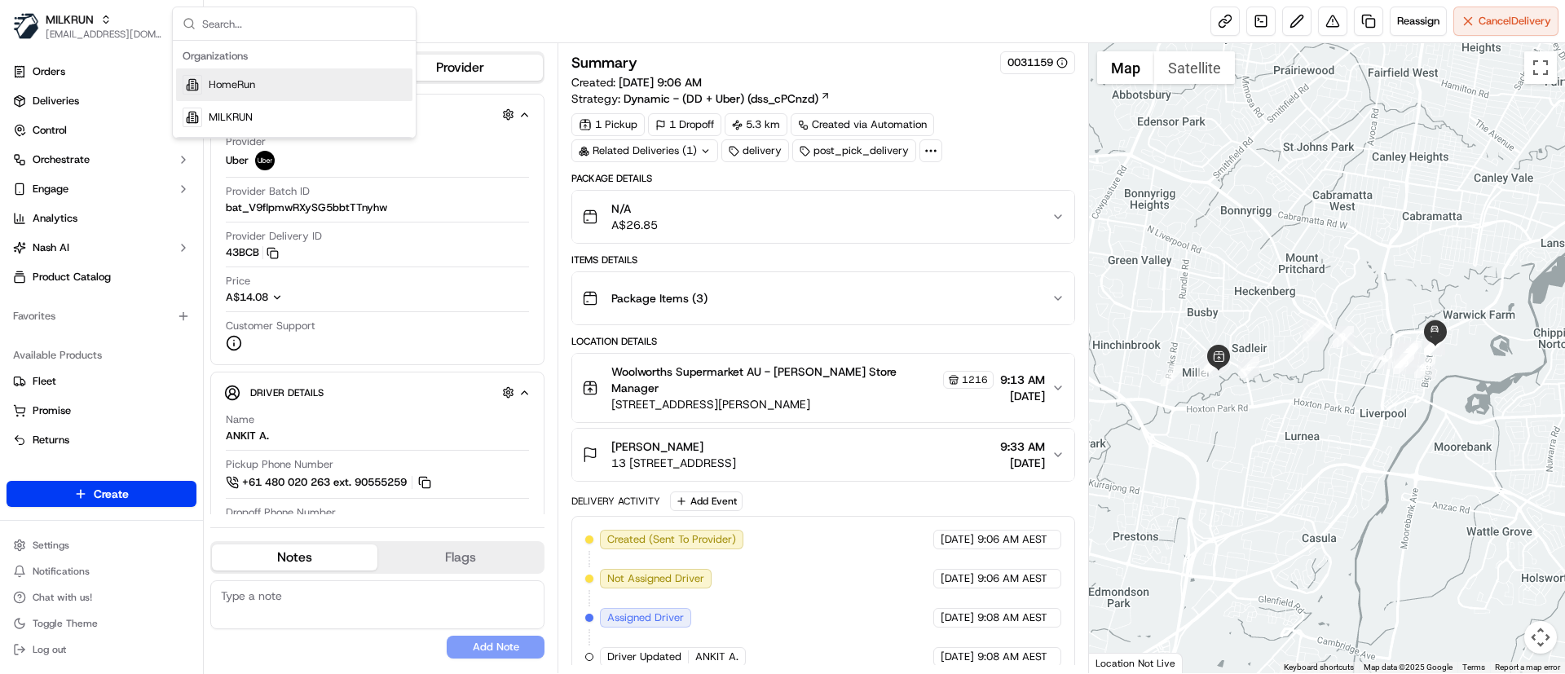
click at [232, 77] on span "HomeRun" at bounding box center [232, 84] width 46 height 15
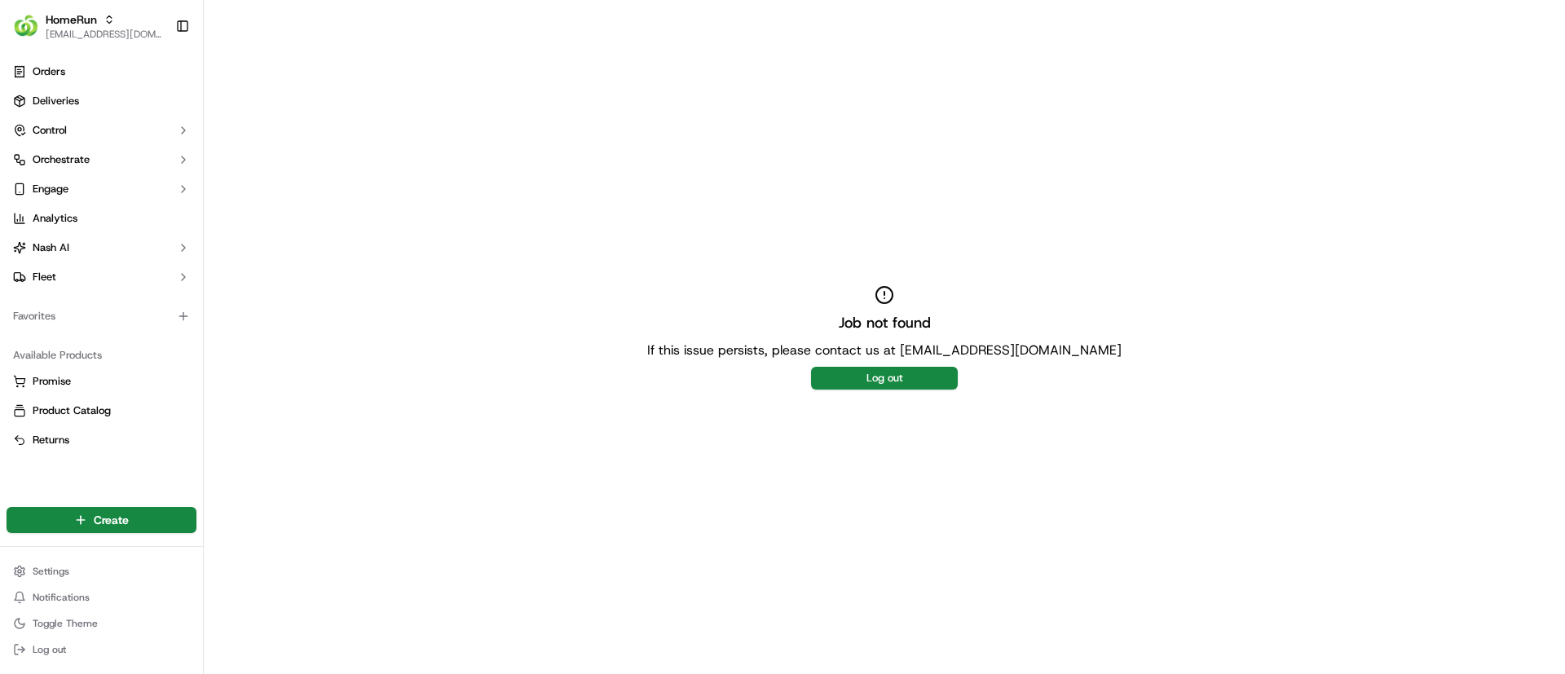
click at [834, 386] on button "Log out" at bounding box center [884, 378] width 147 height 23
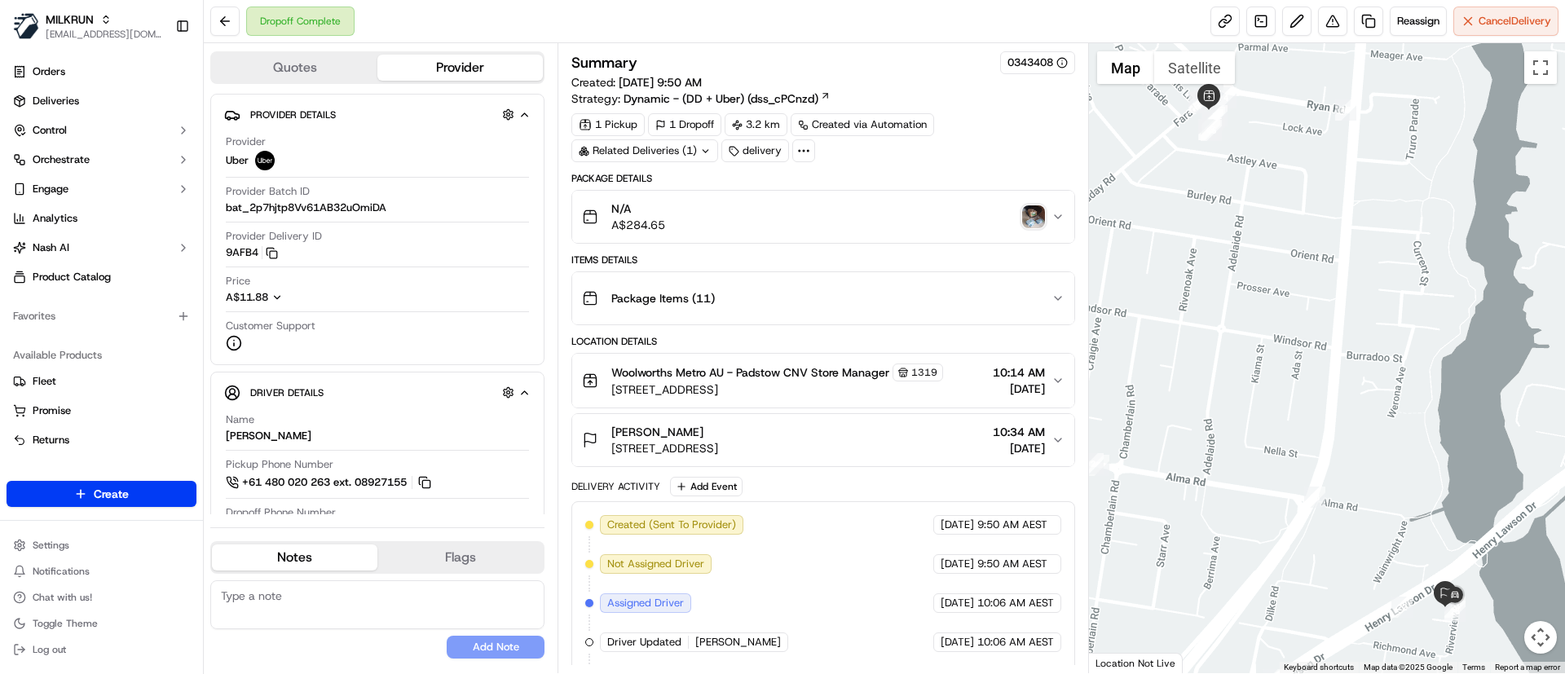
click at [1043, 208] on img "button" at bounding box center [1033, 216] width 23 height 23
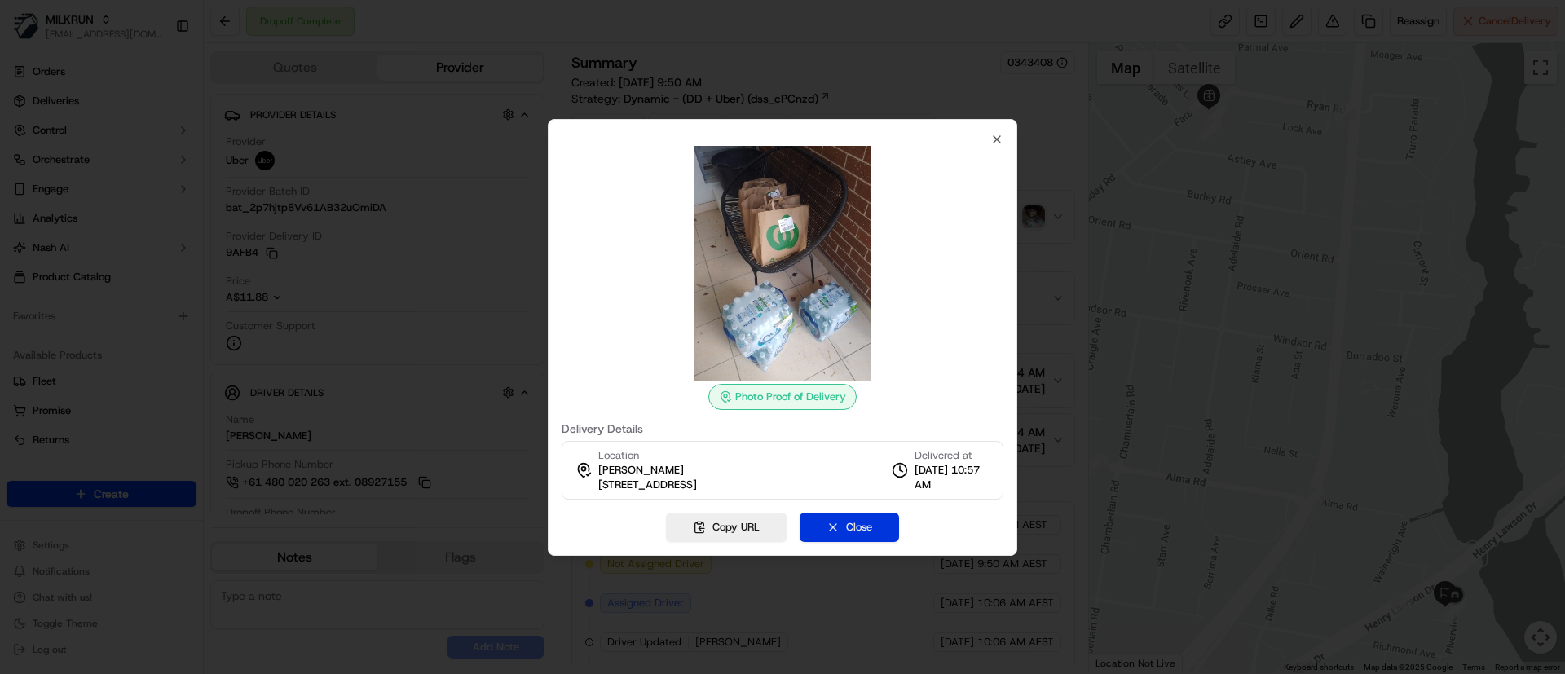
click at [874, 524] on button "Close" at bounding box center [849, 527] width 99 height 29
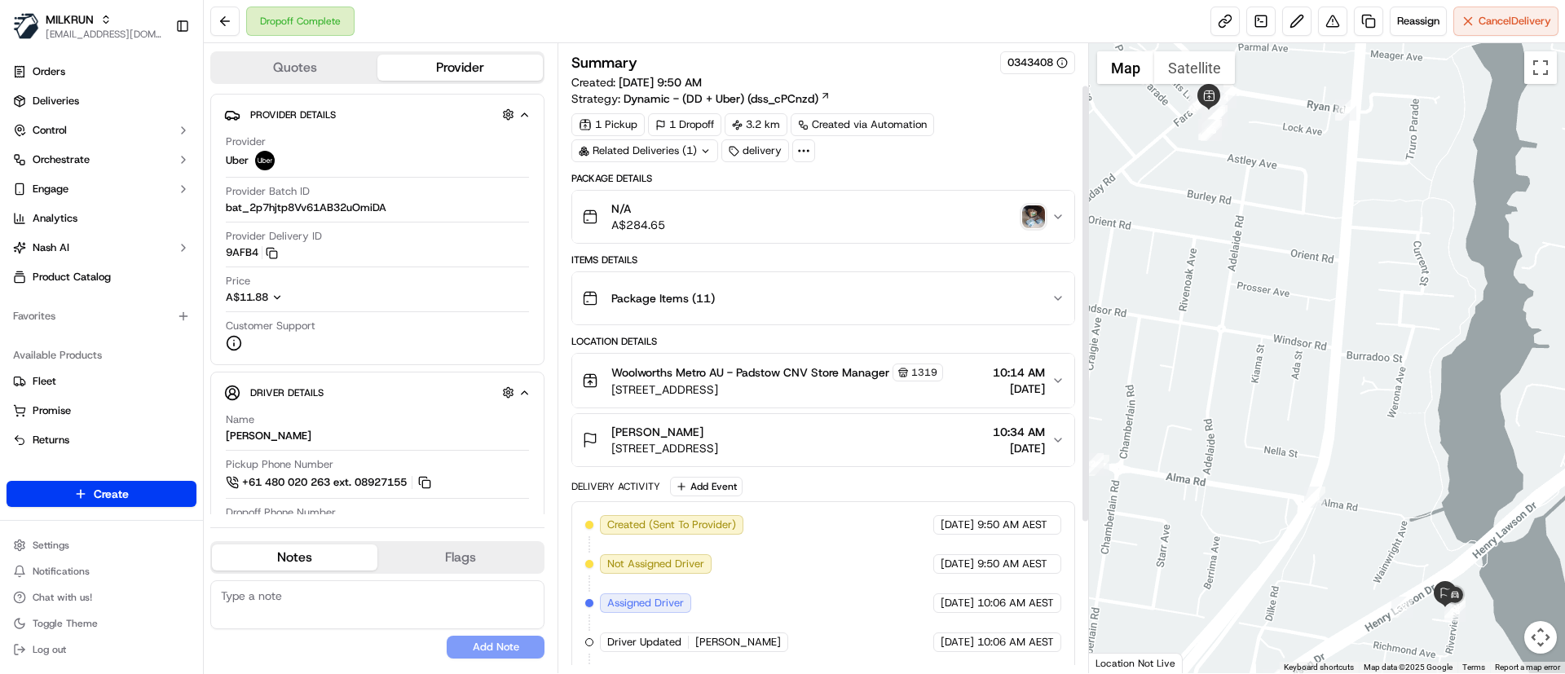
scroll to position [275, 0]
